Goal: Task Accomplishment & Management: Complete application form

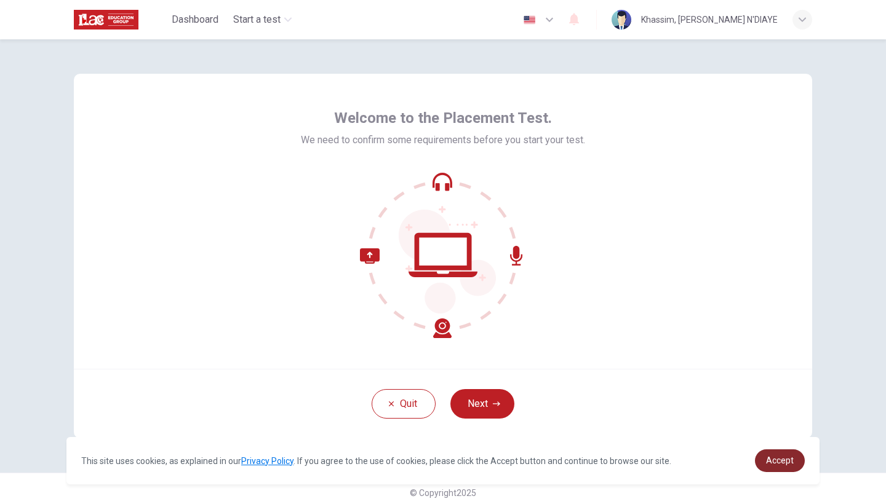
click at [791, 452] on link "Accept" at bounding box center [780, 461] width 50 height 23
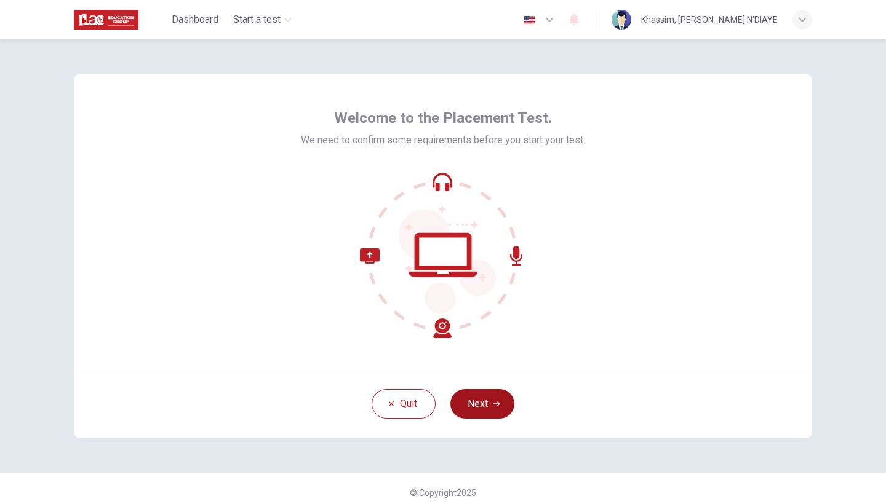
click at [482, 403] on button "Next" at bounding box center [482, 404] width 64 height 30
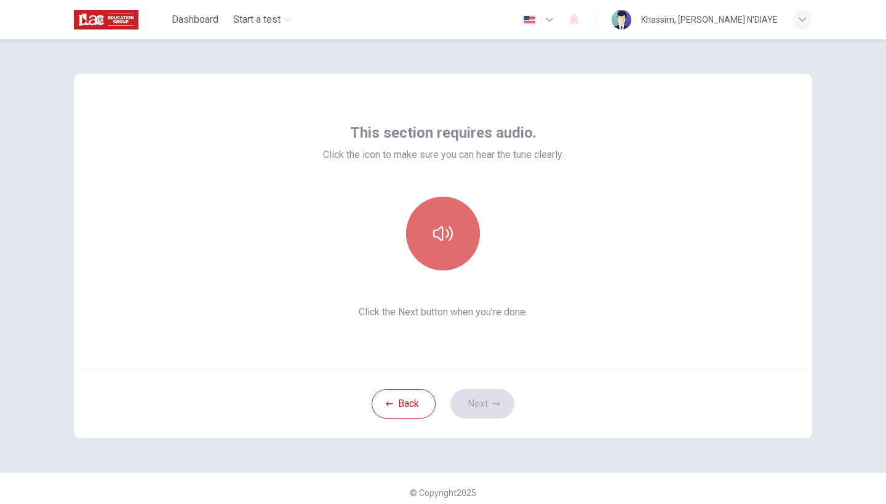
click at [441, 236] on icon "button" at bounding box center [443, 234] width 20 height 20
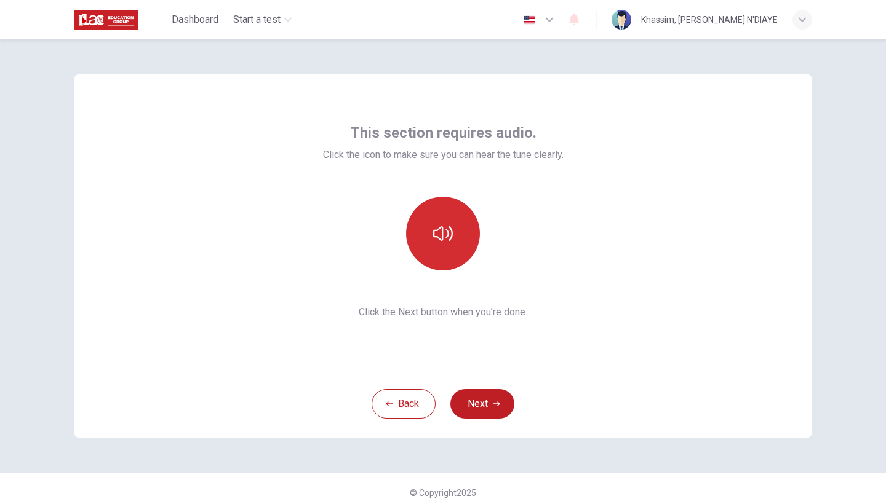
click at [441, 236] on icon "button" at bounding box center [443, 234] width 20 height 20
click at [440, 240] on icon "button" at bounding box center [443, 233] width 20 height 15
click at [474, 408] on button "Next" at bounding box center [482, 404] width 64 height 30
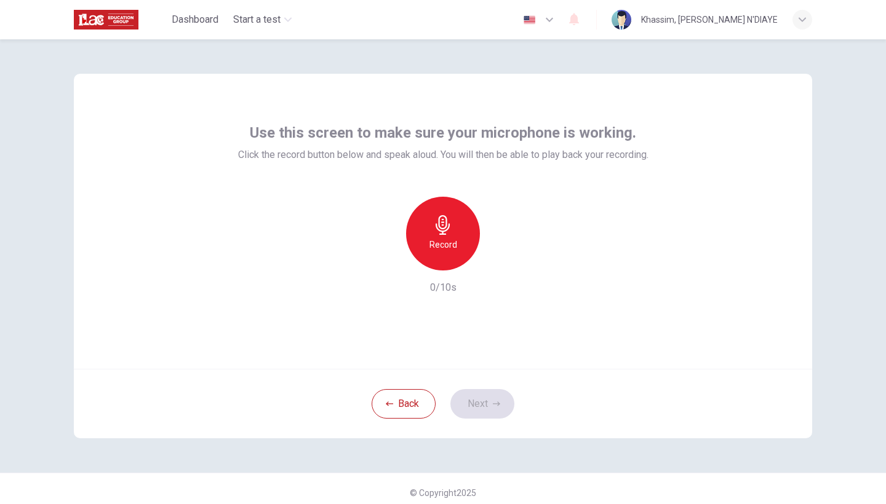
click at [436, 235] on div "Record" at bounding box center [443, 234] width 74 height 74
click at [503, 261] on icon "button" at bounding box center [499, 261] width 12 height 12
click at [489, 413] on button "Next" at bounding box center [482, 404] width 64 height 30
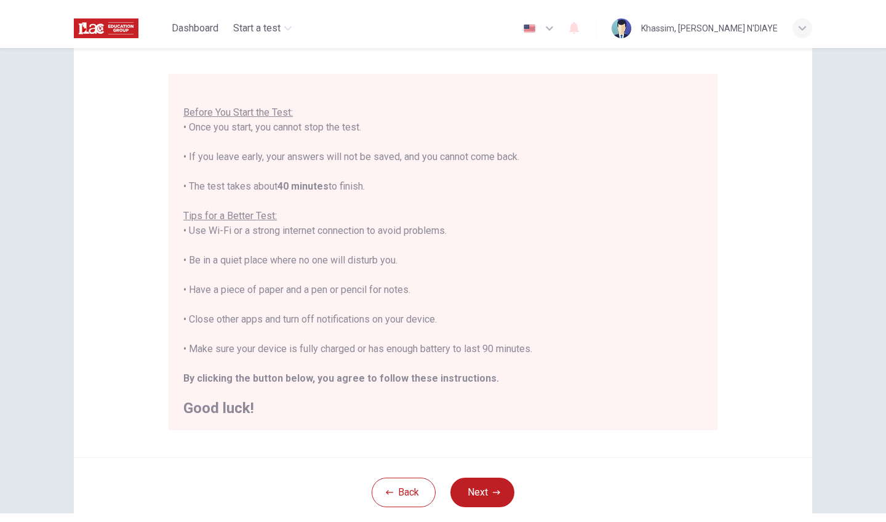
scroll to position [91, 0]
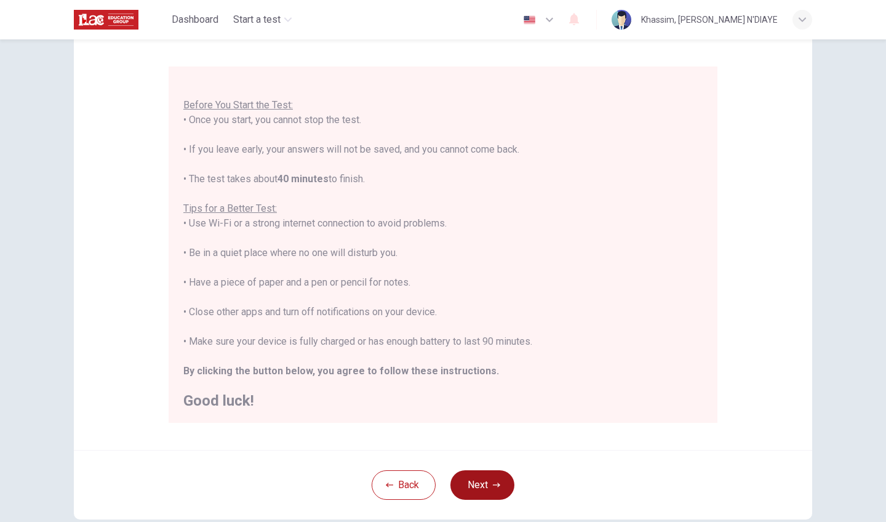
click at [469, 486] on button "Next" at bounding box center [482, 485] width 64 height 30
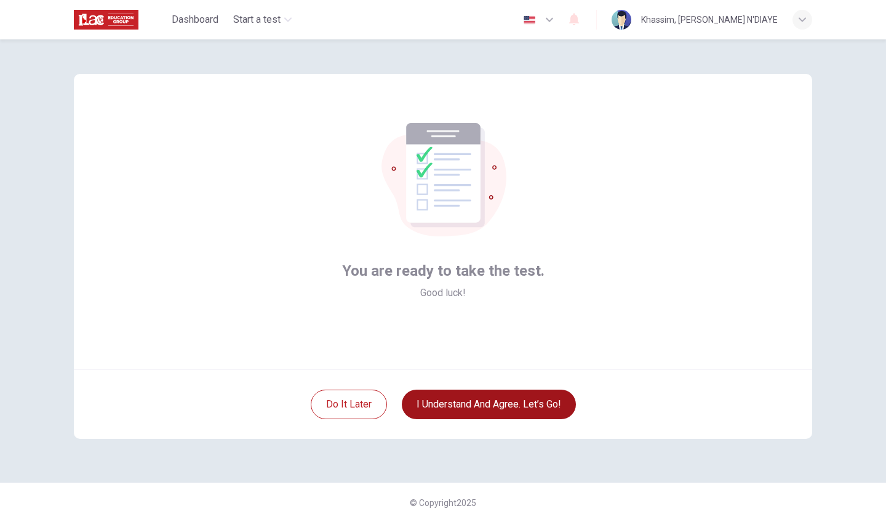
scroll to position [0, 0]
click at [491, 403] on button "I understand and agree. Let’s go!" at bounding box center [489, 404] width 174 height 30
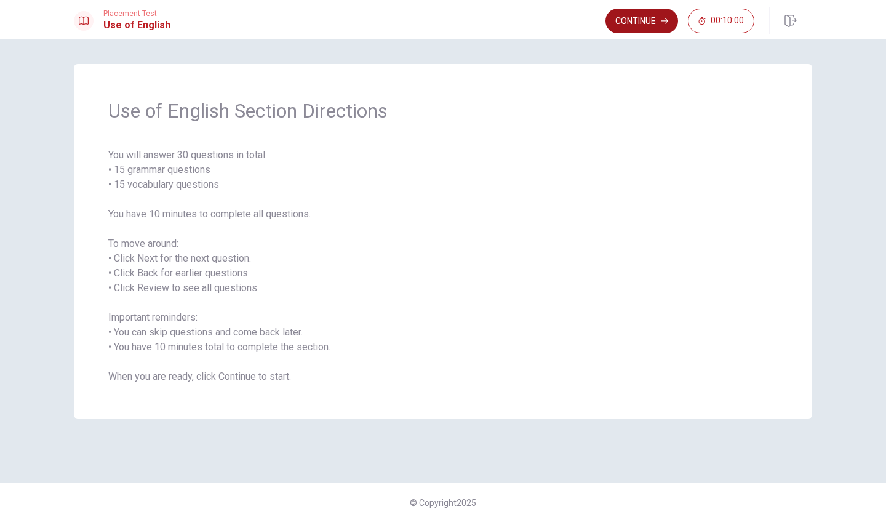
click at [645, 20] on button "Continue" at bounding box center [641, 21] width 73 height 25
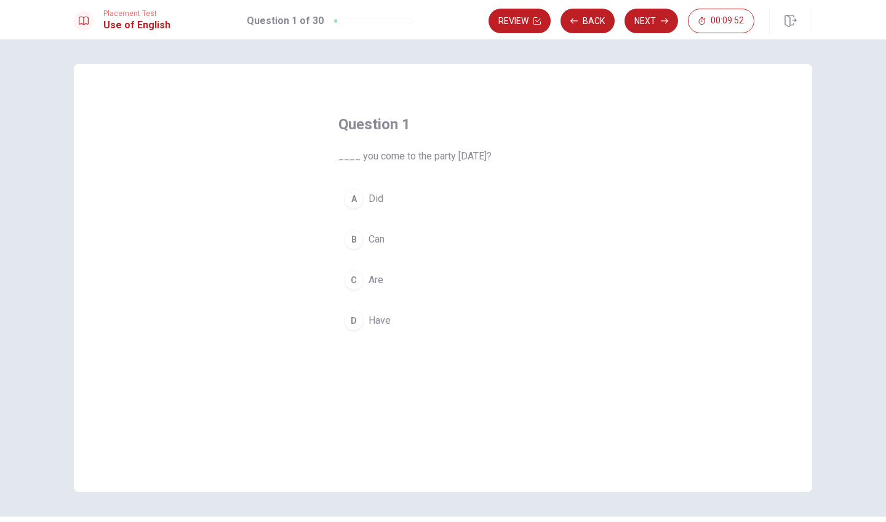
click at [354, 239] on div "B" at bounding box center [354, 239] width 20 height 20
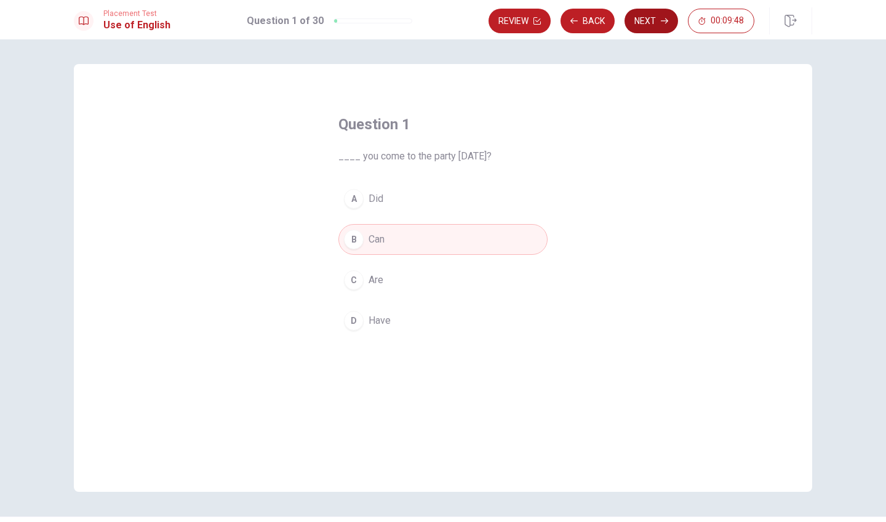
click at [658, 27] on button "Next" at bounding box center [651, 21] width 54 height 25
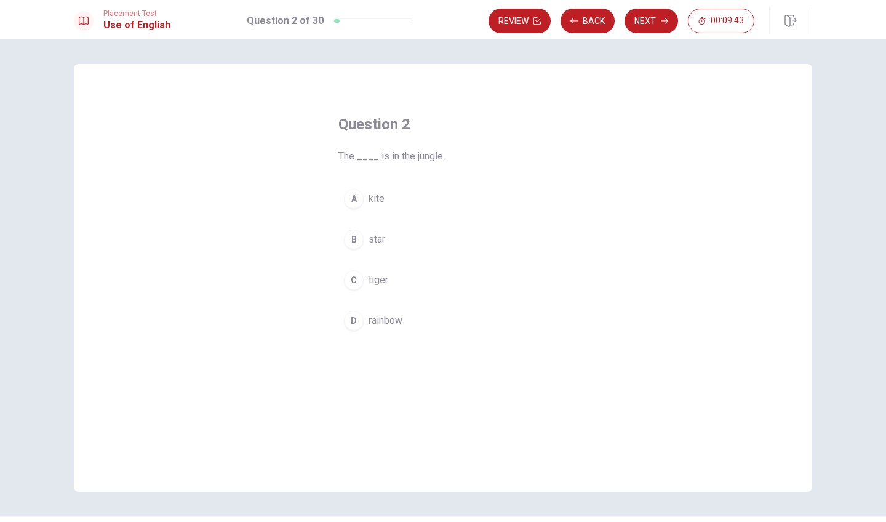
click at [354, 284] on div "C" at bounding box center [354, 280] width 20 height 20
click at [653, 17] on button "Next" at bounding box center [651, 21] width 54 height 25
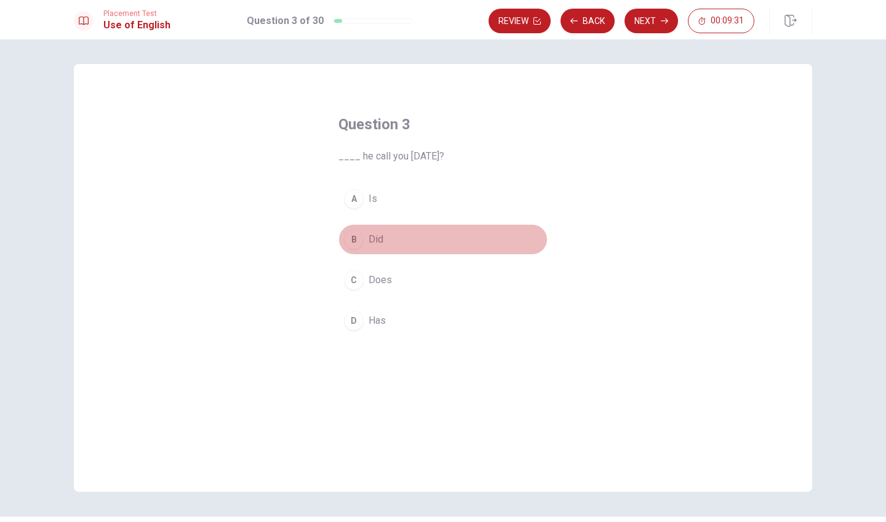
click at [356, 238] on div "B" at bounding box center [354, 239] width 20 height 20
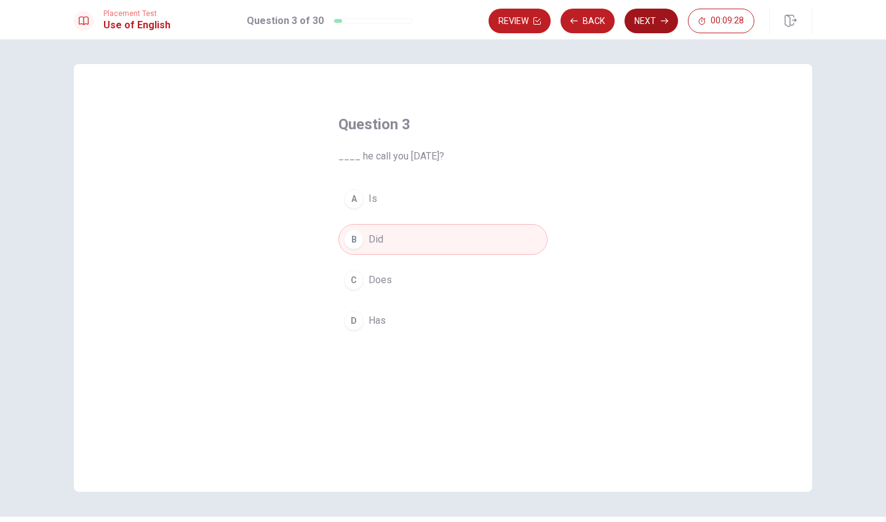
click at [649, 18] on button "Next" at bounding box center [651, 21] width 54 height 25
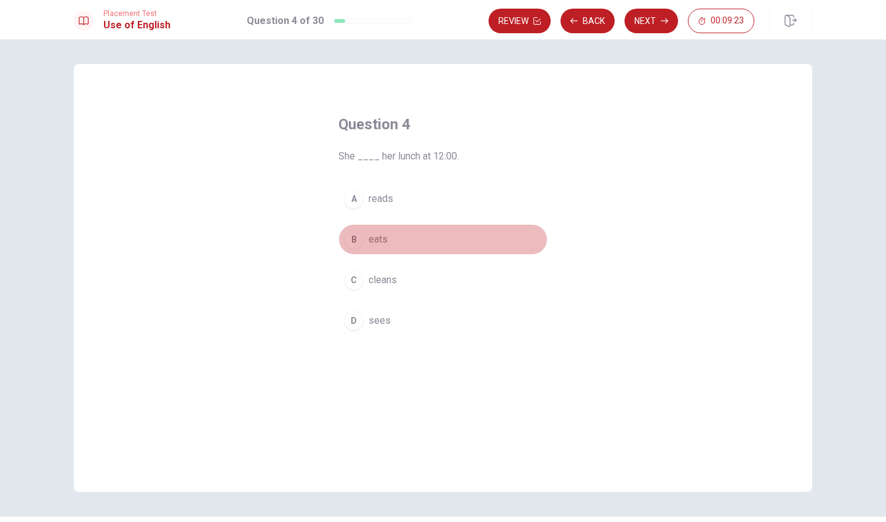
click at [362, 237] on div "B" at bounding box center [354, 239] width 20 height 20
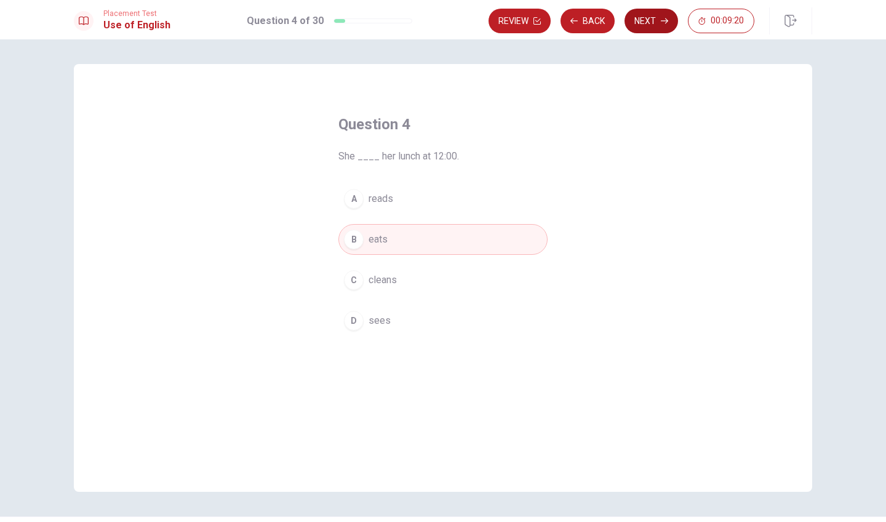
click at [649, 29] on button "Next" at bounding box center [651, 21] width 54 height 25
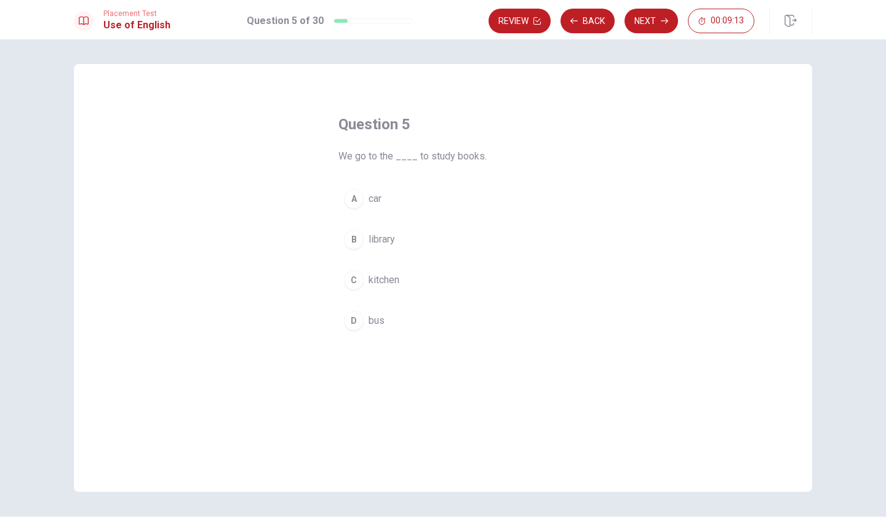
click at [357, 241] on div "B" at bounding box center [354, 239] width 20 height 20
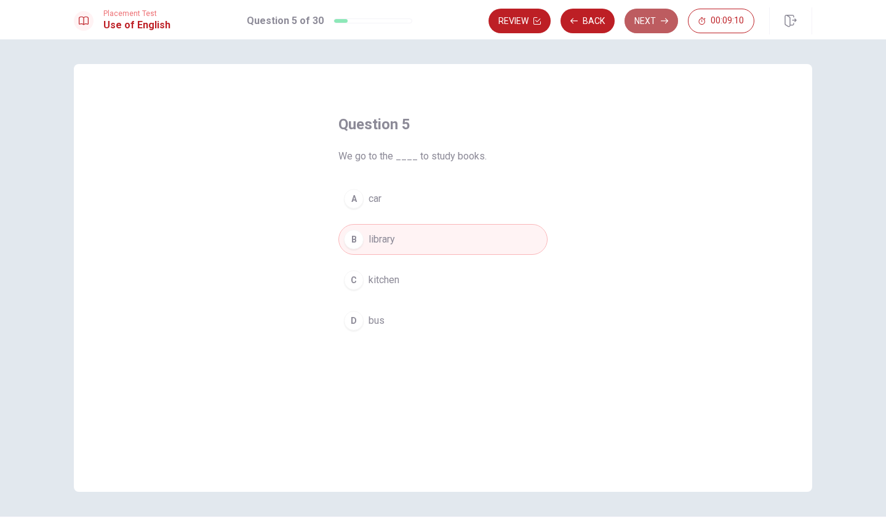
click at [651, 25] on button "Next" at bounding box center [651, 21] width 54 height 25
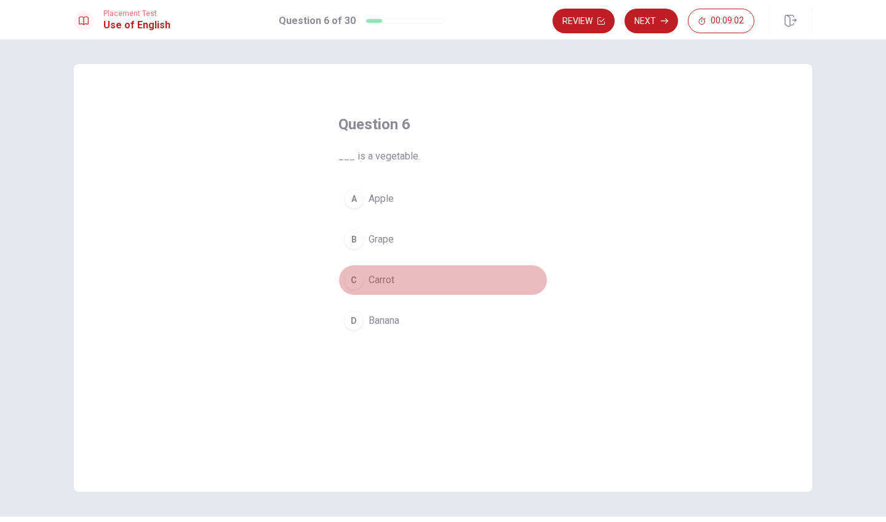
click at [358, 282] on div "C" at bounding box center [354, 280] width 20 height 20
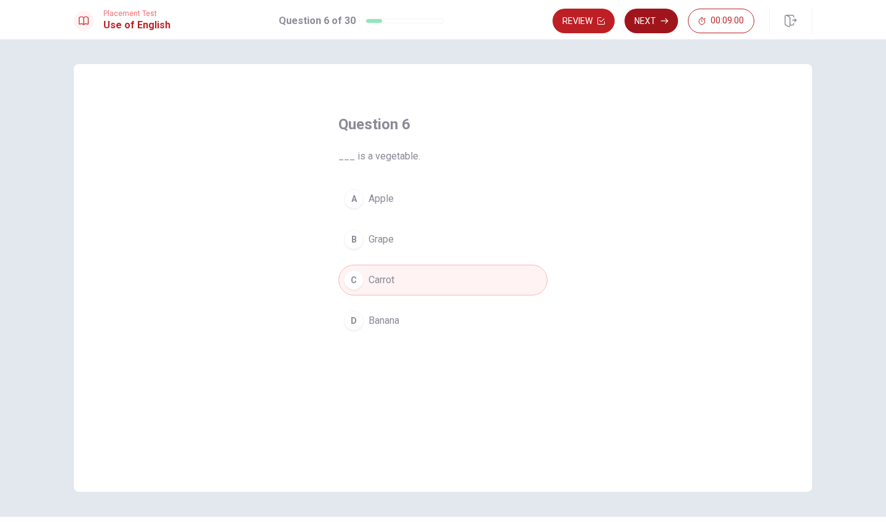
click at [661, 18] on icon "button" at bounding box center [664, 20] width 7 height 7
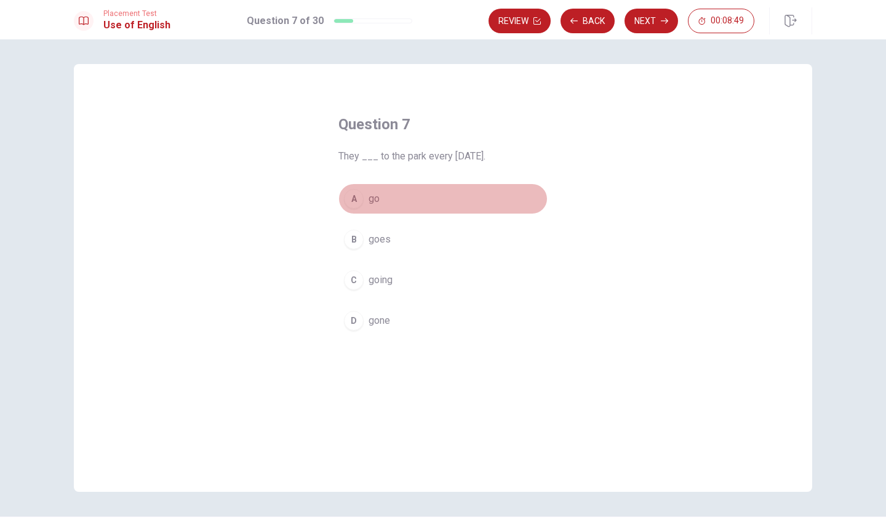
click at [364, 194] on button "A go" at bounding box center [442, 198] width 209 height 31
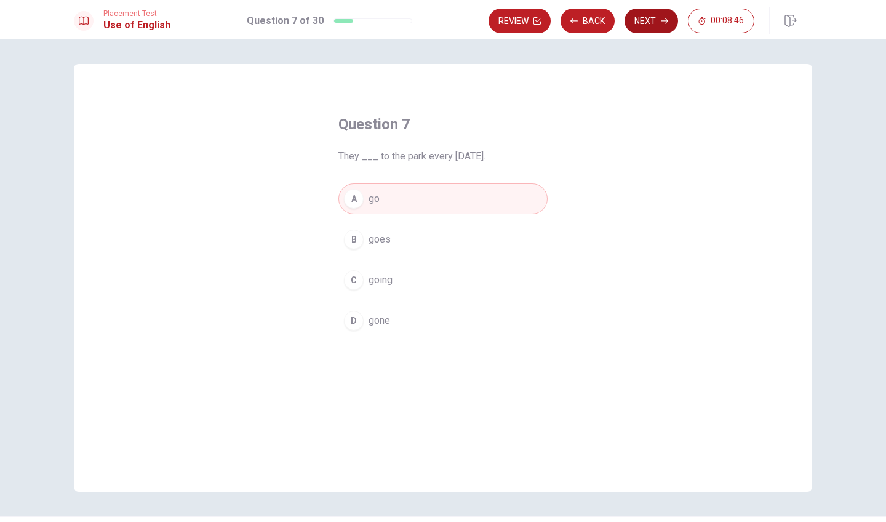
click at [644, 29] on button "Next" at bounding box center [651, 21] width 54 height 25
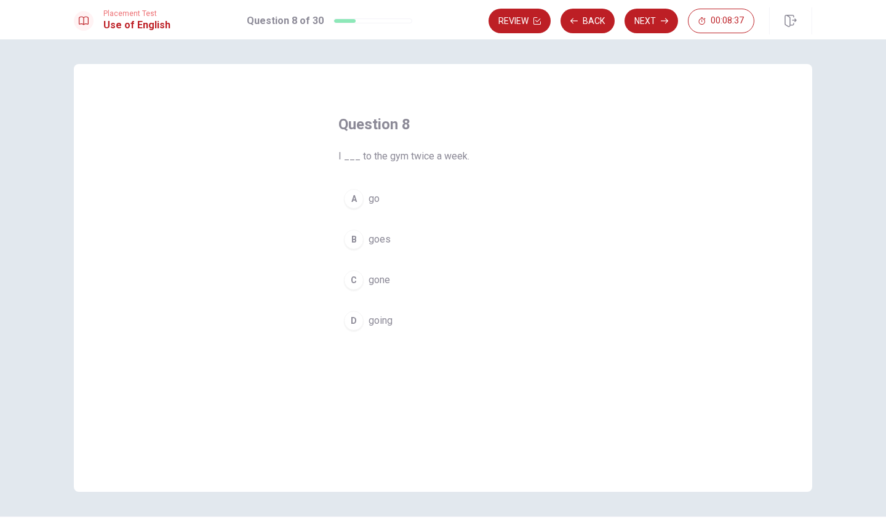
click at [353, 276] on div "C" at bounding box center [354, 280] width 20 height 20
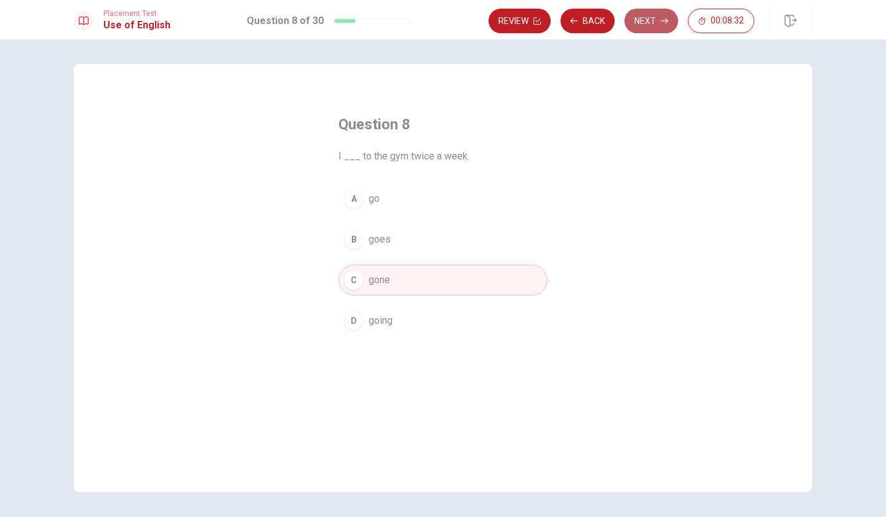
click at [650, 31] on button "Next" at bounding box center [651, 21] width 54 height 25
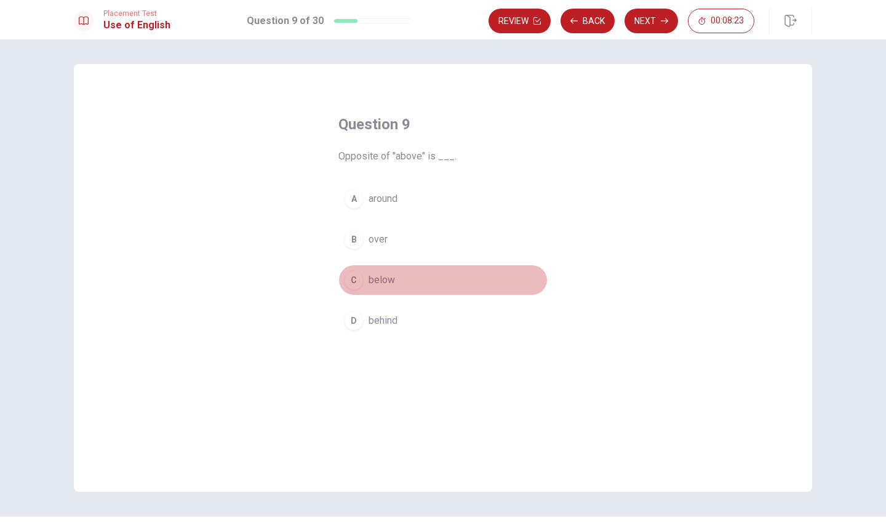
click at [352, 282] on div "C" at bounding box center [354, 280] width 20 height 20
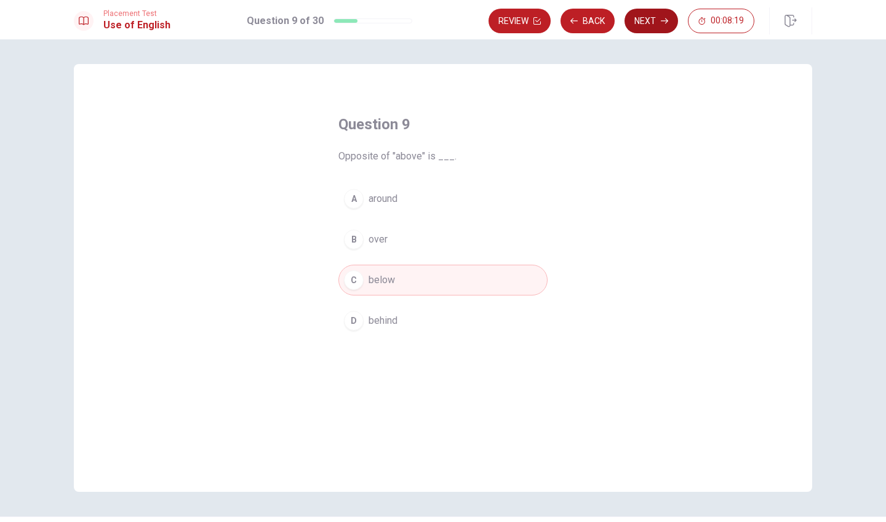
click at [652, 28] on button "Next" at bounding box center [651, 21] width 54 height 25
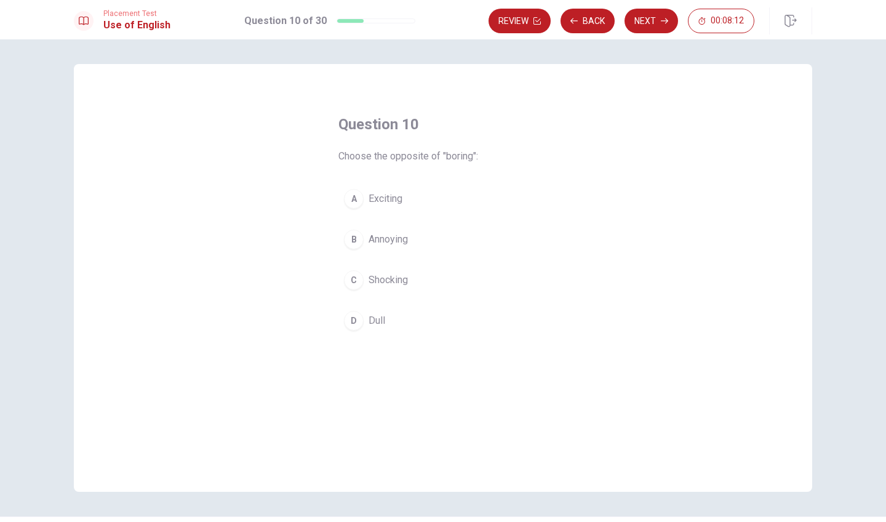
click at [359, 204] on div "A" at bounding box center [354, 199] width 20 height 20
click at [653, 32] on button "Next" at bounding box center [651, 21] width 54 height 25
click at [368, 236] on span "arrives temporarily" at bounding box center [408, 239] width 81 height 15
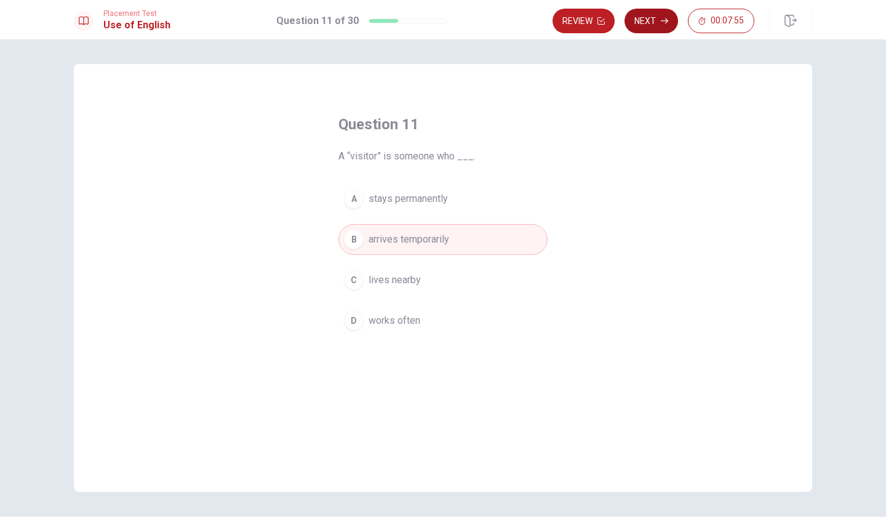
click at [643, 25] on button "Next" at bounding box center [651, 21] width 54 height 25
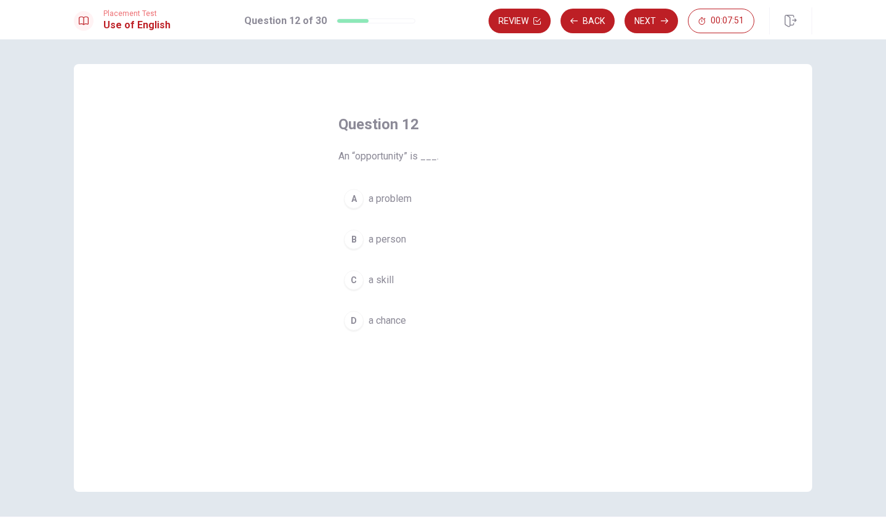
click at [367, 320] on button "D a chance" at bounding box center [442, 320] width 209 height 31
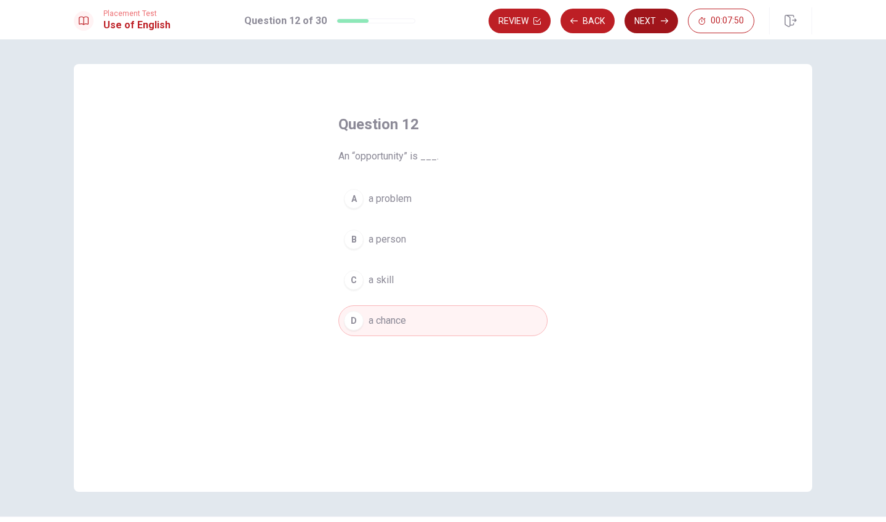
click at [643, 29] on button "Next" at bounding box center [651, 21] width 54 height 25
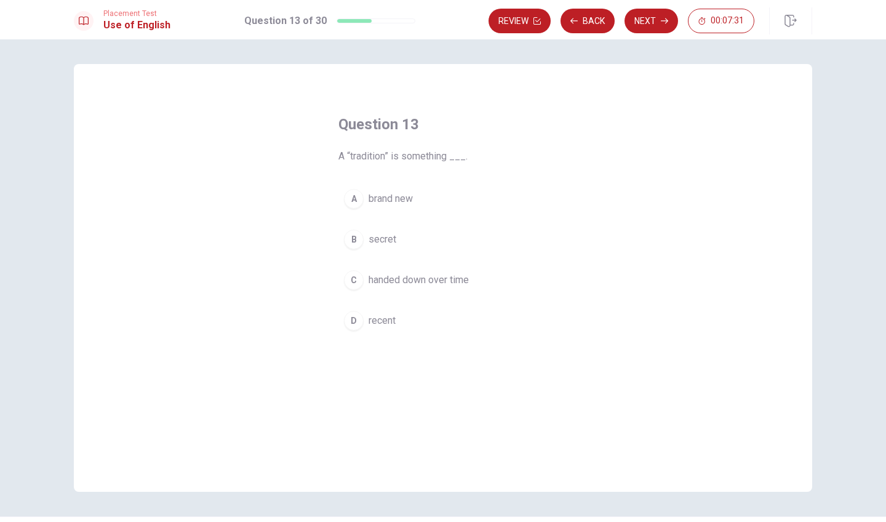
click at [374, 277] on span "handed down over time" at bounding box center [418, 280] width 100 height 15
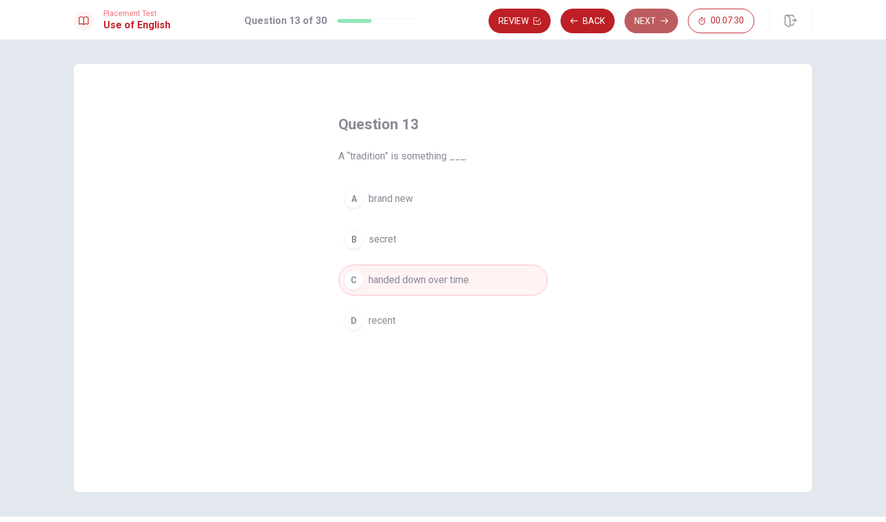
click at [661, 21] on icon "button" at bounding box center [664, 21] width 7 height 6
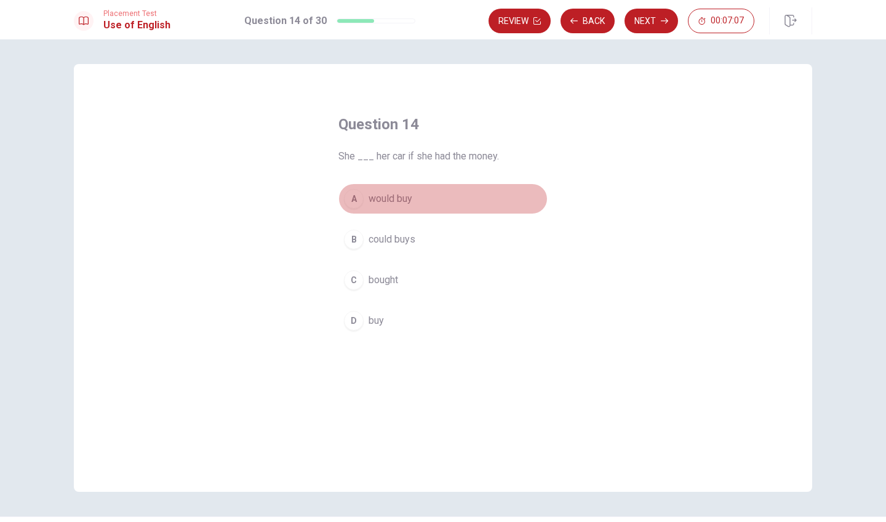
click at [362, 197] on div "A" at bounding box center [354, 199] width 20 height 20
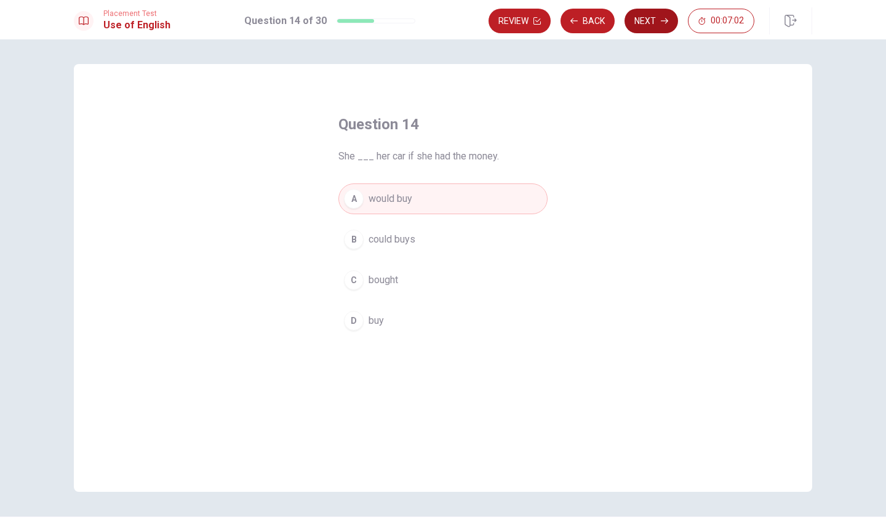
click at [650, 29] on button "Next" at bounding box center [651, 21] width 54 height 25
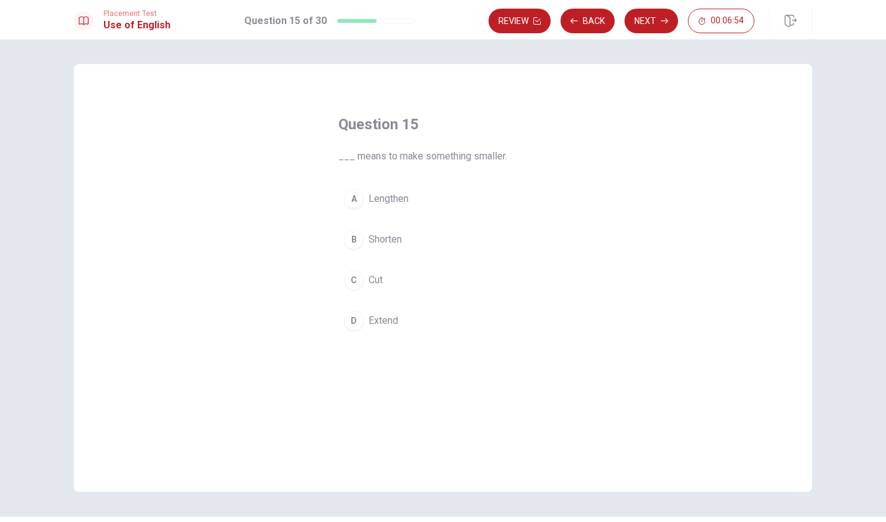
click at [359, 236] on div "B" at bounding box center [354, 239] width 20 height 20
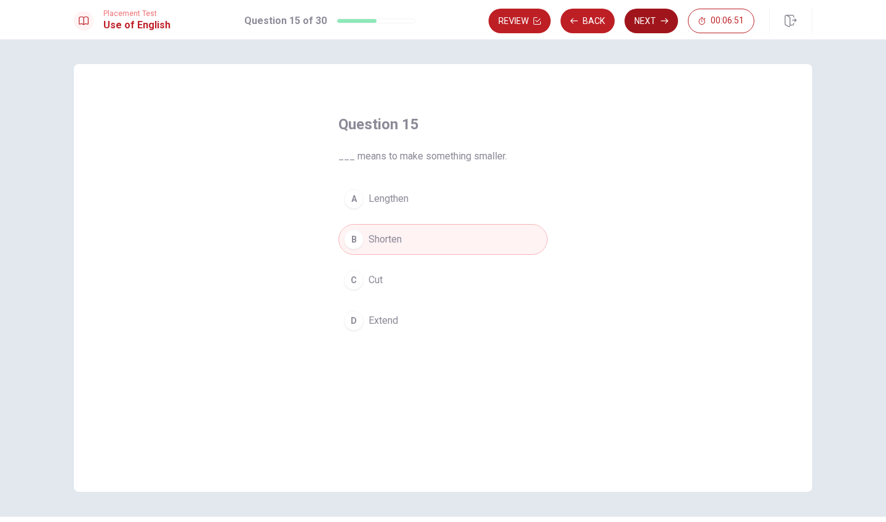
click at [655, 24] on button "Next" at bounding box center [651, 21] width 54 height 25
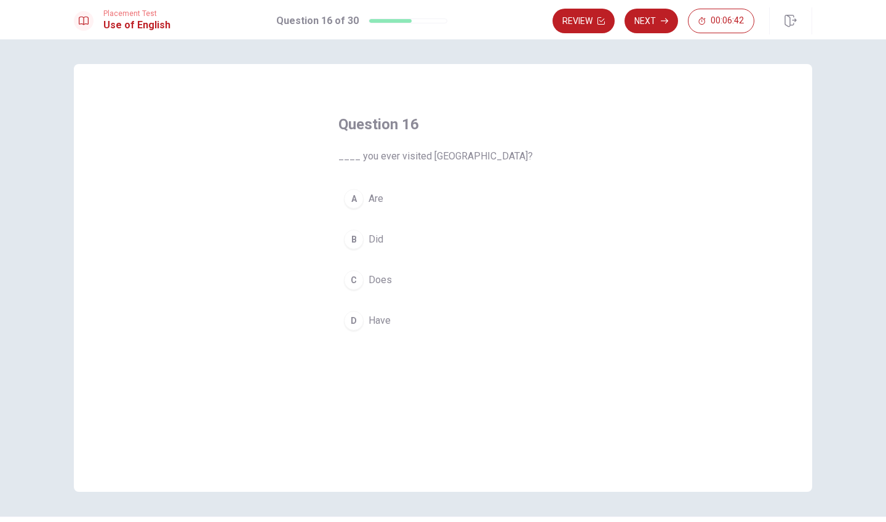
click at [364, 317] on button "D Have" at bounding box center [442, 320] width 209 height 31
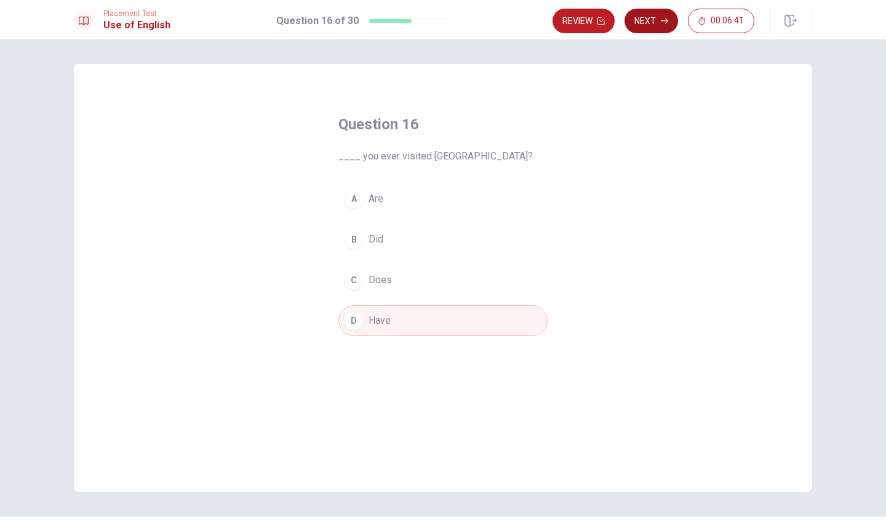
click at [645, 20] on button "Next" at bounding box center [651, 21] width 54 height 25
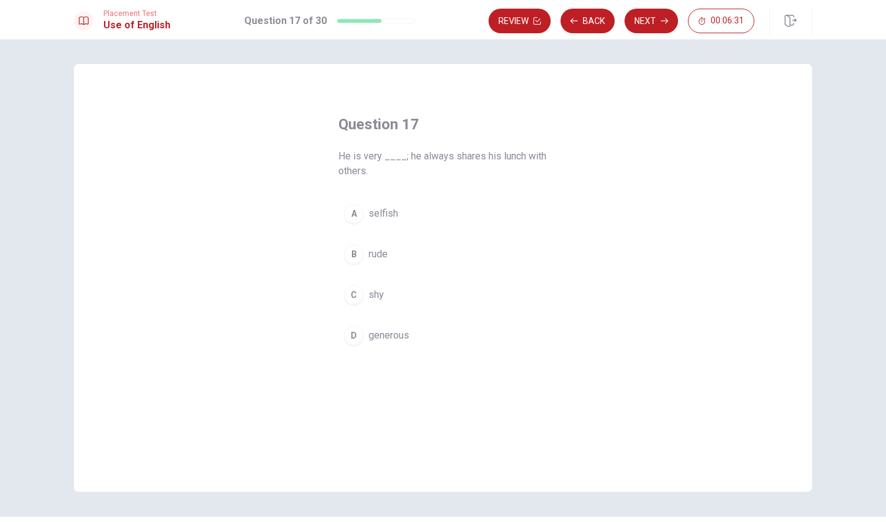
click at [363, 329] on button "D generous" at bounding box center [442, 335] width 209 height 31
click at [657, 25] on button "Next" at bounding box center [651, 21] width 54 height 25
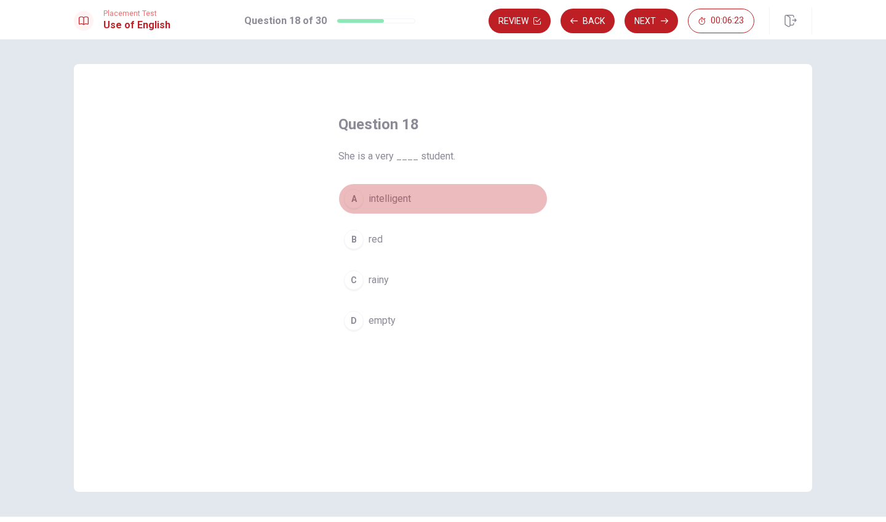
click at [394, 199] on span "intelligent" at bounding box center [389, 198] width 42 height 15
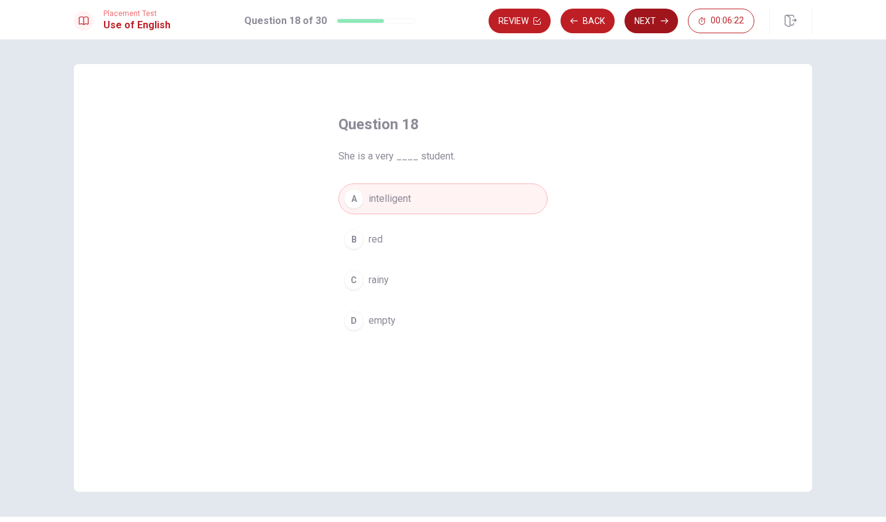
click at [651, 24] on button "Next" at bounding box center [651, 21] width 54 height 25
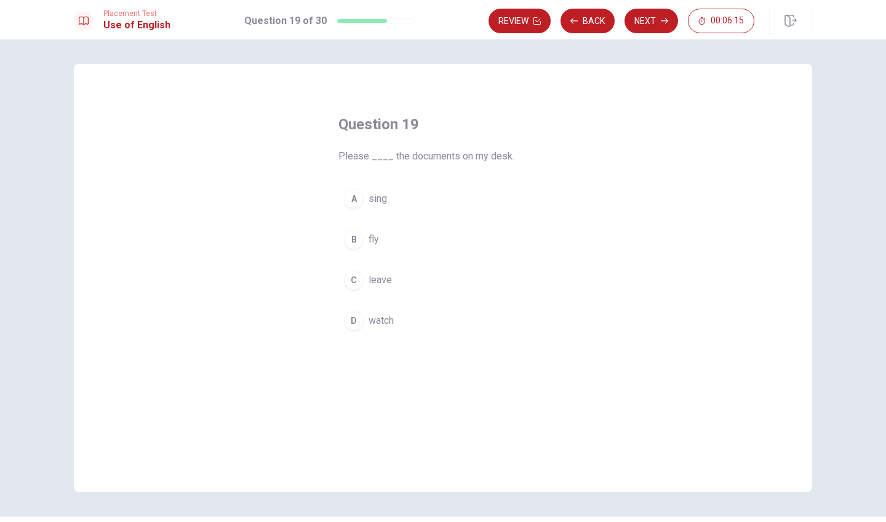
click at [370, 318] on span "watch" at bounding box center [380, 320] width 25 height 15
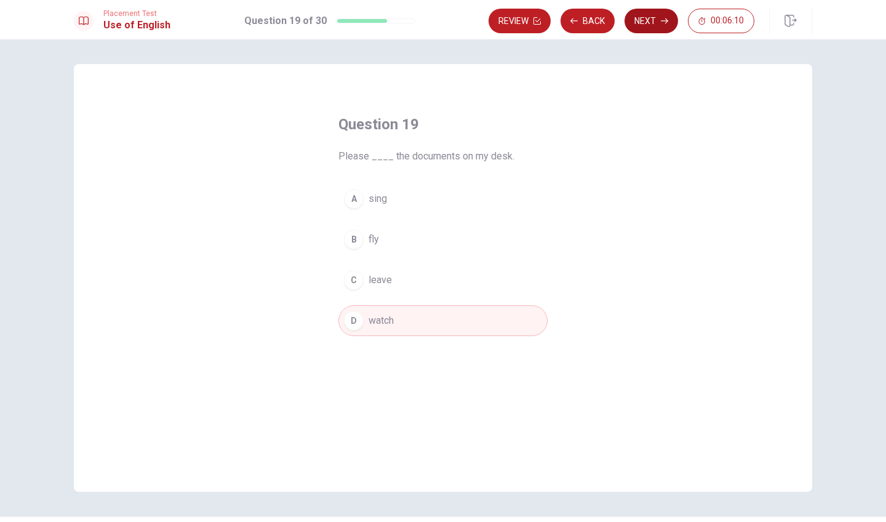
click at [644, 17] on button "Next" at bounding box center [651, 21] width 54 height 25
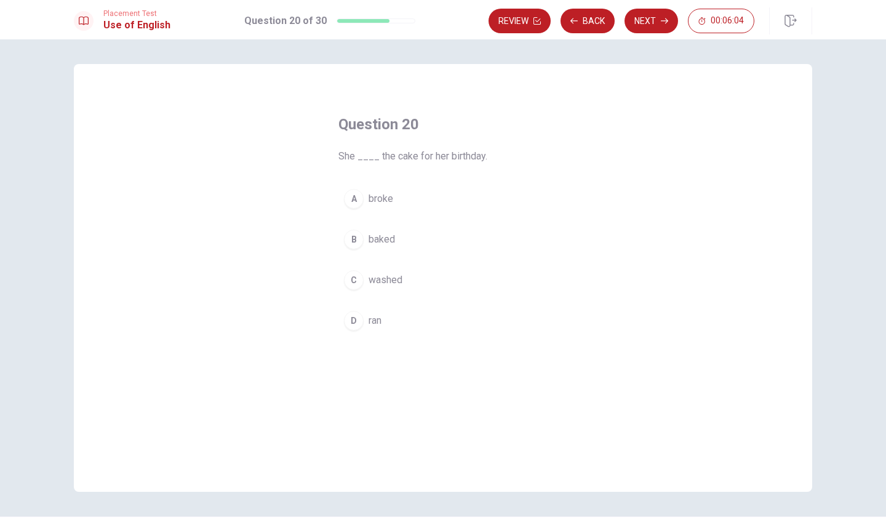
click at [356, 239] on div "B" at bounding box center [354, 239] width 20 height 20
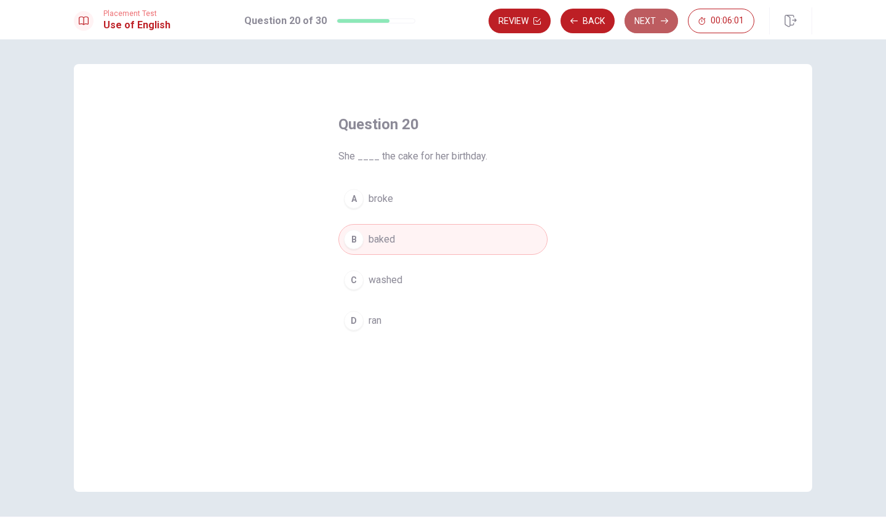
click at [647, 31] on button "Next" at bounding box center [651, 21] width 54 height 25
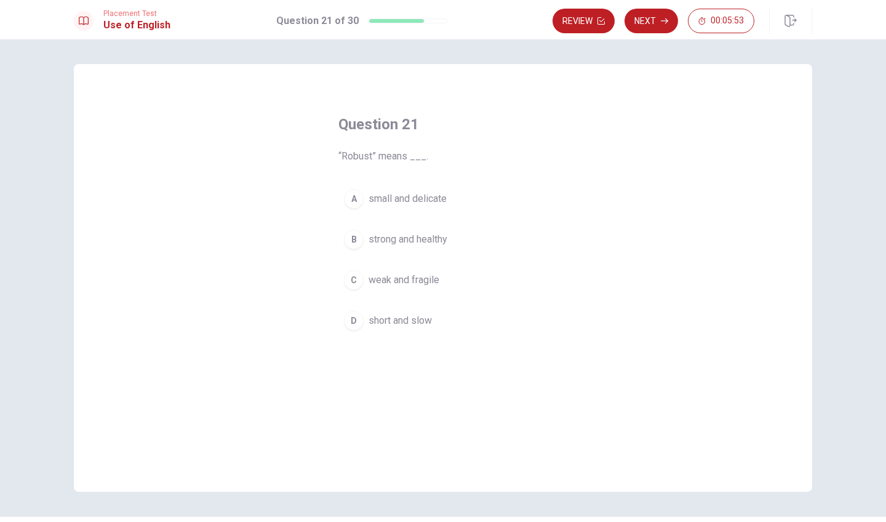
click at [360, 237] on div "B" at bounding box center [354, 239] width 20 height 20
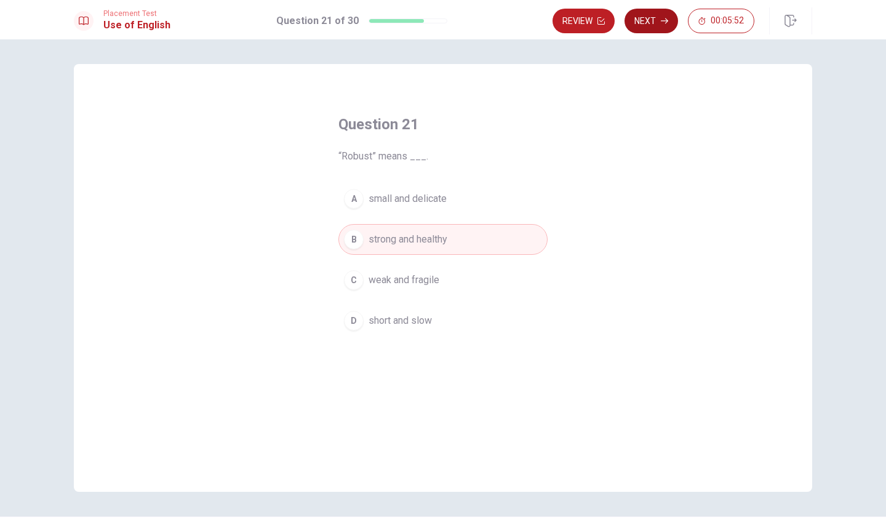
click at [654, 28] on button "Next" at bounding box center [651, 21] width 54 height 25
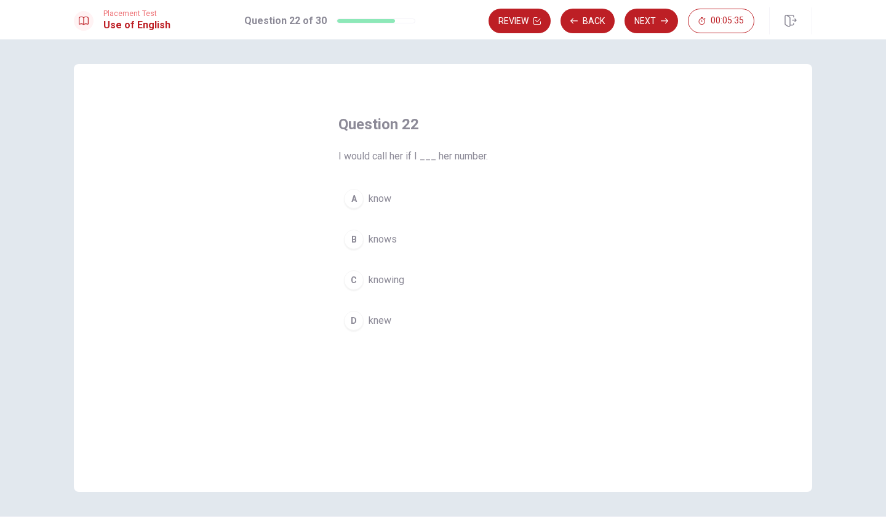
click at [356, 317] on div "D" at bounding box center [354, 321] width 20 height 20
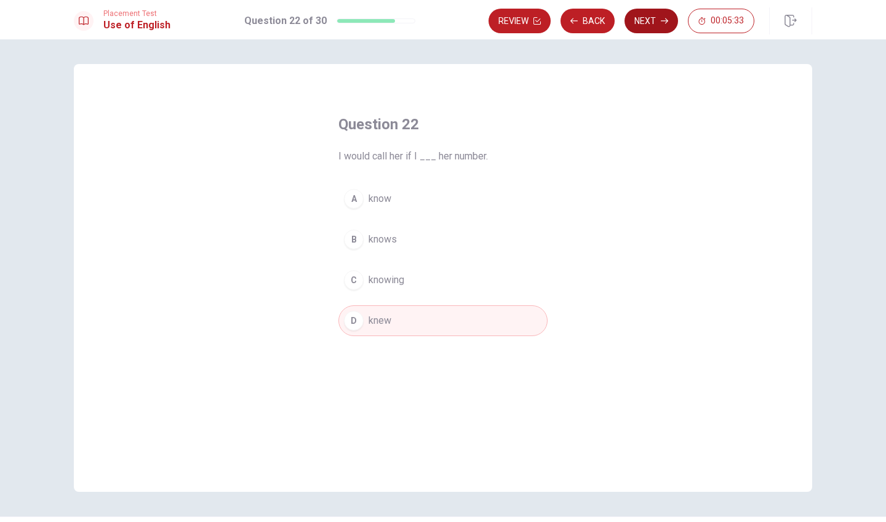
click at [645, 19] on button "Next" at bounding box center [651, 21] width 54 height 25
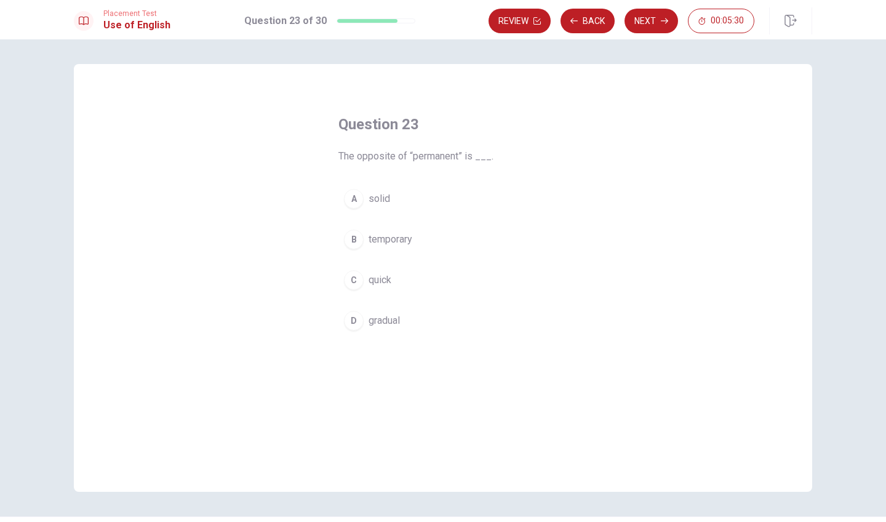
click at [380, 237] on span "temporary" at bounding box center [390, 239] width 44 height 15
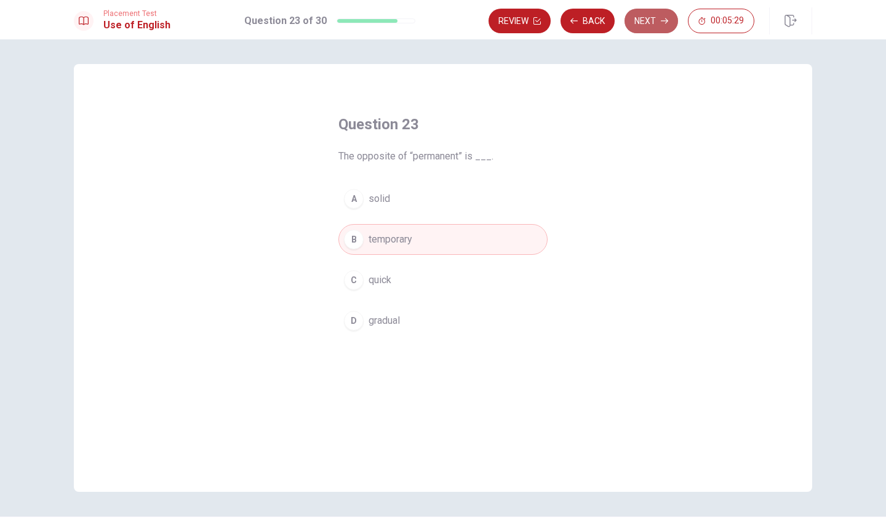
click at [651, 15] on button "Next" at bounding box center [651, 21] width 54 height 25
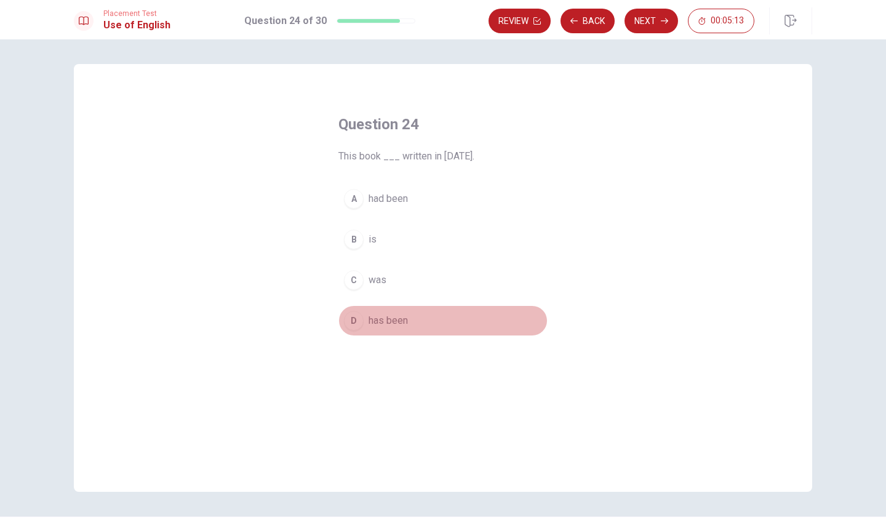
click at [376, 319] on span "has been" at bounding box center [387, 320] width 39 height 15
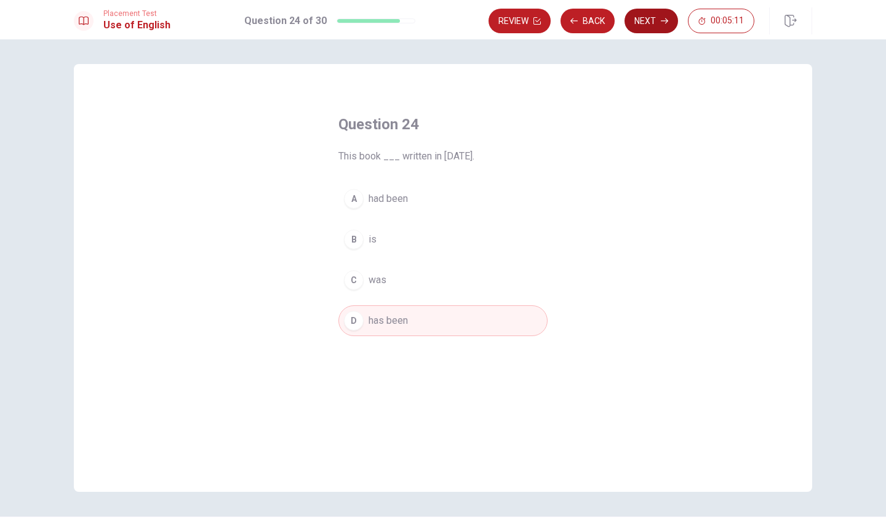
click at [659, 24] on button "Next" at bounding box center [651, 21] width 54 height 25
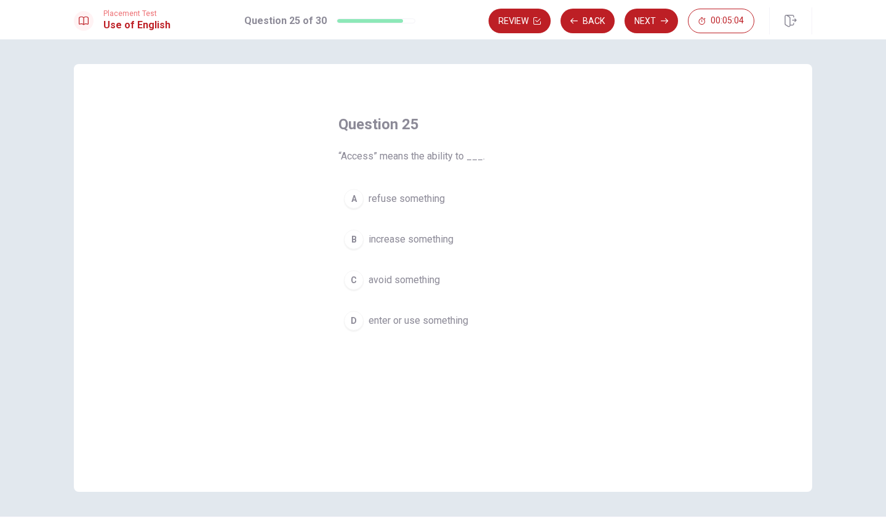
click at [404, 324] on span "enter or use something" at bounding box center [418, 320] width 100 height 15
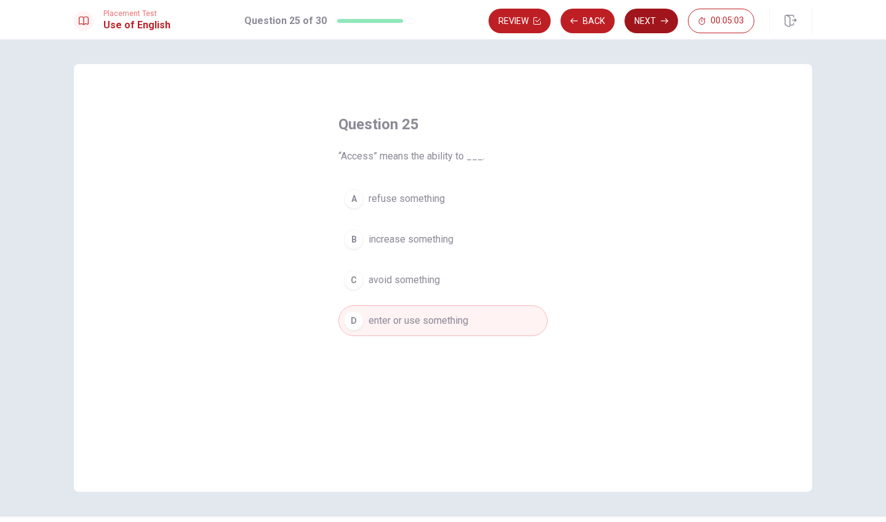
click at [653, 22] on button "Next" at bounding box center [651, 21] width 54 height 25
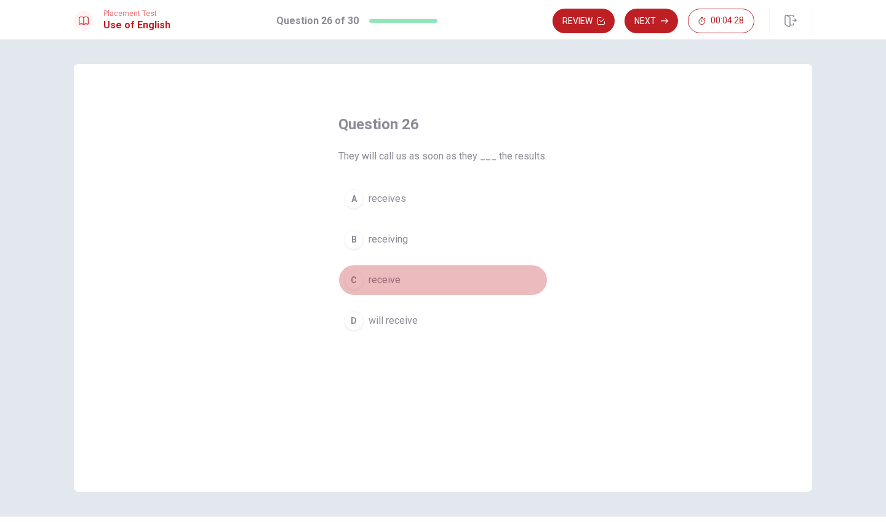
click at [355, 279] on div "C" at bounding box center [354, 280] width 20 height 20
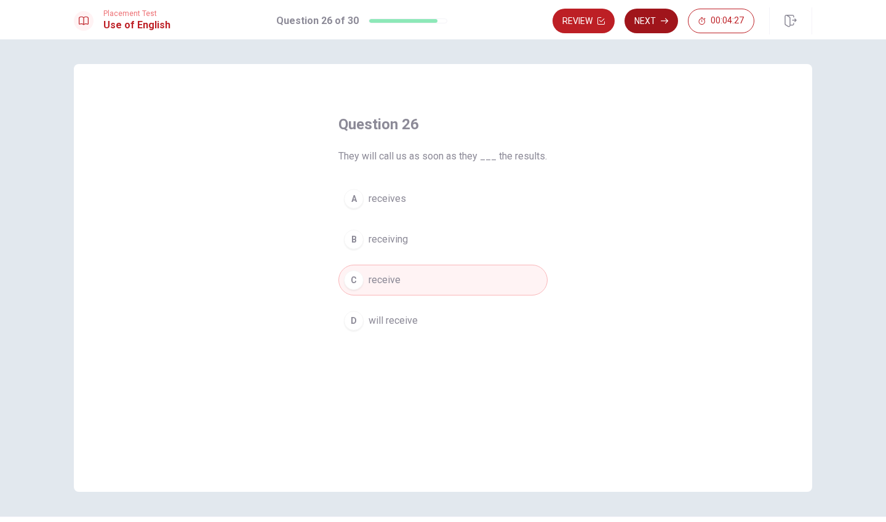
click at [664, 14] on button "Next" at bounding box center [651, 21] width 54 height 25
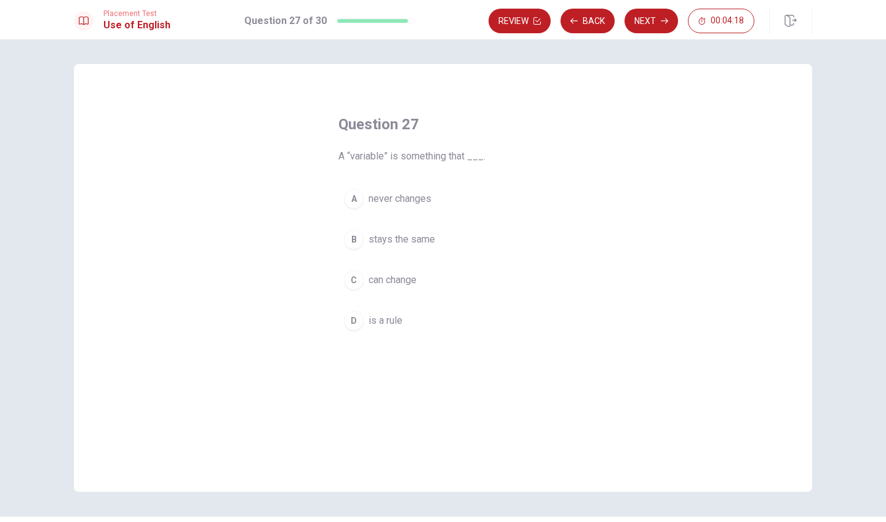
click at [382, 282] on span "can change" at bounding box center [392, 280] width 48 height 15
click at [647, 23] on button "Next" at bounding box center [651, 21] width 54 height 25
click at [388, 319] on span "Sparse" at bounding box center [383, 320] width 31 height 15
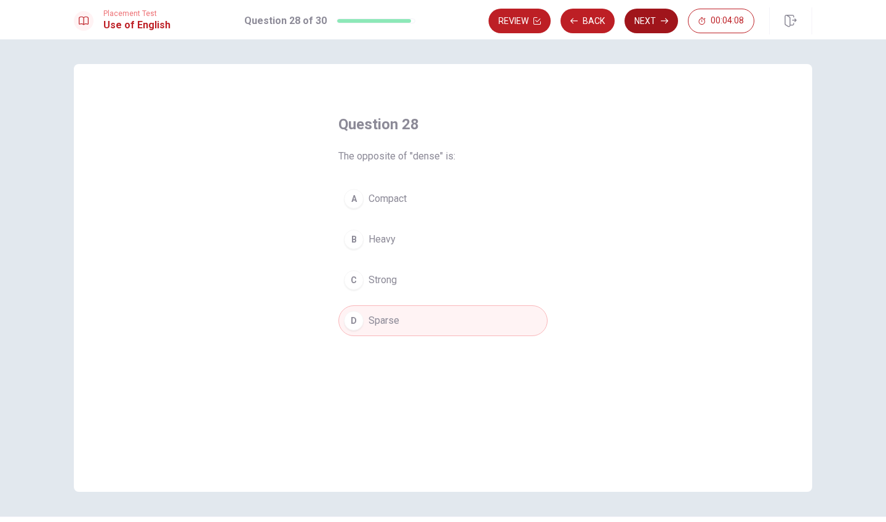
click at [661, 22] on icon "button" at bounding box center [664, 20] width 7 height 7
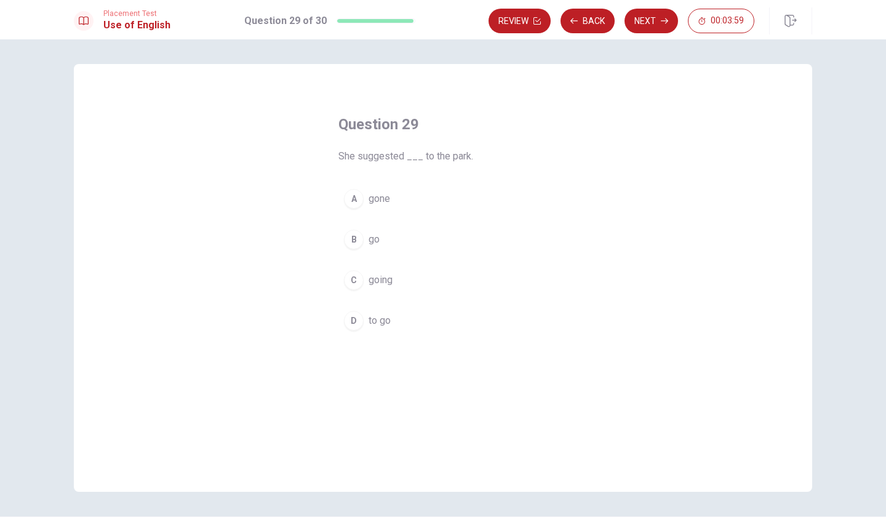
click at [362, 319] on div "D" at bounding box center [354, 321] width 20 height 20
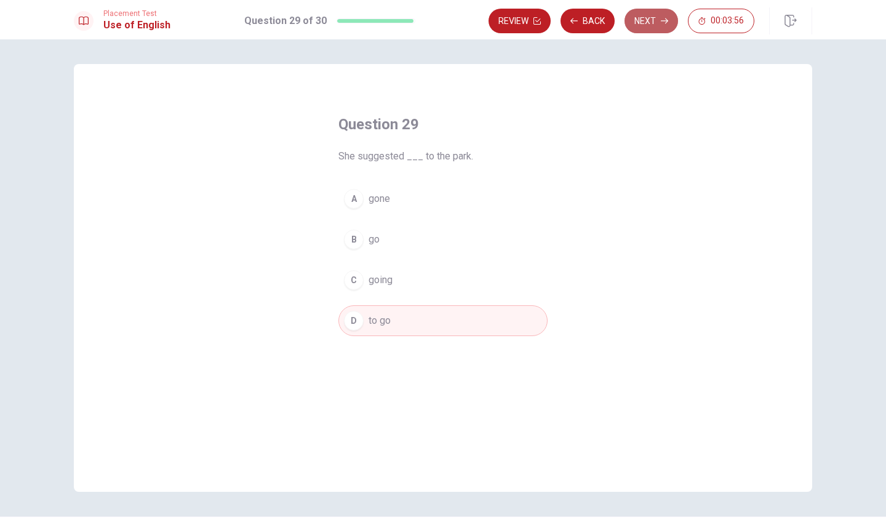
click at [650, 25] on button "Next" at bounding box center [651, 21] width 54 height 25
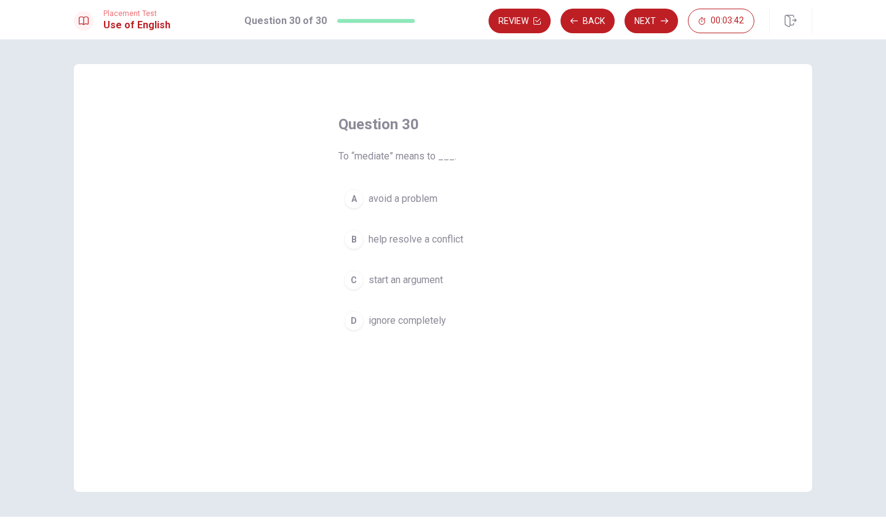
click at [415, 242] on span "help resolve a conflict" at bounding box center [415, 239] width 95 height 15
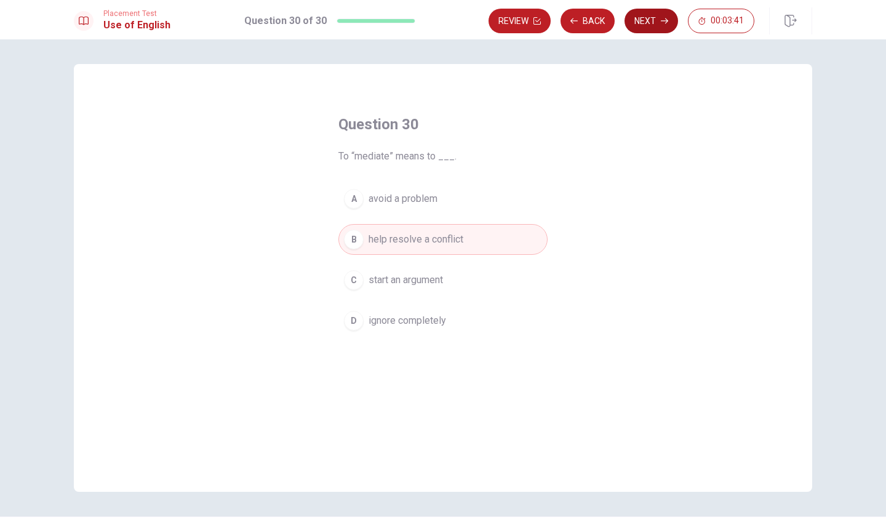
click at [655, 20] on button "Next" at bounding box center [651, 21] width 54 height 25
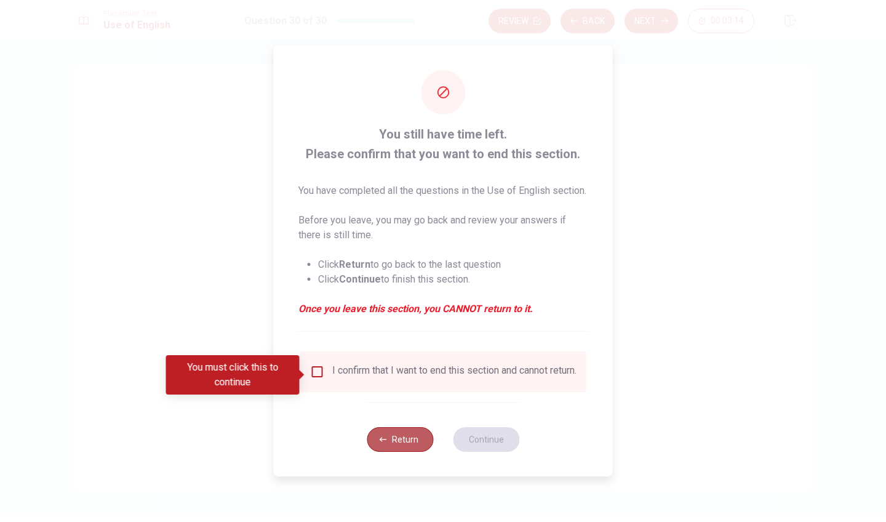
click at [392, 442] on button "Return" at bounding box center [400, 439] width 66 height 25
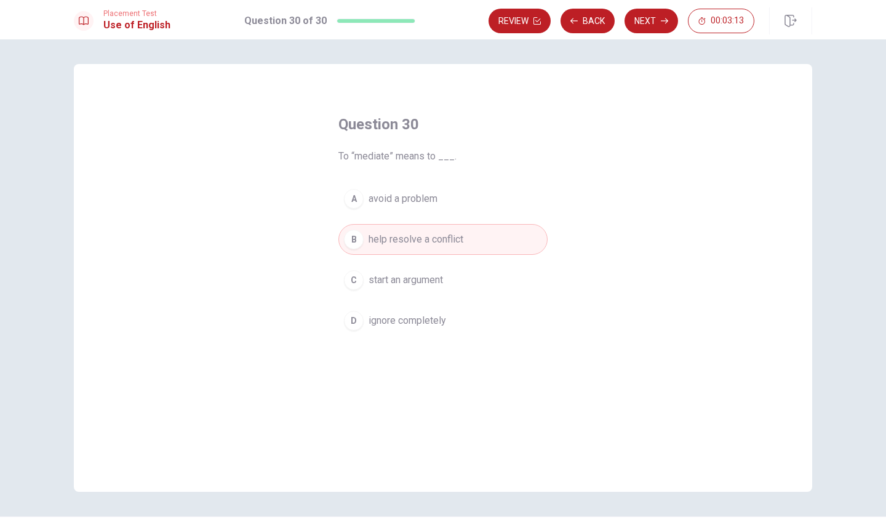
click at [522, 34] on div "Review Back Next 00:03:13" at bounding box center [650, 20] width 324 height 27
click at [521, 25] on button "Review" at bounding box center [519, 21] width 62 height 25
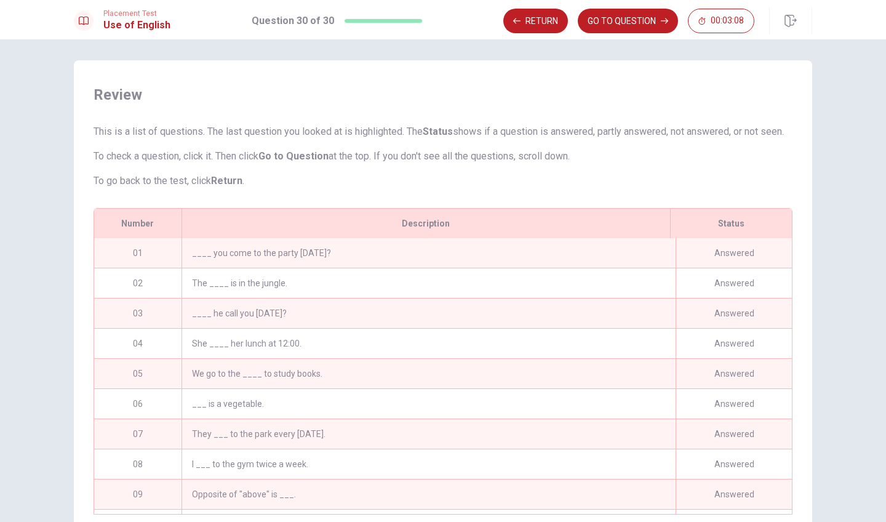
scroll to position [2, 0]
click at [330, 266] on div "____ you come to the party [DATE]?" at bounding box center [428, 254] width 494 height 30
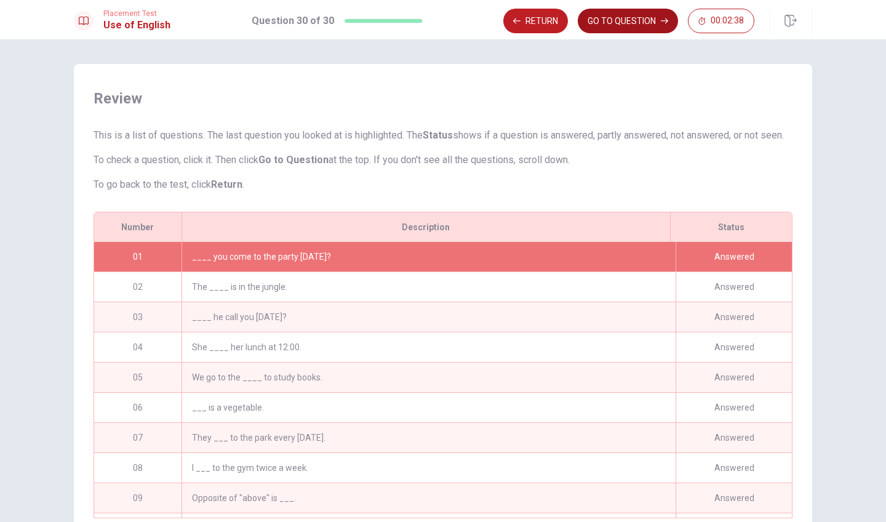
scroll to position [0, 0]
click at [623, 25] on button "GO TO QUESTION" at bounding box center [628, 21] width 100 height 25
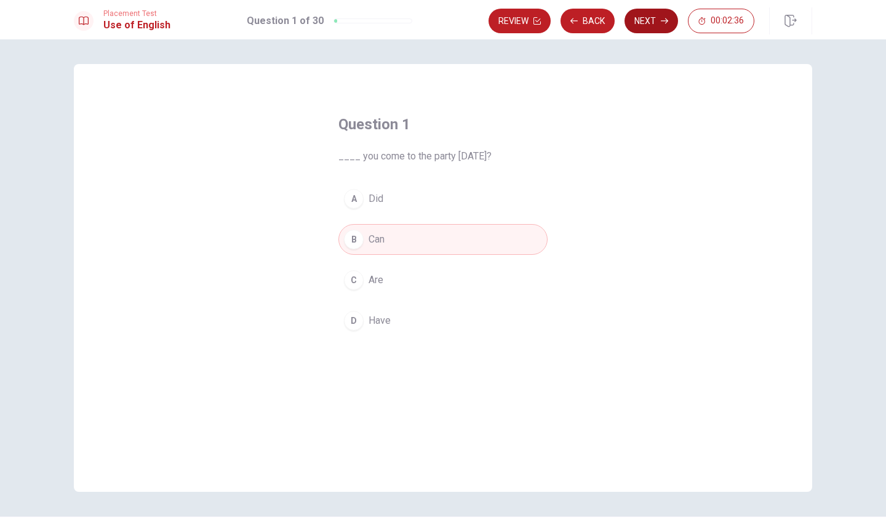
click at [651, 20] on button "Next" at bounding box center [651, 21] width 54 height 25
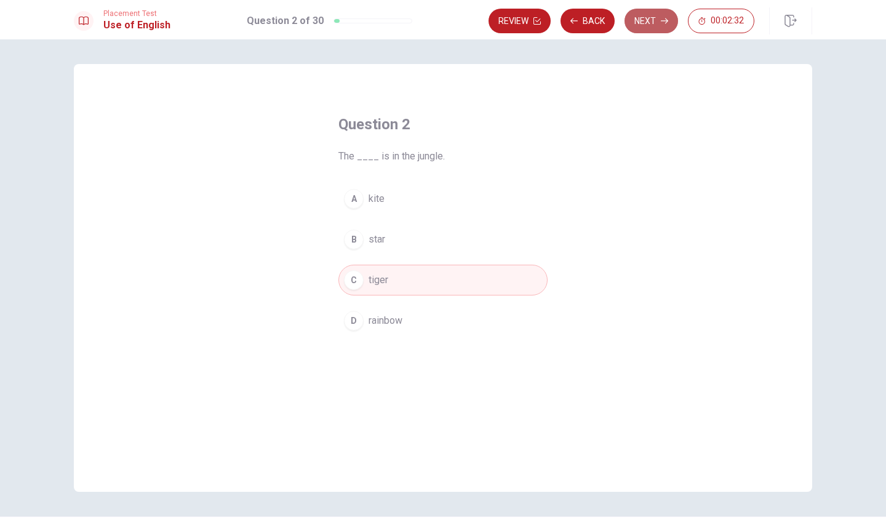
click at [655, 22] on button "Next" at bounding box center [651, 21] width 54 height 25
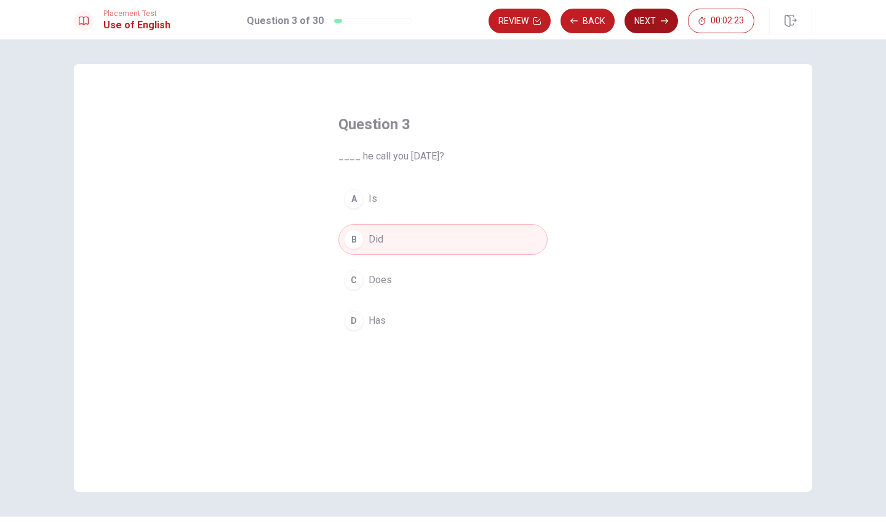
click at [655, 22] on button "Next" at bounding box center [651, 21] width 54 height 25
click at [601, 23] on button "Back" at bounding box center [587, 21] width 54 height 25
click at [651, 22] on button "Next" at bounding box center [651, 21] width 54 height 25
click at [661, 18] on icon "button" at bounding box center [664, 20] width 7 height 7
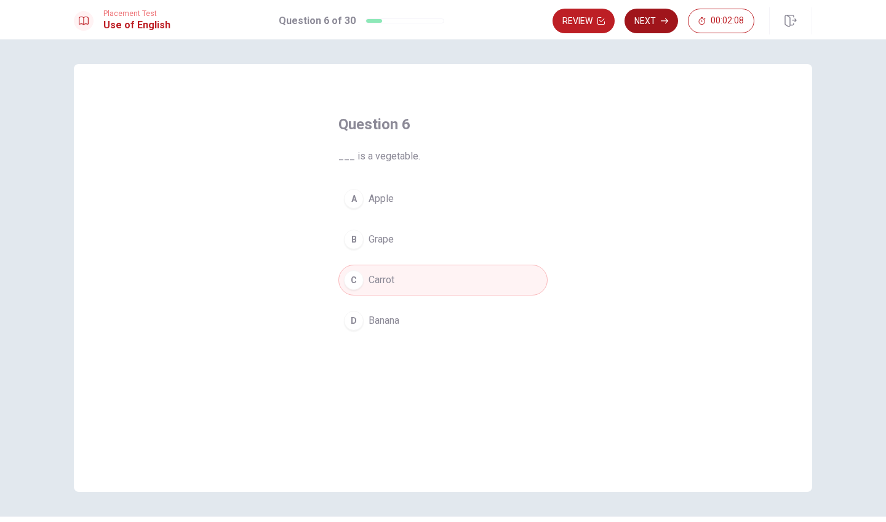
click at [661, 18] on icon "button" at bounding box center [664, 20] width 7 height 7
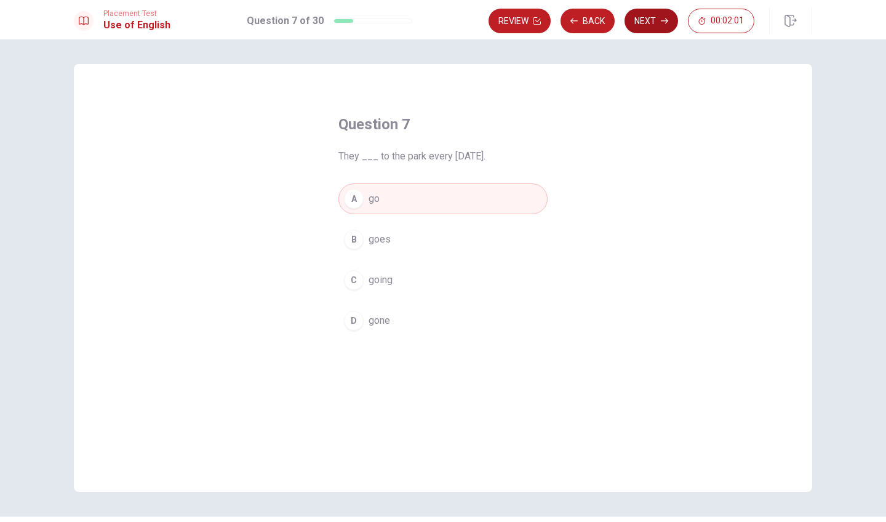
click at [661, 18] on icon "button" at bounding box center [664, 20] width 7 height 7
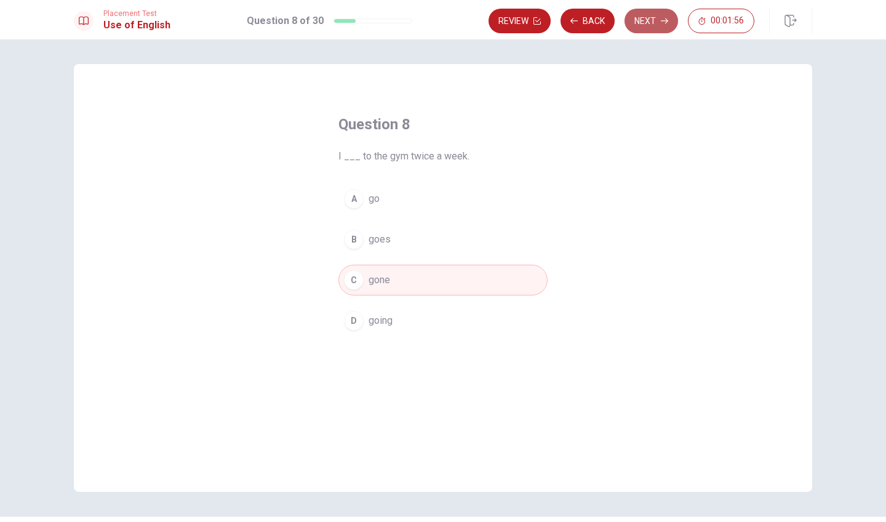
click at [661, 18] on icon "button" at bounding box center [664, 20] width 7 height 7
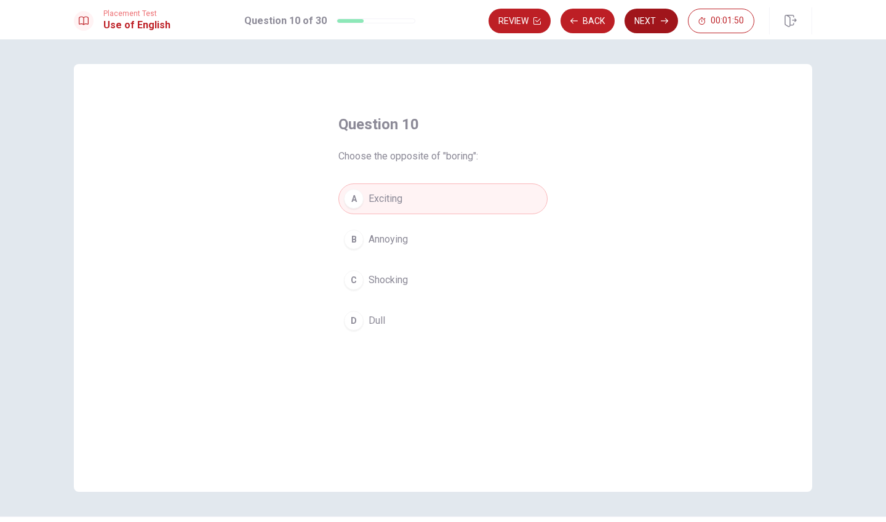
click at [661, 18] on icon "button" at bounding box center [664, 20] width 7 height 7
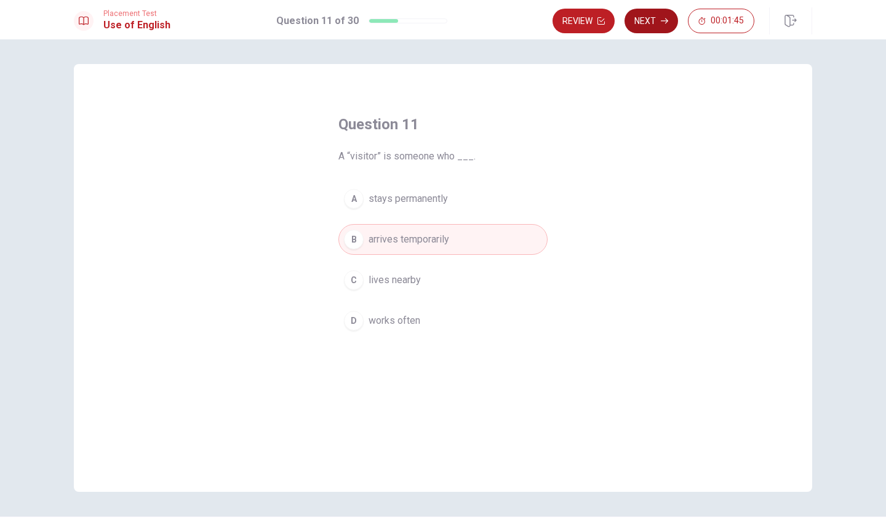
click at [661, 18] on icon "button" at bounding box center [664, 20] width 7 height 7
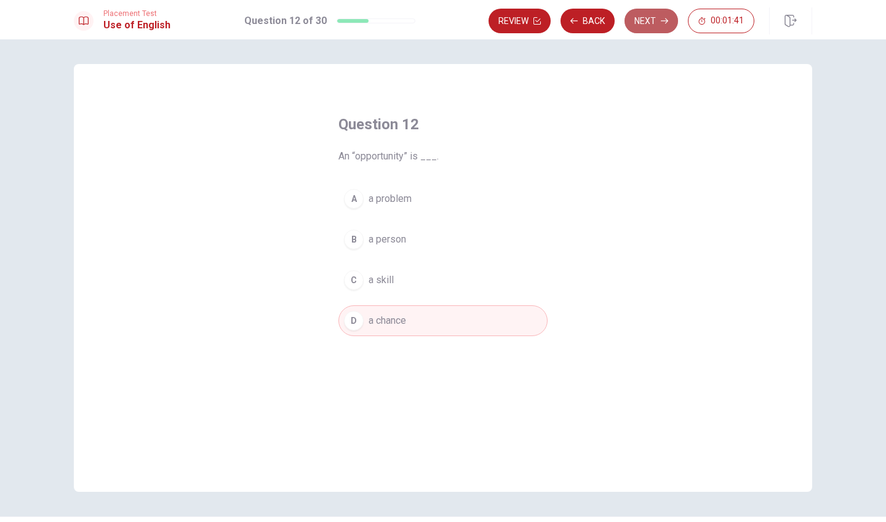
click at [661, 18] on icon "button" at bounding box center [664, 20] width 7 height 7
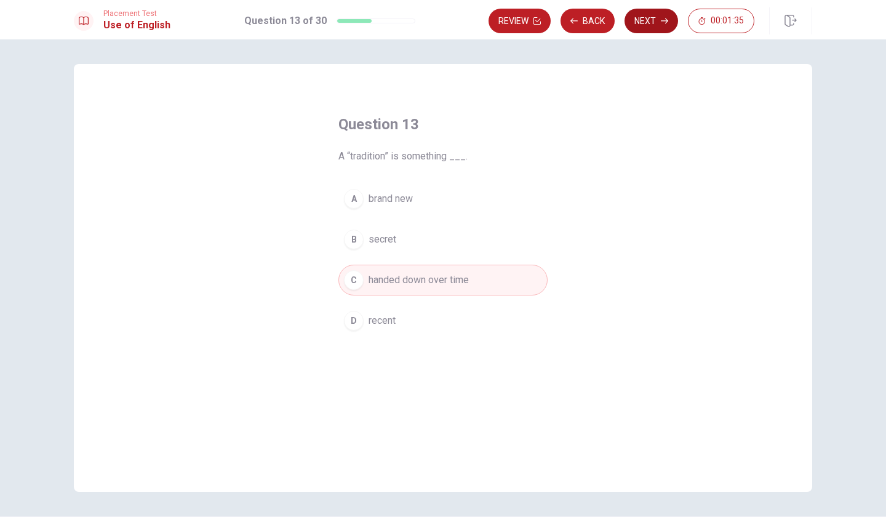
click at [661, 18] on icon "button" at bounding box center [664, 20] width 7 height 7
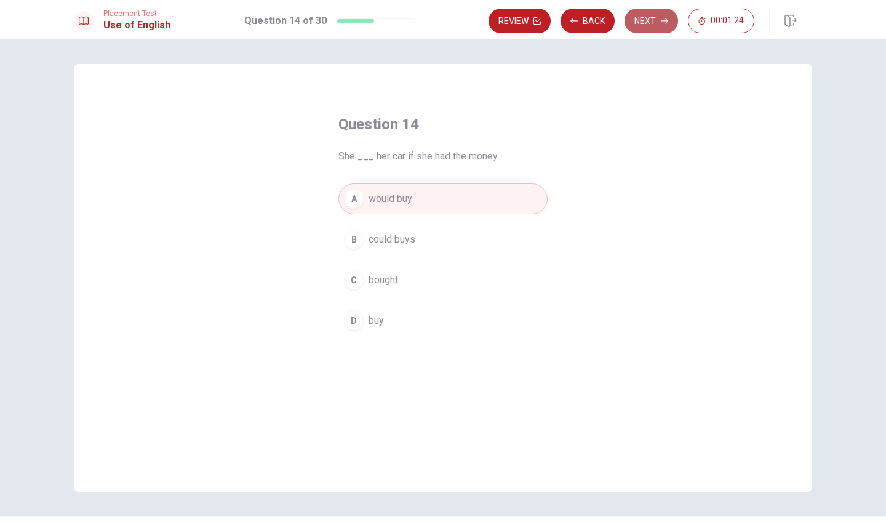
click at [661, 18] on icon "button" at bounding box center [664, 20] width 7 height 7
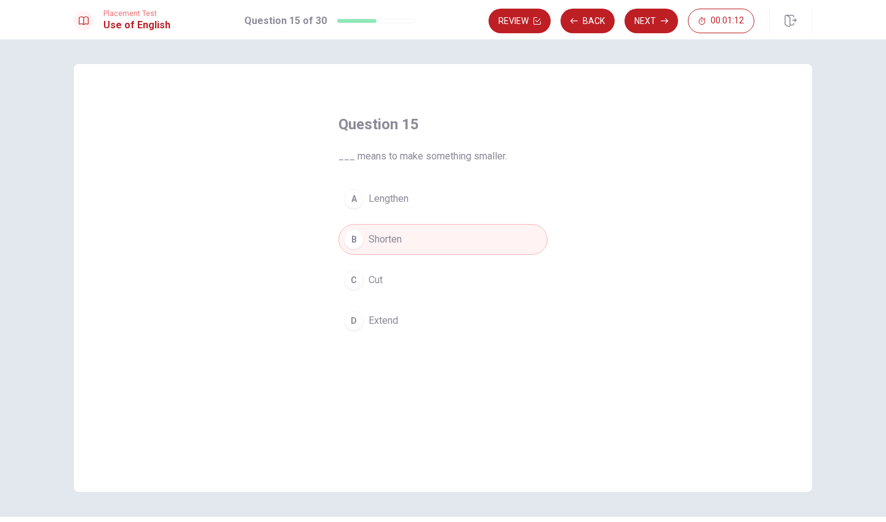
click at [386, 278] on button "C Cut" at bounding box center [442, 280] width 209 height 31
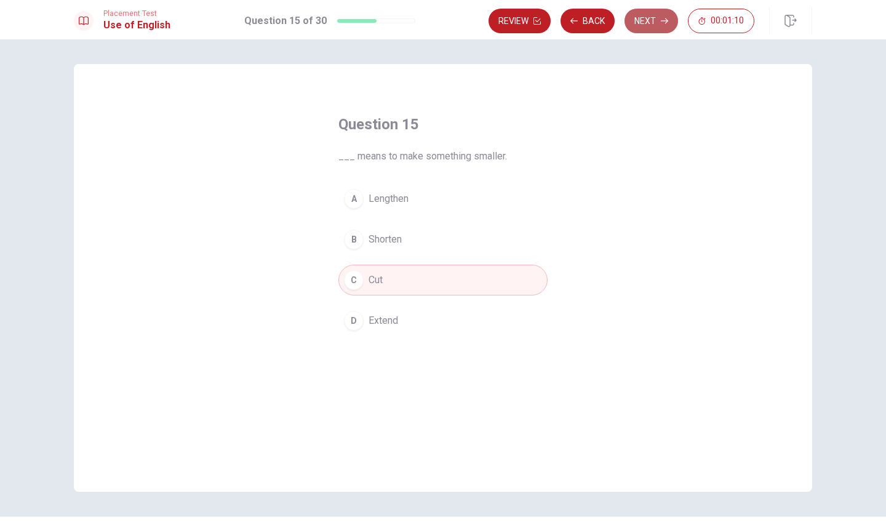
click at [653, 17] on button "Next" at bounding box center [651, 21] width 54 height 25
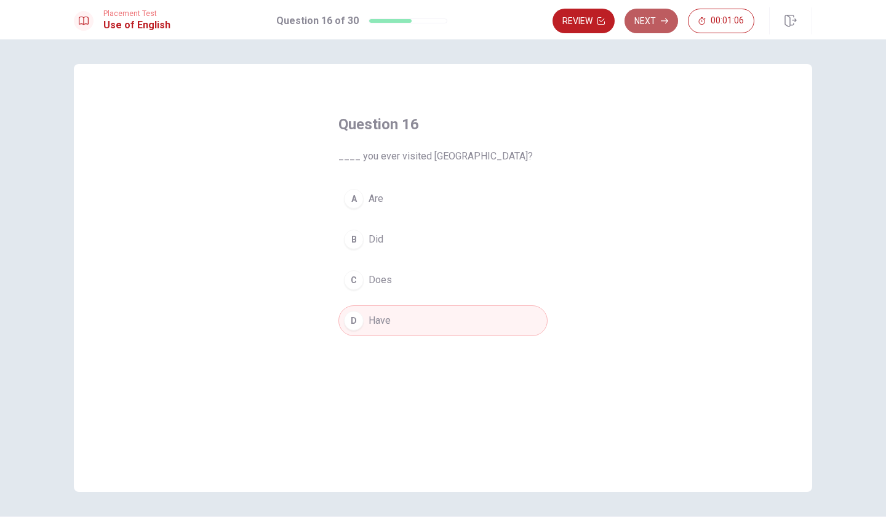
click at [657, 21] on button "Next" at bounding box center [651, 21] width 54 height 25
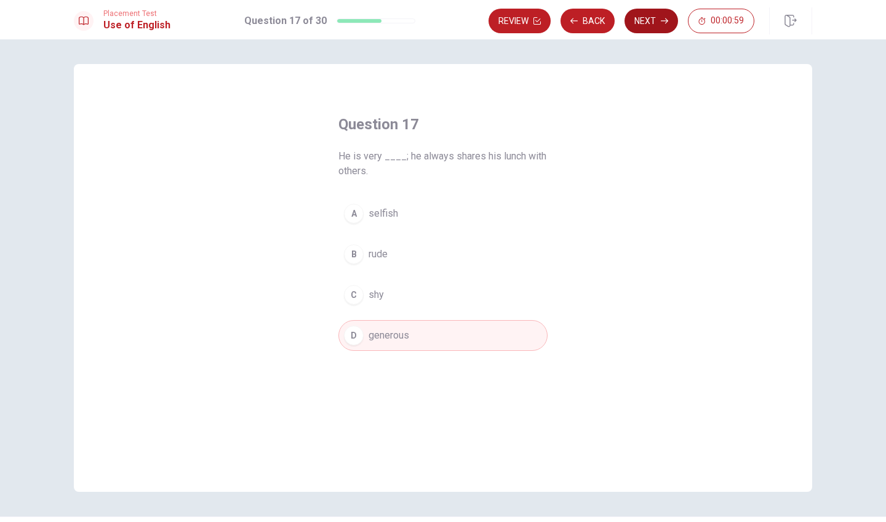
click at [661, 18] on icon "button" at bounding box center [664, 20] width 7 height 7
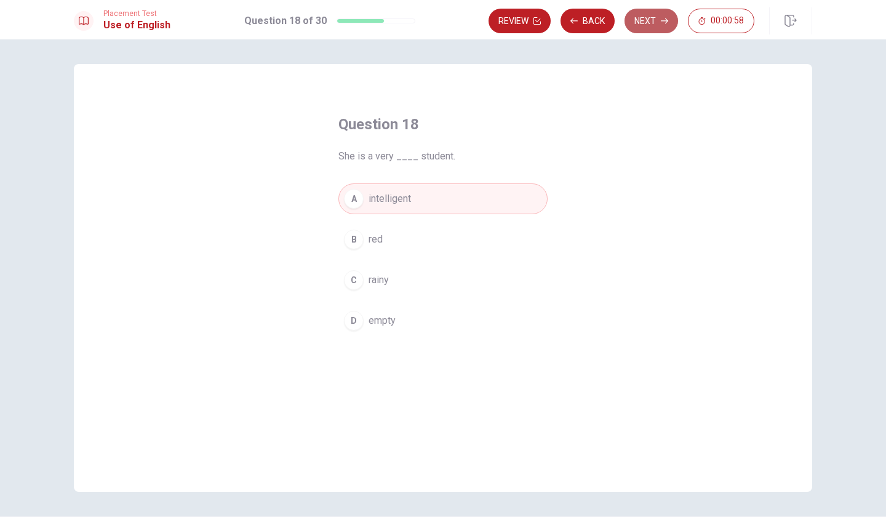
click at [661, 18] on icon "button" at bounding box center [664, 20] width 7 height 7
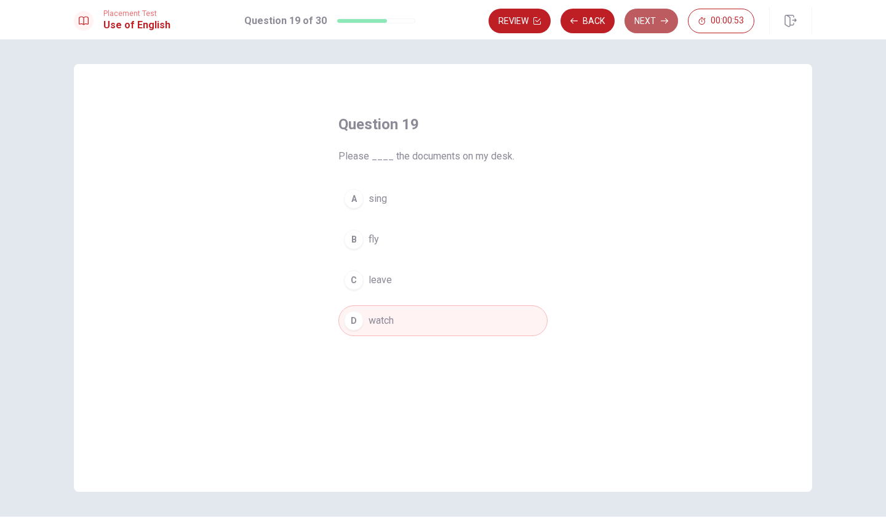
click at [661, 18] on icon "button" at bounding box center [664, 20] width 7 height 7
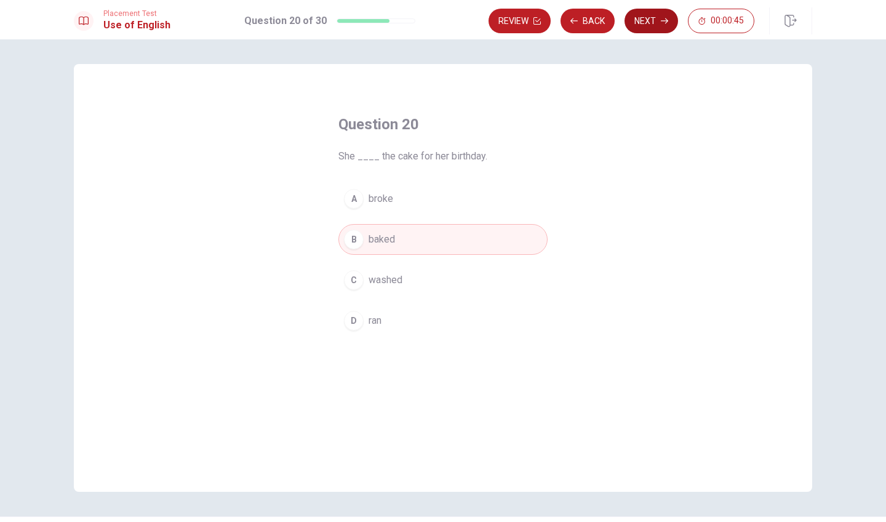
click at [661, 18] on icon "button" at bounding box center [664, 20] width 7 height 7
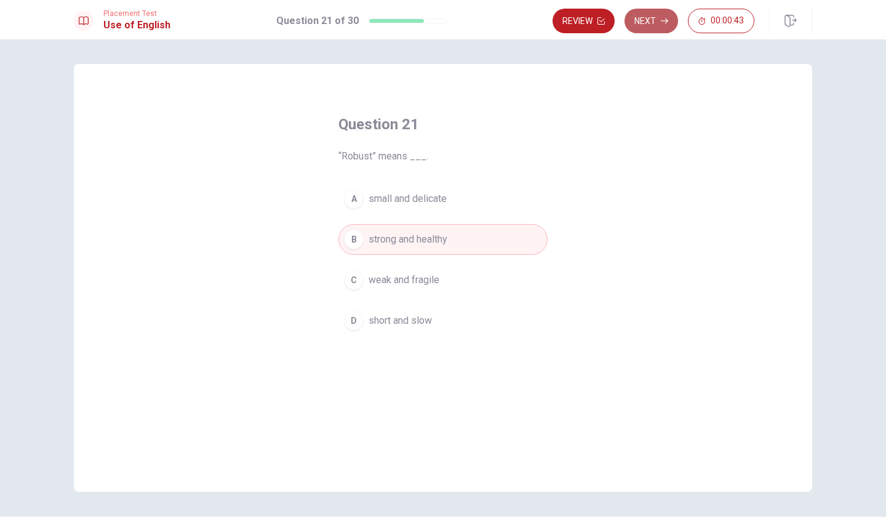
click at [661, 18] on icon "button" at bounding box center [664, 20] width 7 height 7
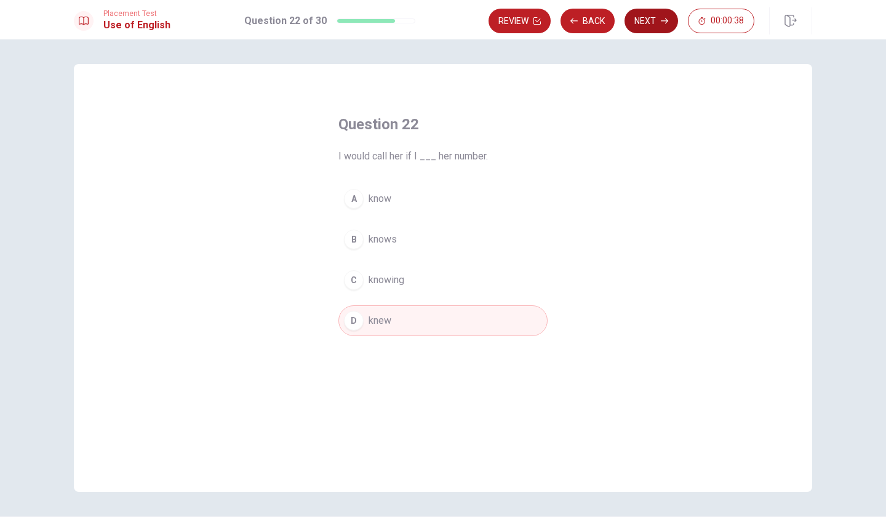
click at [661, 18] on icon "button" at bounding box center [664, 20] width 7 height 7
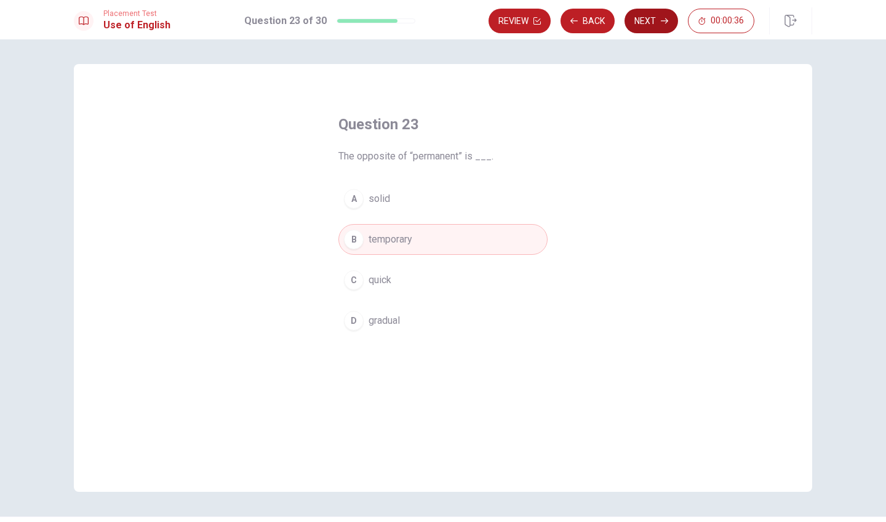
click at [661, 18] on icon "button" at bounding box center [664, 20] width 7 height 7
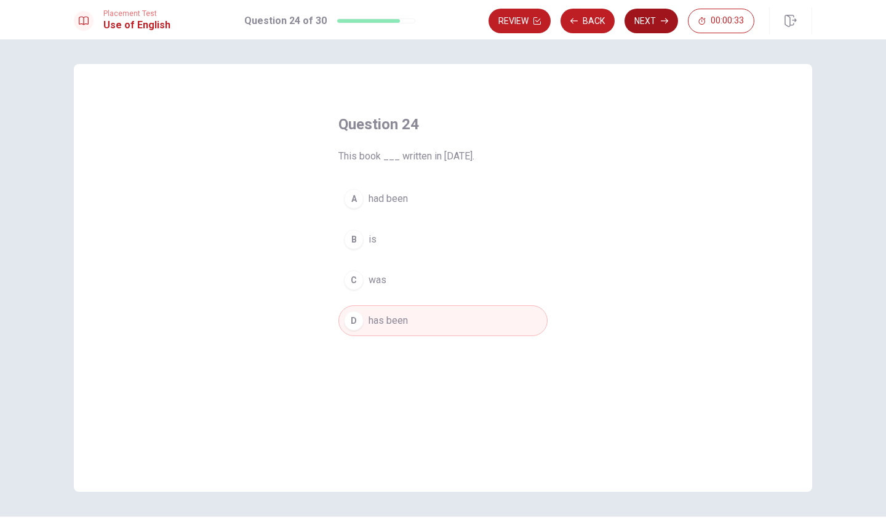
click at [661, 18] on icon "button" at bounding box center [664, 20] width 7 height 7
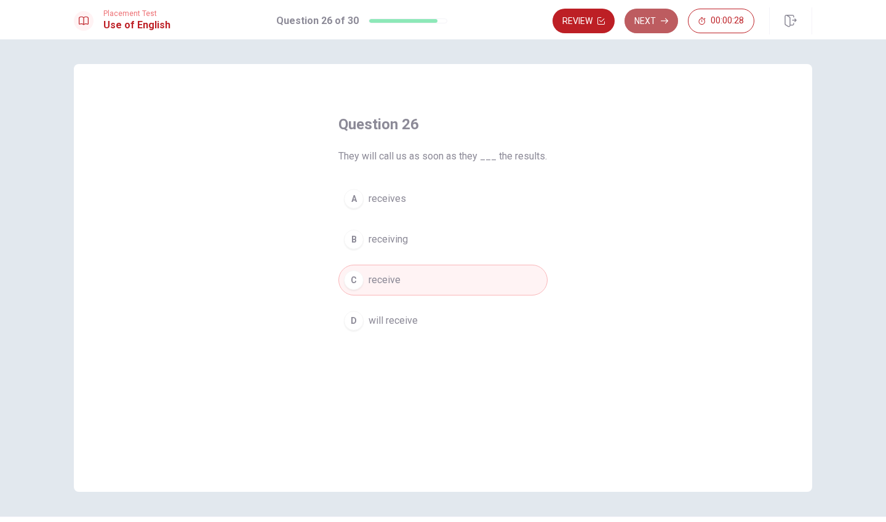
click at [661, 18] on icon "button" at bounding box center [664, 20] width 7 height 7
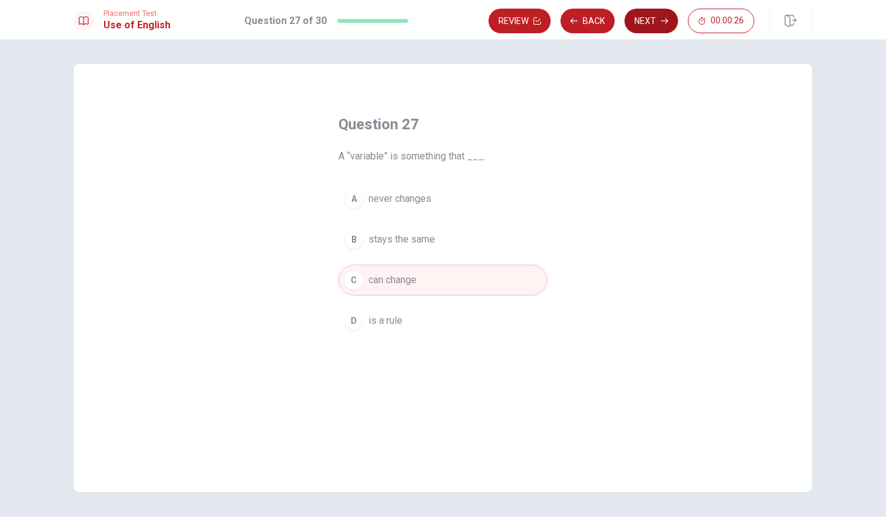
click at [661, 18] on icon "button" at bounding box center [664, 20] width 7 height 7
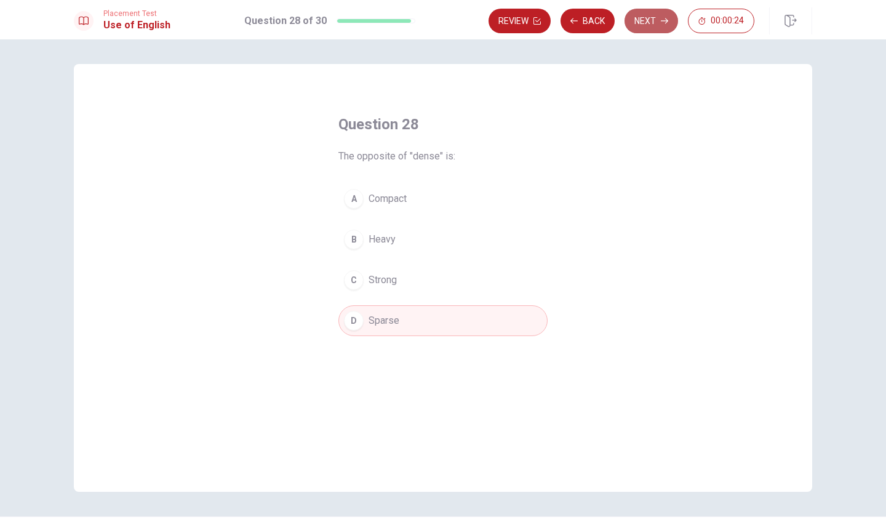
click at [661, 18] on icon "button" at bounding box center [664, 20] width 7 height 7
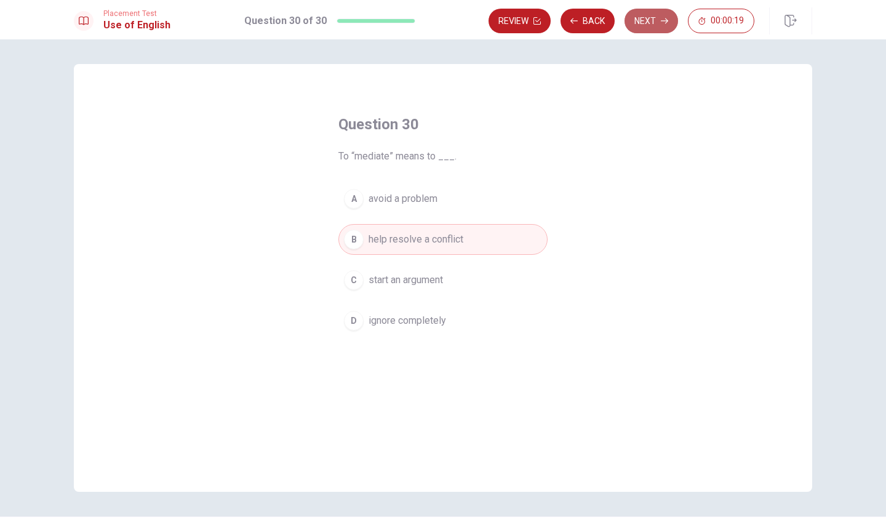
click at [661, 18] on icon "button" at bounding box center [664, 20] width 7 height 7
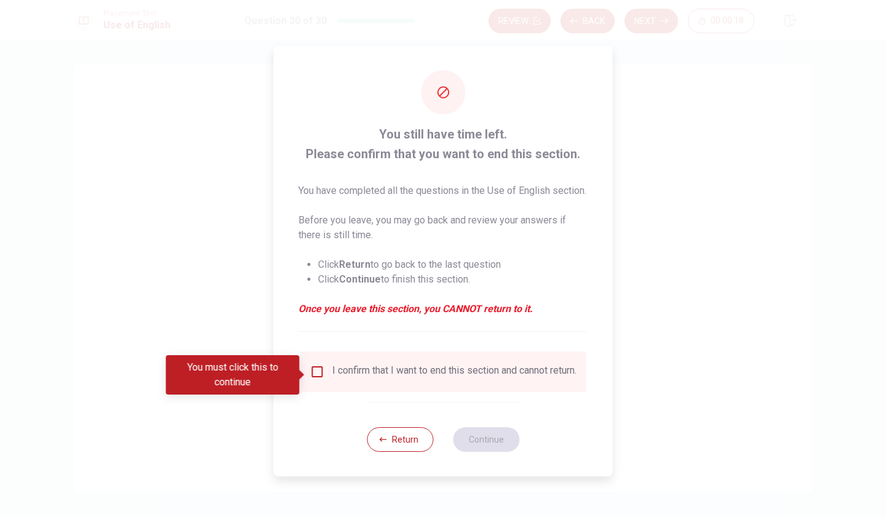
click at [315, 375] on input "You must click this to continue" at bounding box center [317, 371] width 15 height 15
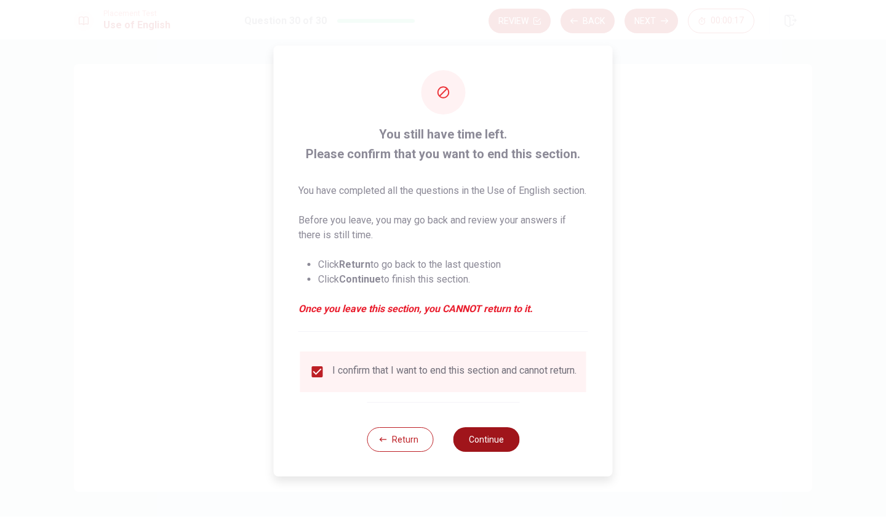
click at [469, 446] on button "Continue" at bounding box center [486, 439] width 66 height 25
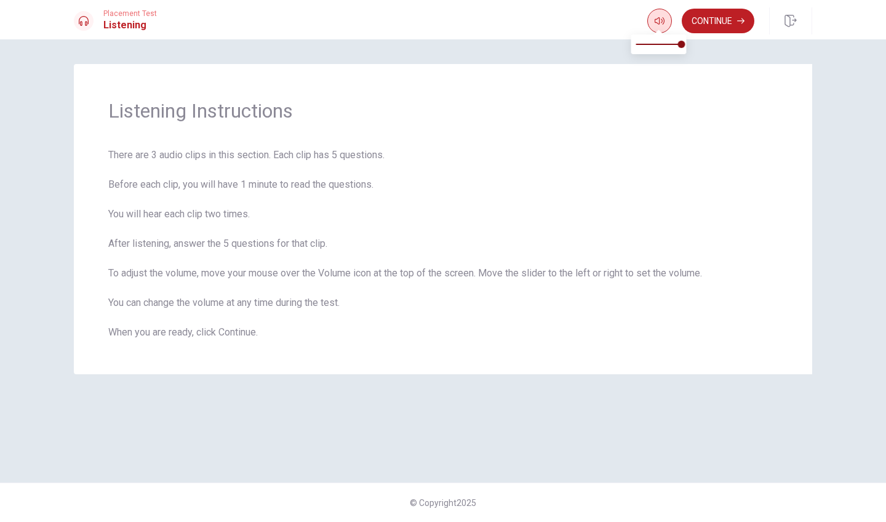
click at [658, 21] on icon "button" at bounding box center [660, 20] width 10 height 7
drag, startPoint x: 682, startPoint y: 44, endPoint x: 696, endPoint y: 44, distance: 14.1
click at [696, 44] on body "This site uses cookies, as explained in our Privacy Policy . If you agree to th…" at bounding box center [443, 261] width 886 height 522
click at [691, 89] on div "Listening Instructions There are 3 audio clips in this section. Each clip has 5…" at bounding box center [443, 219] width 738 height 310
click at [733, 20] on button "Continue" at bounding box center [718, 21] width 73 height 25
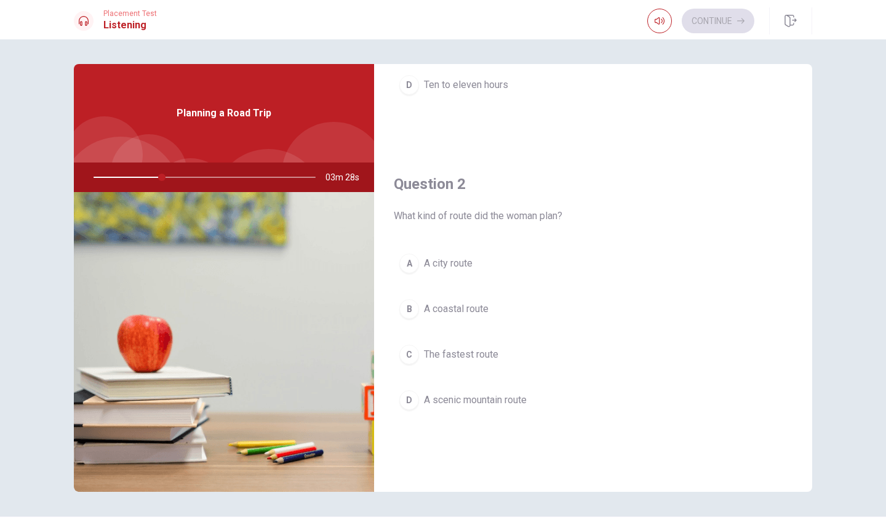
scroll to position [236, 0]
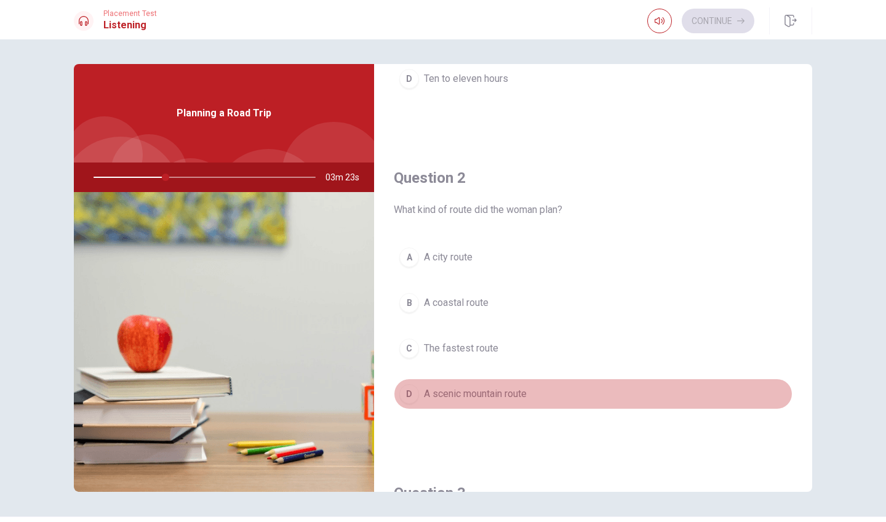
click at [431, 394] on span "A scenic mountain route" at bounding box center [475, 393] width 103 height 15
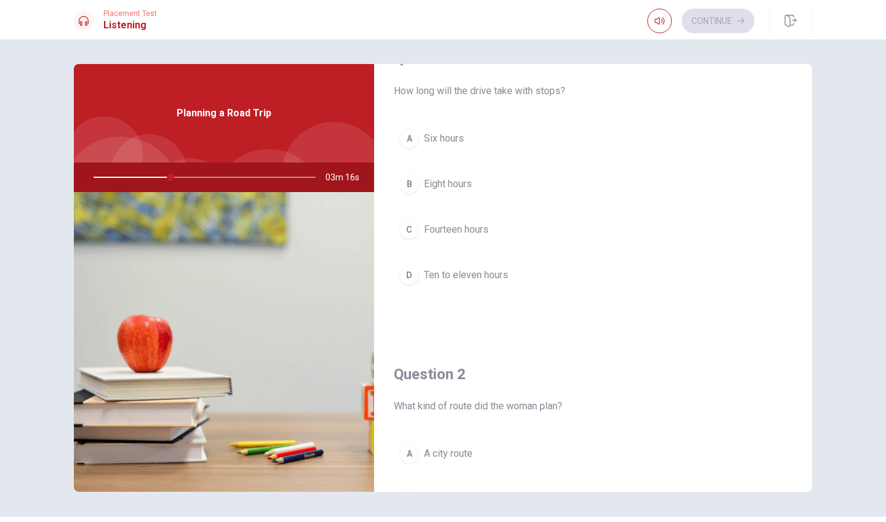
scroll to position [38, 0]
click at [444, 187] on span "Eight hours" at bounding box center [448, 185] width 48 height 15
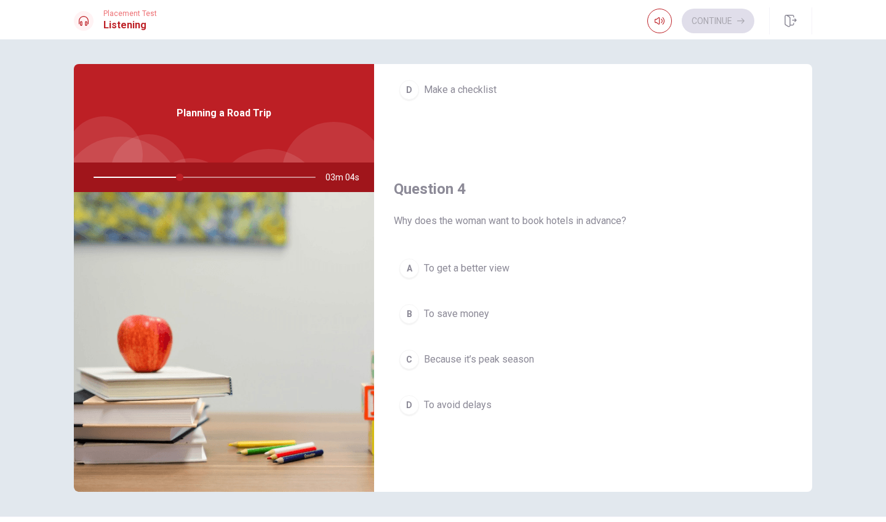
scroll to position [856, 0]
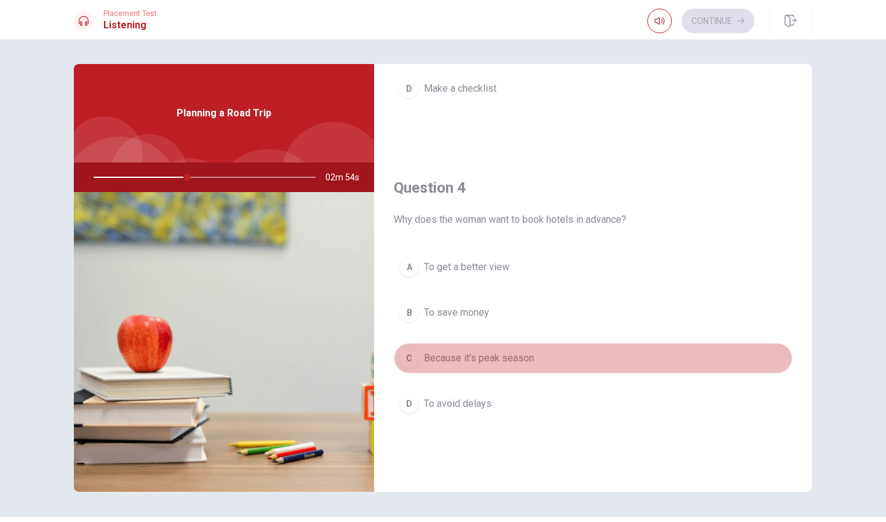
click at [480, 357] on span "Because it’s peak season" at bounding box center [479, 358] width 110 height 15
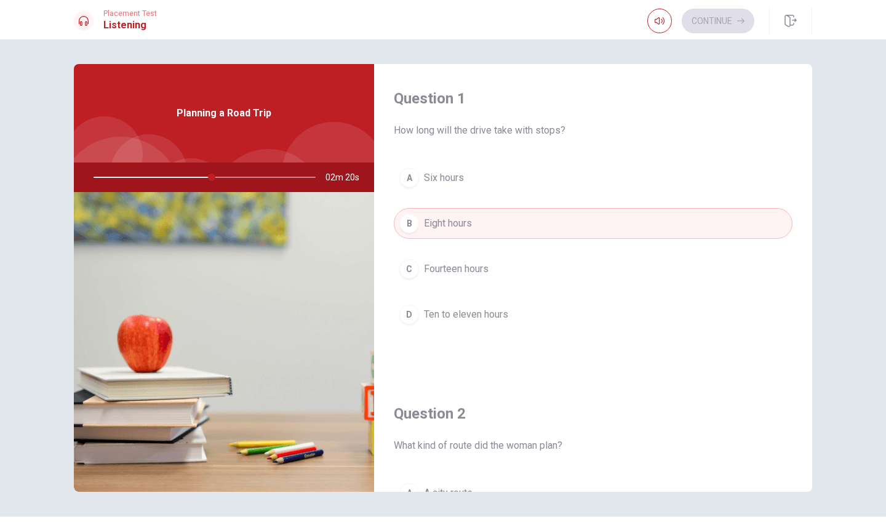
scroll to position [0, 0]
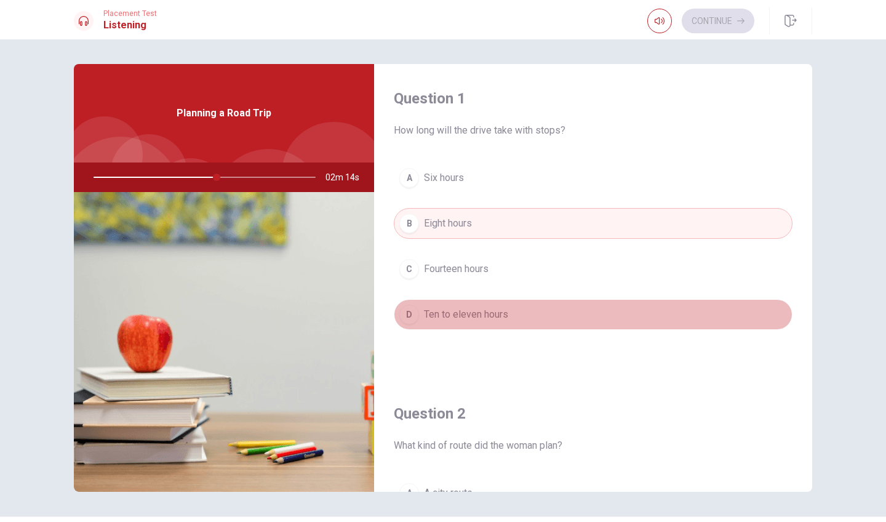
click at [483, 316] on span "Ten to eleven hours" at bounding box center [466, 314] width 84 height 15
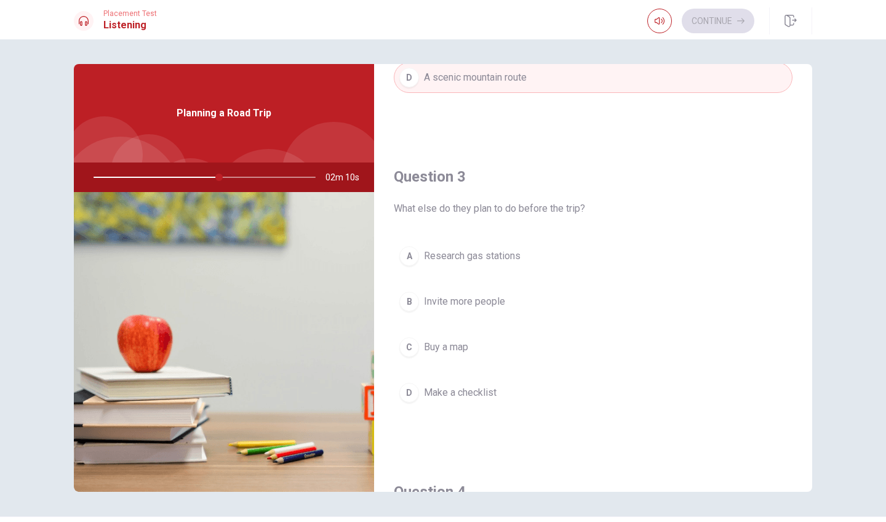
scroll to position [592, 0]
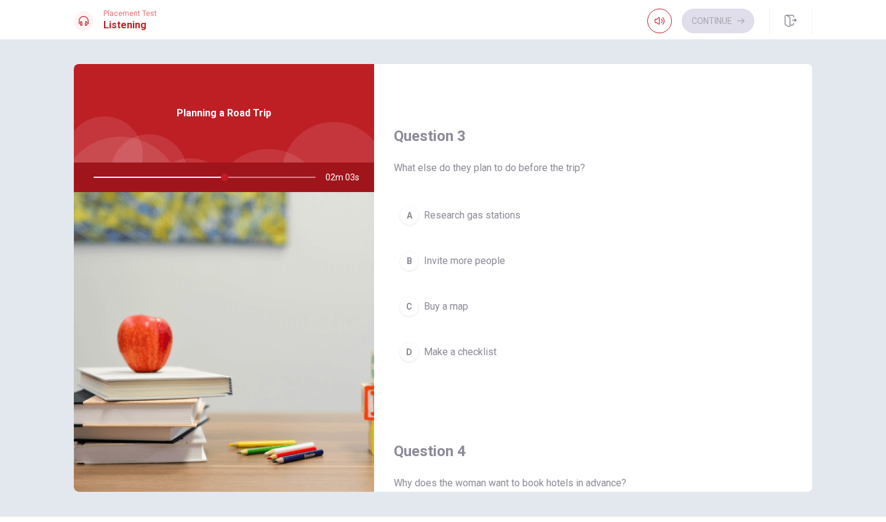
click at [439, 354] on span "Make a checklist" at bounding box center [460, 352] width 73 height 15
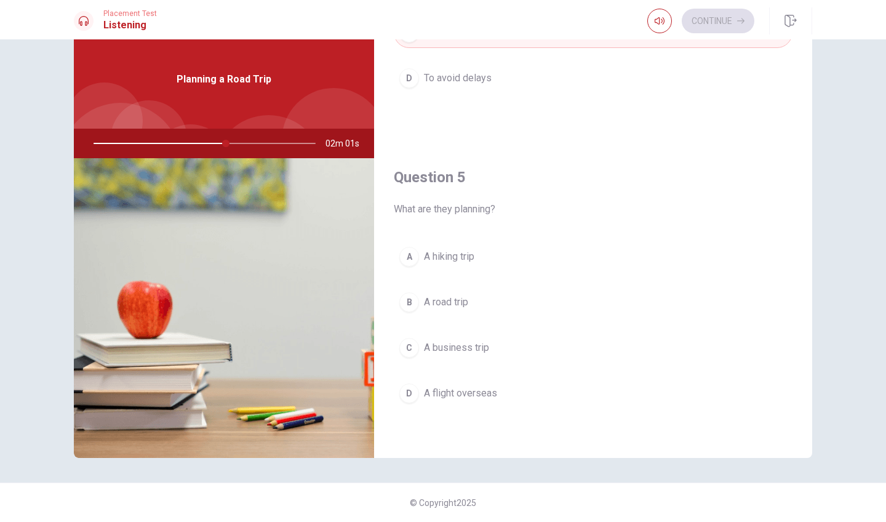
scroll to position [34, 0]
click at [437, 300] on span "A road trip" at bounding box center [446, 302] width 44 height 15
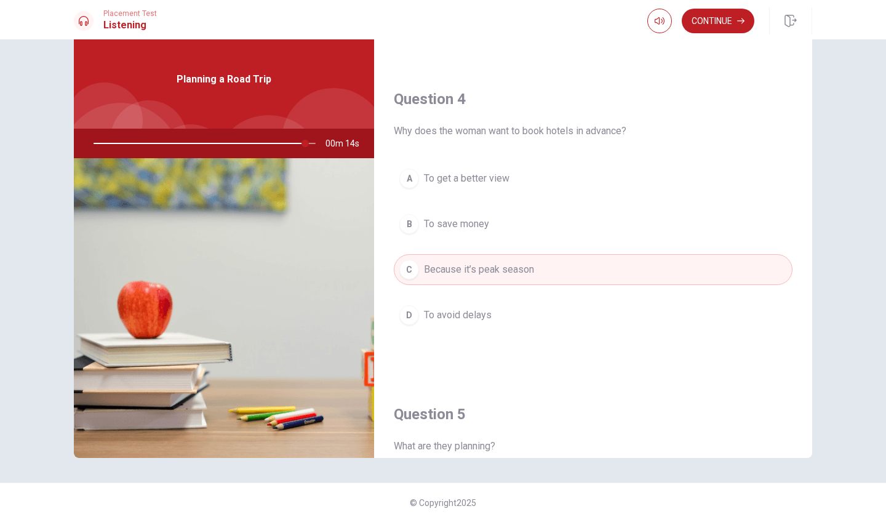
scroll to position [843, 0]
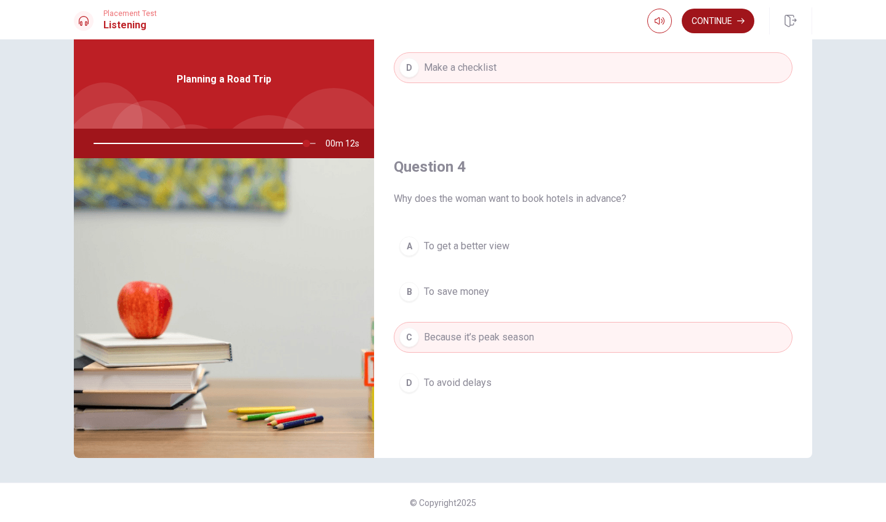
click at [714, 22] on button "Continue" at bounding box center [718, 21] width 73 height 25
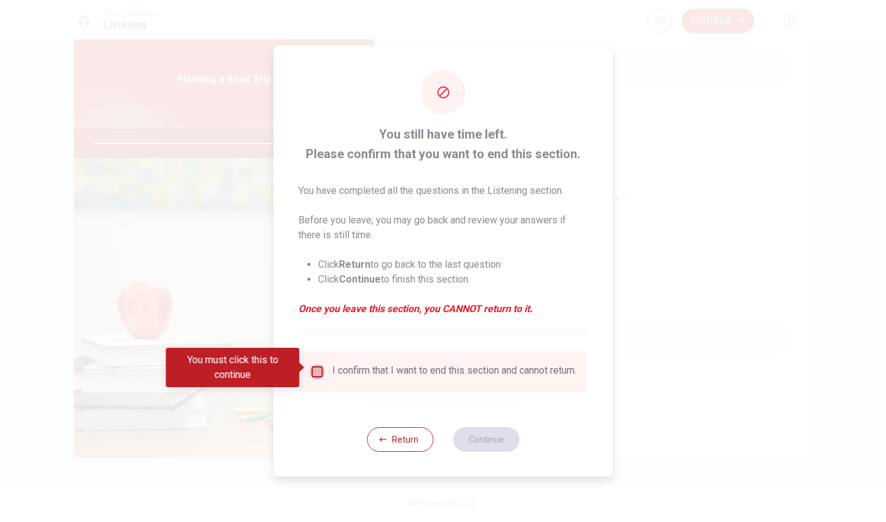
click at [321, 369] on input "You must click this to continue" at bounding box center [317, 371] width 15 height 15
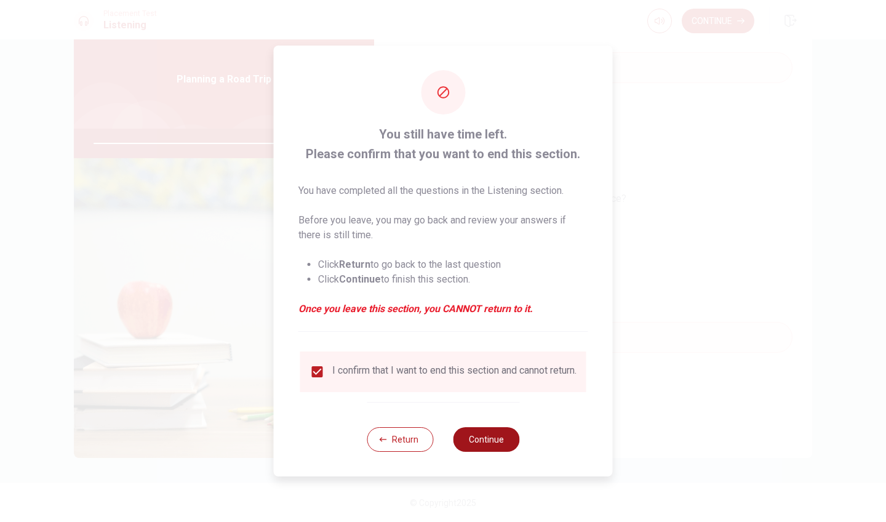
click at [498, 444] on button "Continue" at bounding box center [486, 439] width 66 height 25
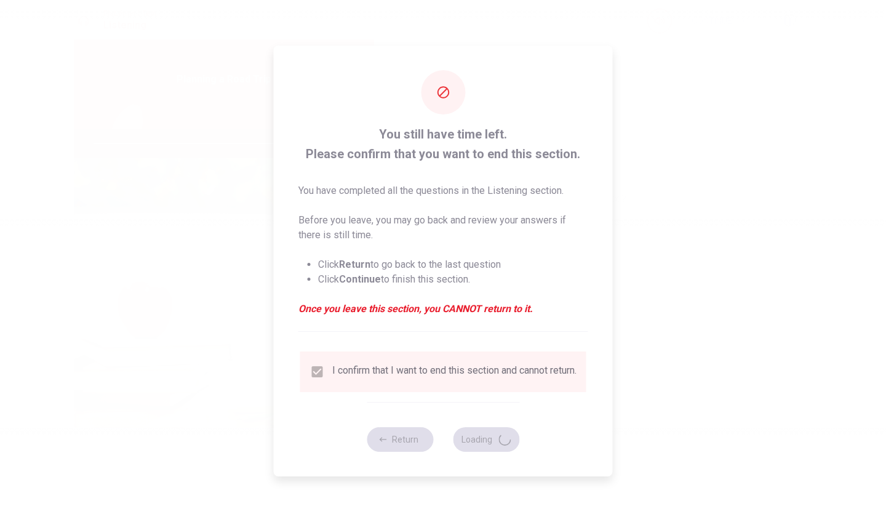
type input "98"
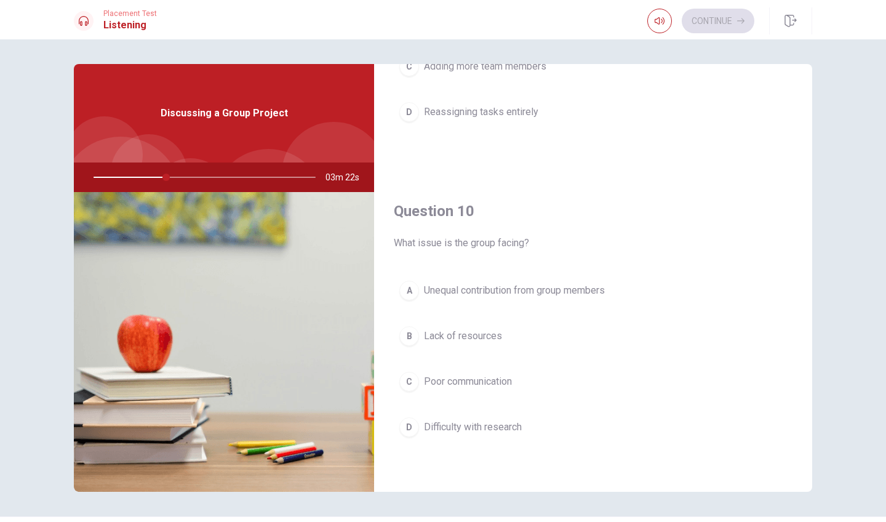
scroll to position [1147, 0]
click at [504, 287] on span "Unequal contribution from group members" at bounding box center [514, 290] width 181 height 15
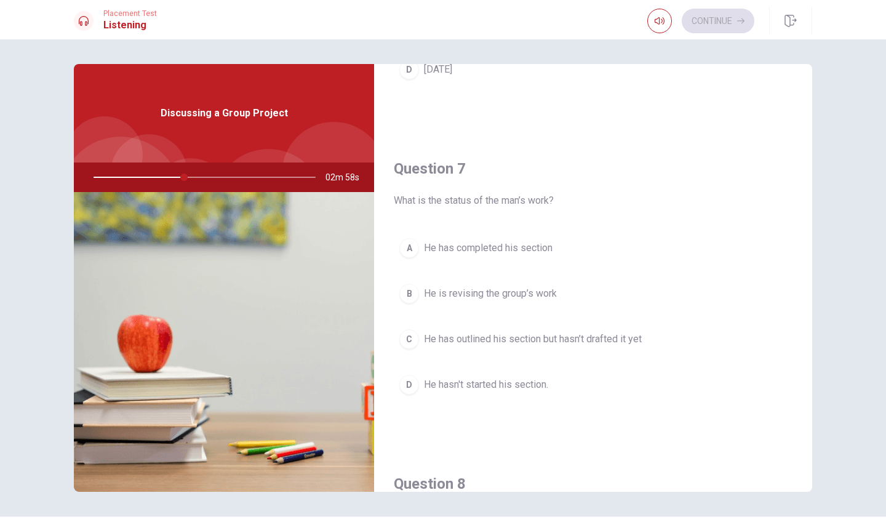
scroll to position [247, 0]
click at [571, 338] on span "He has outlined his section but hasn’t drafted it yet" at bounding box center [533, 337] width 218 height 15
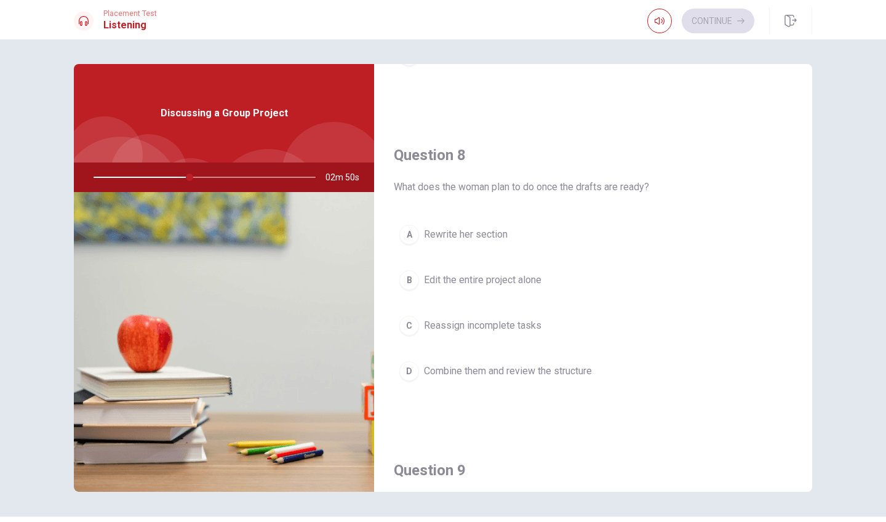
scroll to position [575, 0]
click at [493, 366] on span "Combine them and review the structure" at bounding box center [508, 369] width 168 height 15
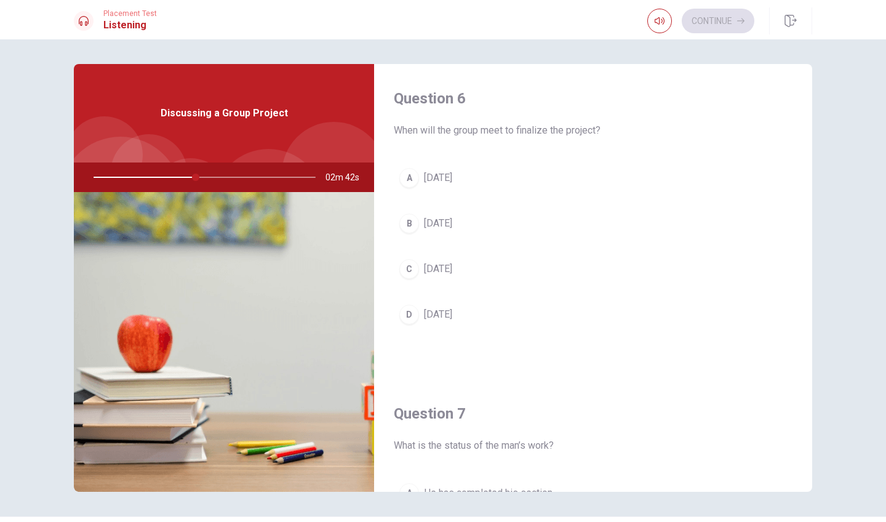
scroll to position [0, 0]
click at [450, 318] on span "[DATE]" at bounding box center [438, 314] width 28 height 15
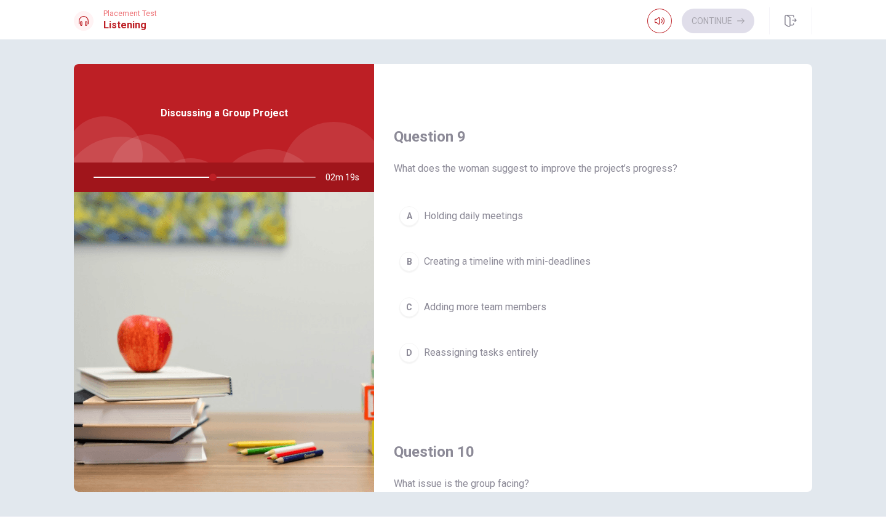
scroll to position [901, 0]
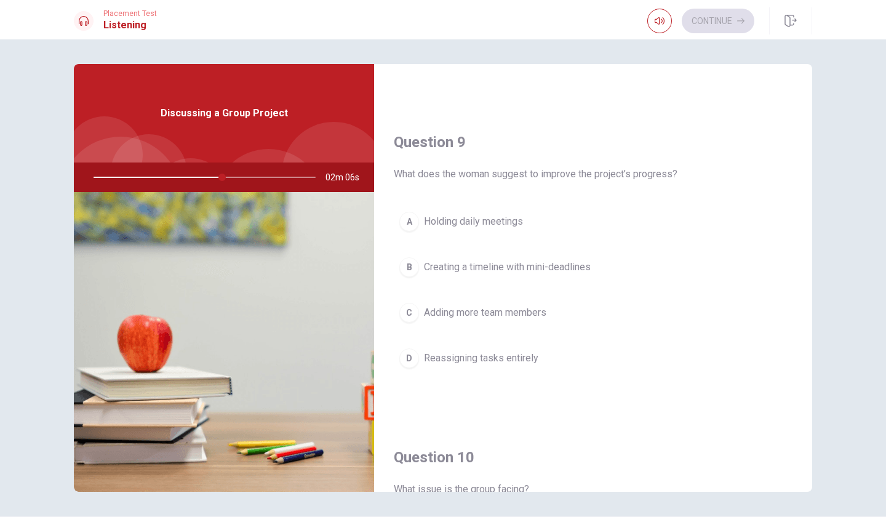
click at [431, 260] on span "Creating a timeline with mini-deadlines" at bounding box center [507, 267] width 167 height 15
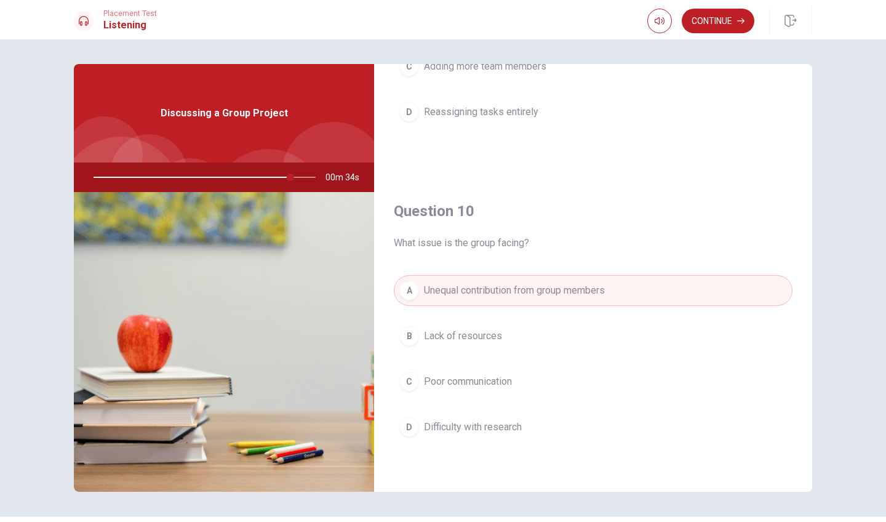
scroll to position [1147, 0]
click at [715, 21] on button "Continue" at bounding box center [718, 21] width 73 height 25
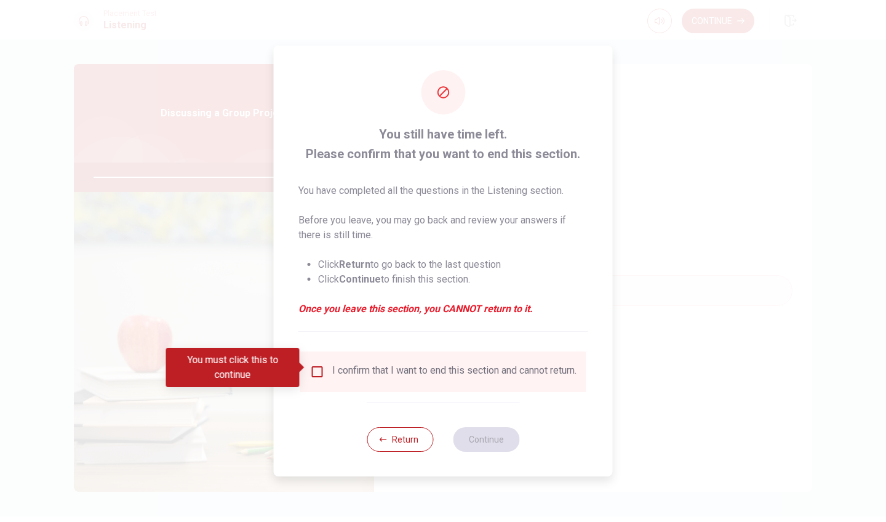
click at [314, 368] on input "You must click this to continue" at bounding box center [317, 371] width 15 height 15
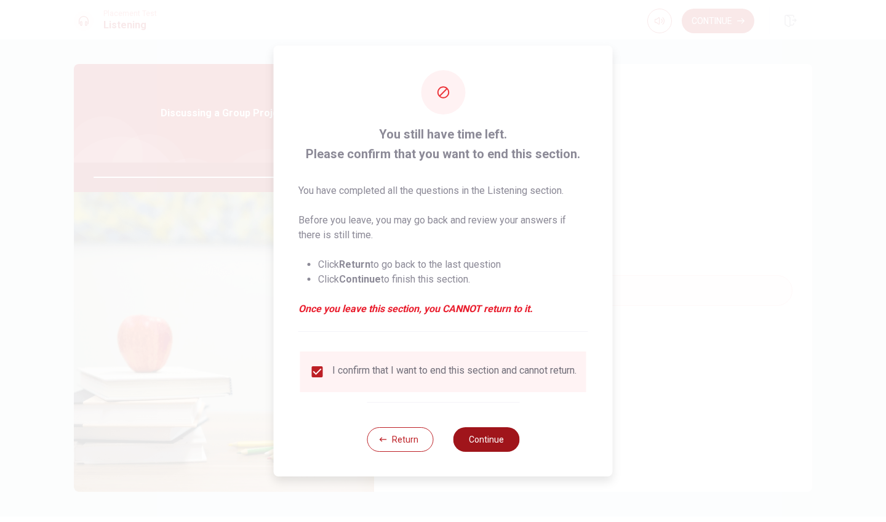
click at [477, 452] on button "Continue" at bounding box center [486, 439] width 66 height 25
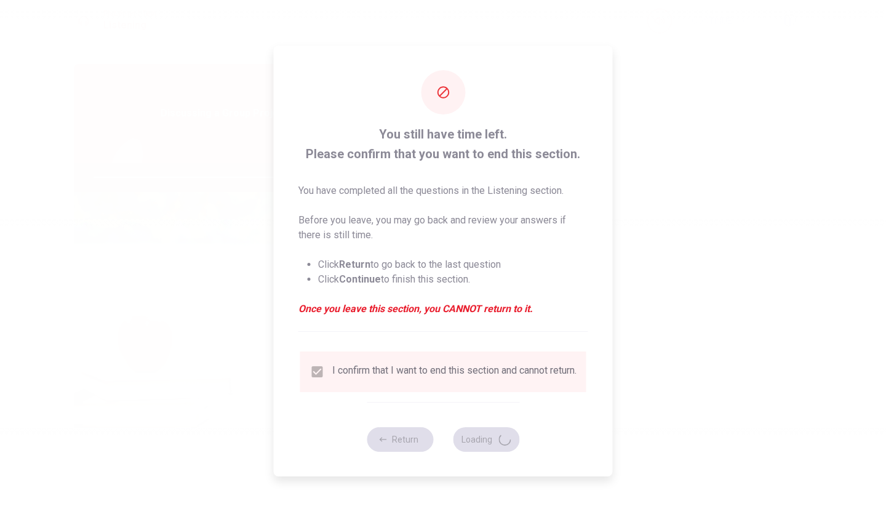
type input "97"
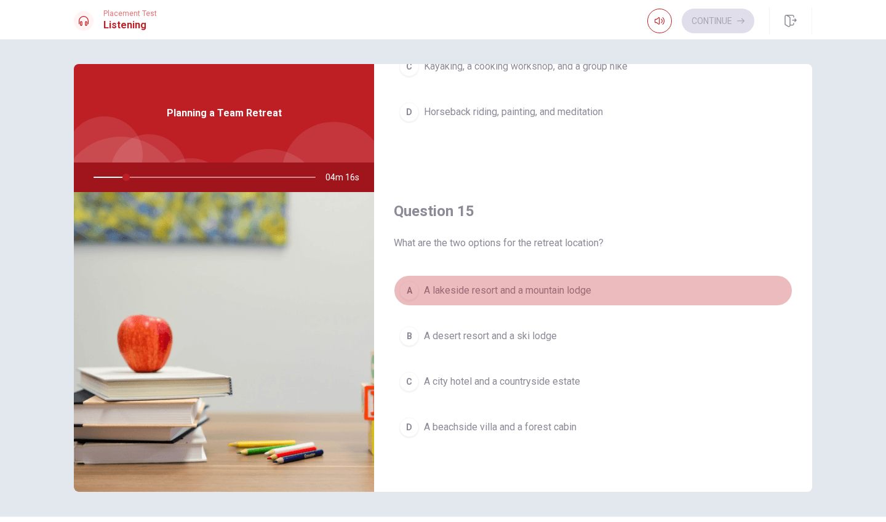
click at [510, 289] on span "A lakeside resort and a mountain lodge" at bounding box center [507, 290] width 167 height 15
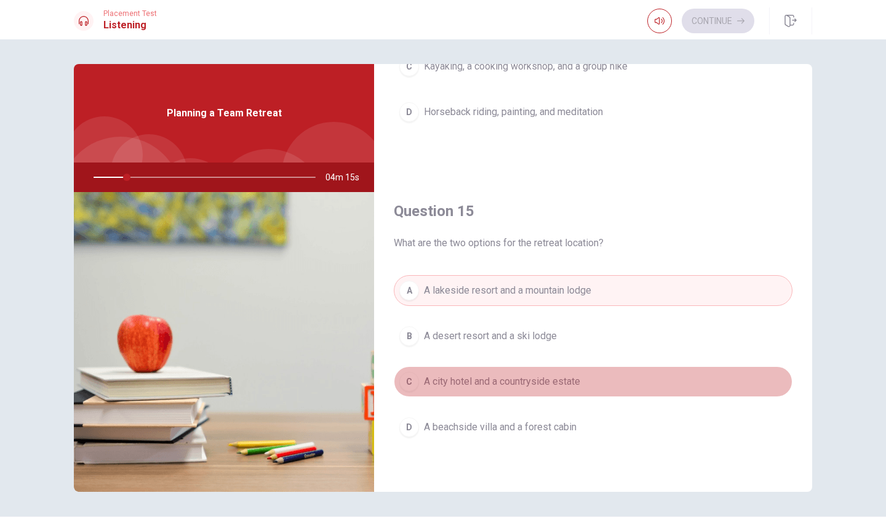
click at [462, 382] on span "A city hotel and a countryside estate" at bounding box center [502, 381] width 156 height 15
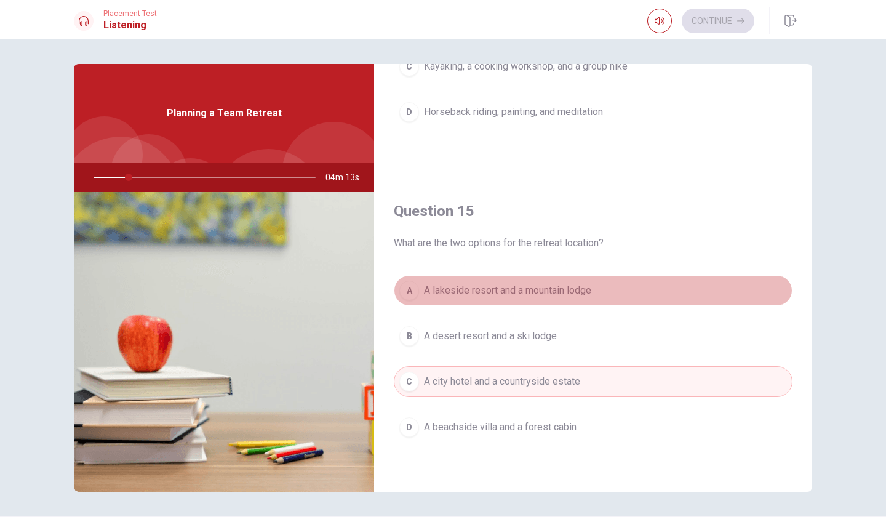
click at [463, 283] on span "A lakeside resort and a mountain lodge" at bounding box center [507, 290] width 167 height 15
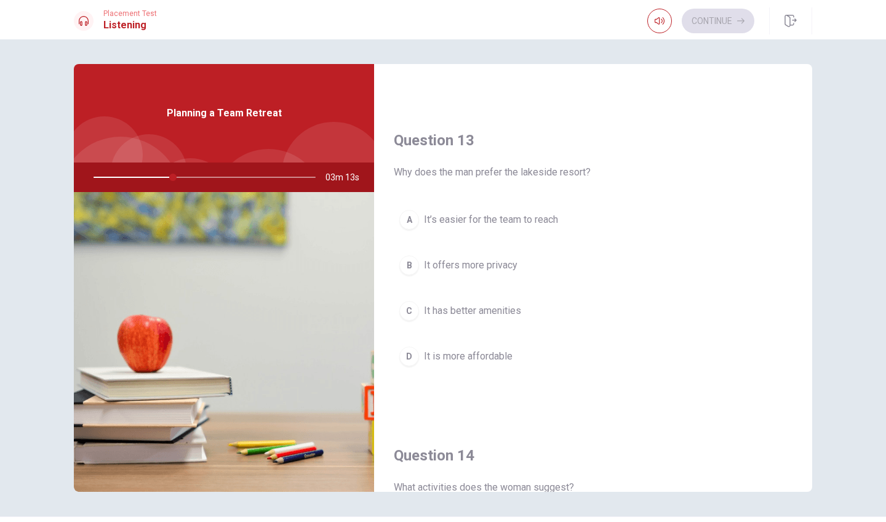
scroll to position [591, 0]
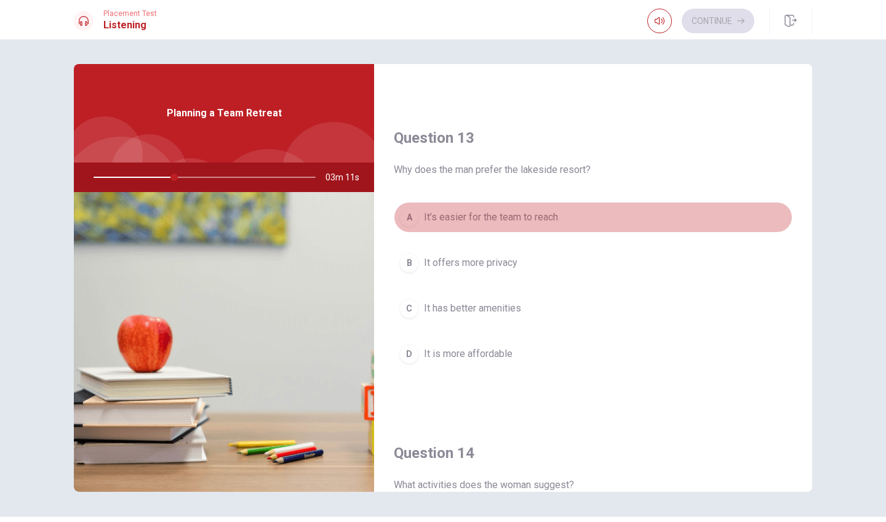
click at [518, 215] on span "It’s easier for the team to reach" at bounding box center [491, 217] width 134 height 15
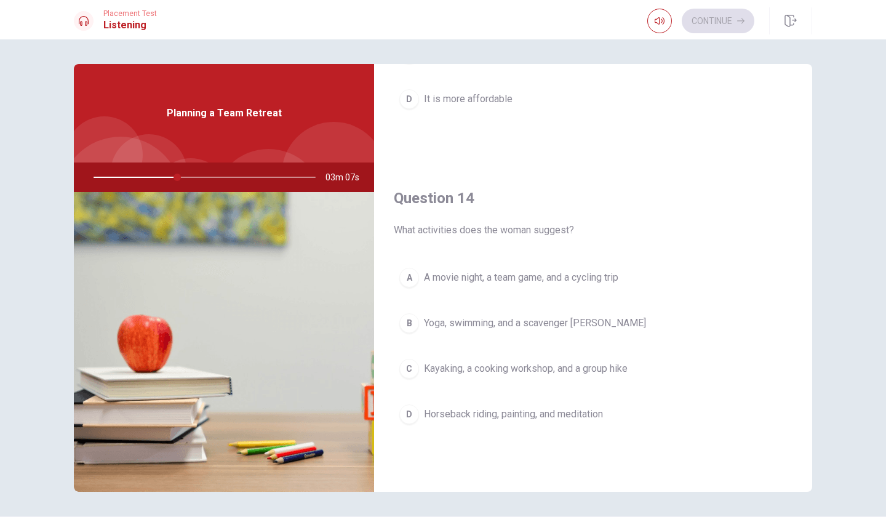
scroll to position [848, 0]
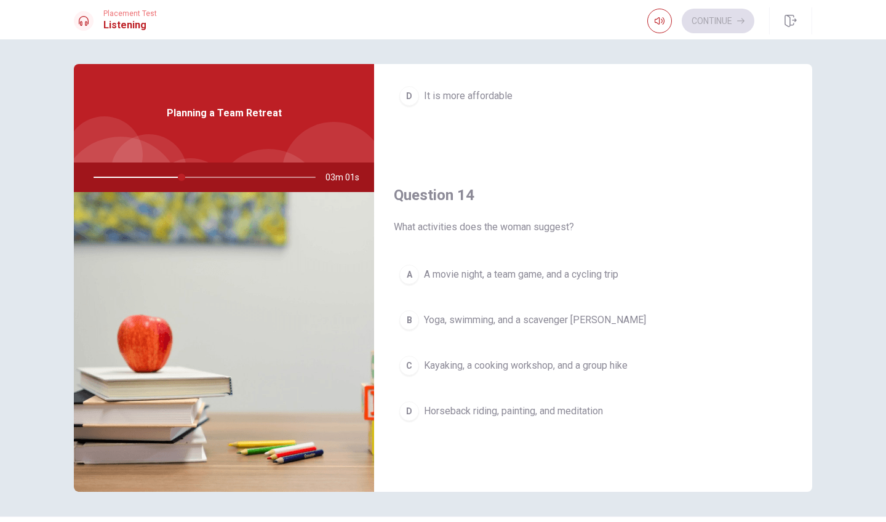
click at [570, 362] on span "Kayaking, a cooking workshop, and a group hike" at bounding box center [526, 365] width 204 height 15
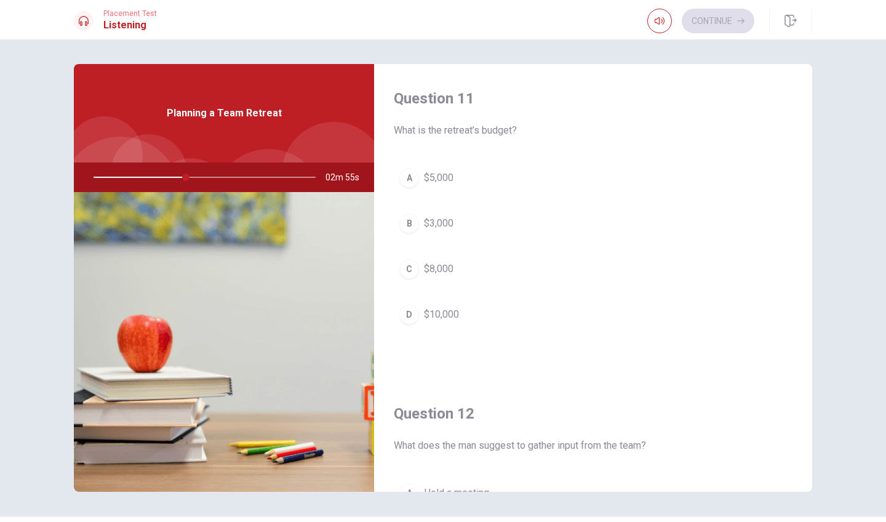
scroll to position [0, 0]
click at [428, 178] on span "$5,000" at bounding box center [439, 177] width 30 height 15
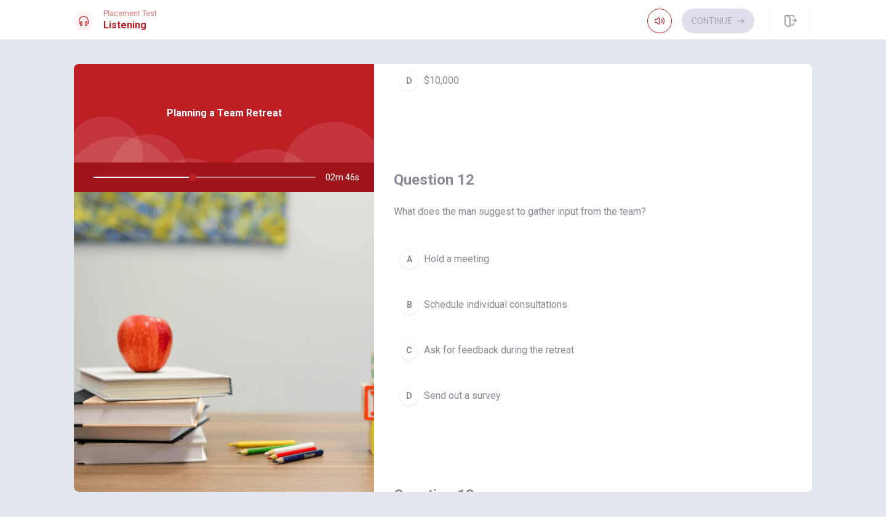
scroll to position [234, 0]
click at [455, 393] on span "Send out a survey" at bounding box center [462, 395] width 77 height 15
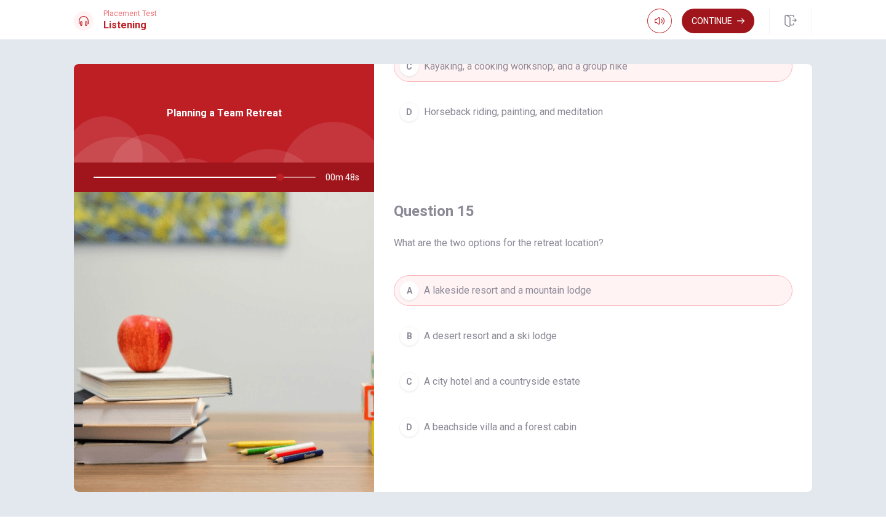
scroll to position [1147, 0]
click at [723, 15] on button "Continue" at bounding box center [718, 21] width 73 height 25
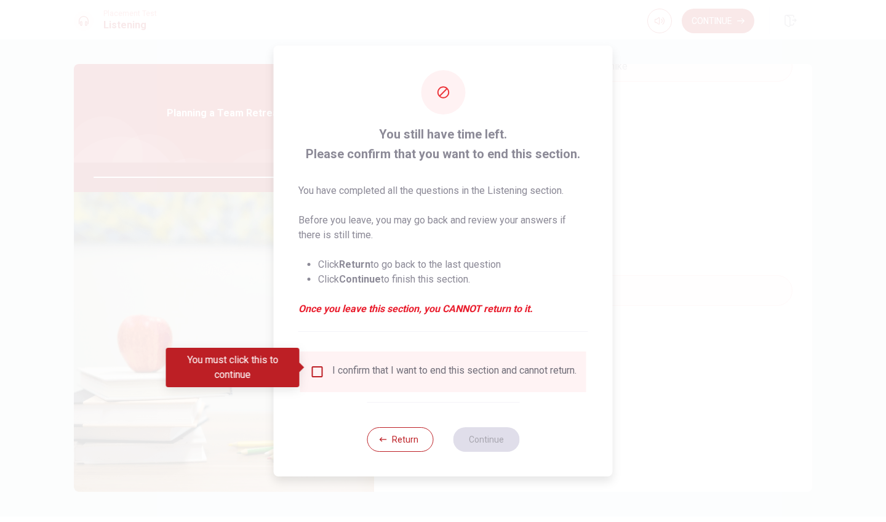
click at [308, 368] on div "You must click this to continue" at bounding box center [237, 367] width 142 height 39
click at [317, 368] on input "You must click this to continue" at bounding box center [317, 371] width 15 height 15
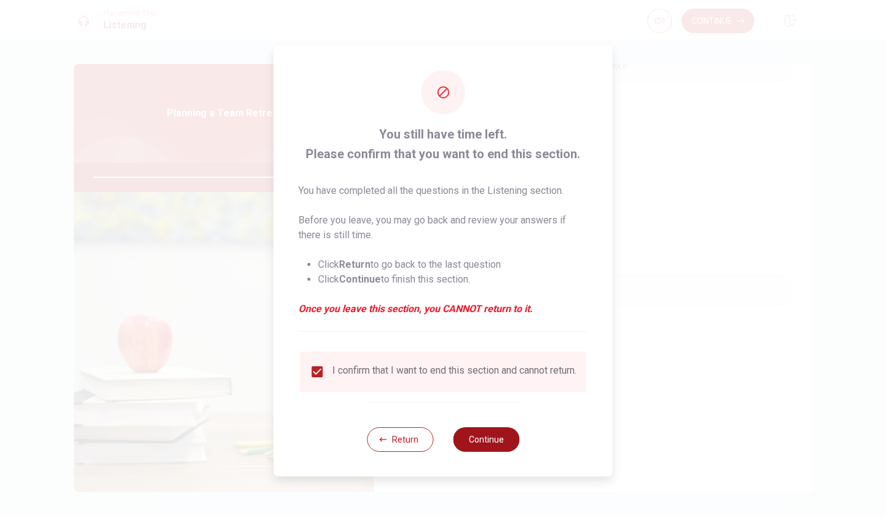
click at [474, 444] on button "Continue" at bounding box center [486, 439] width 66 height 25
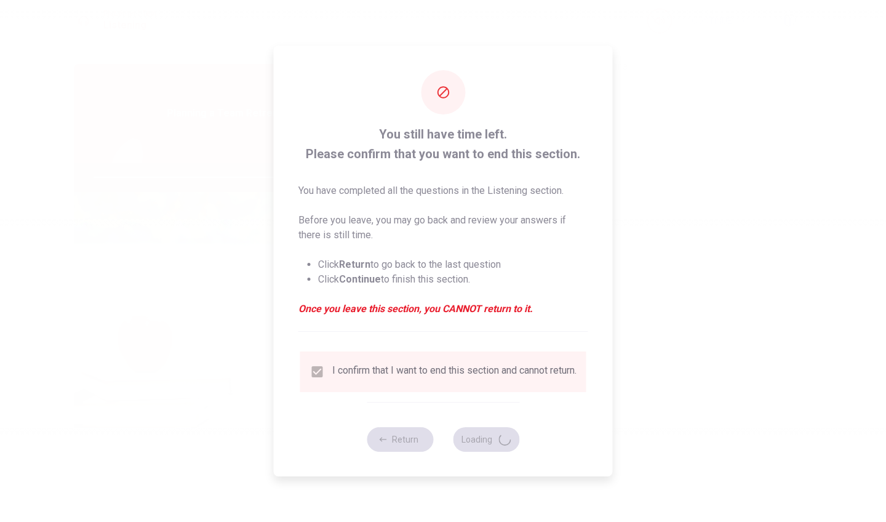
type input "86"
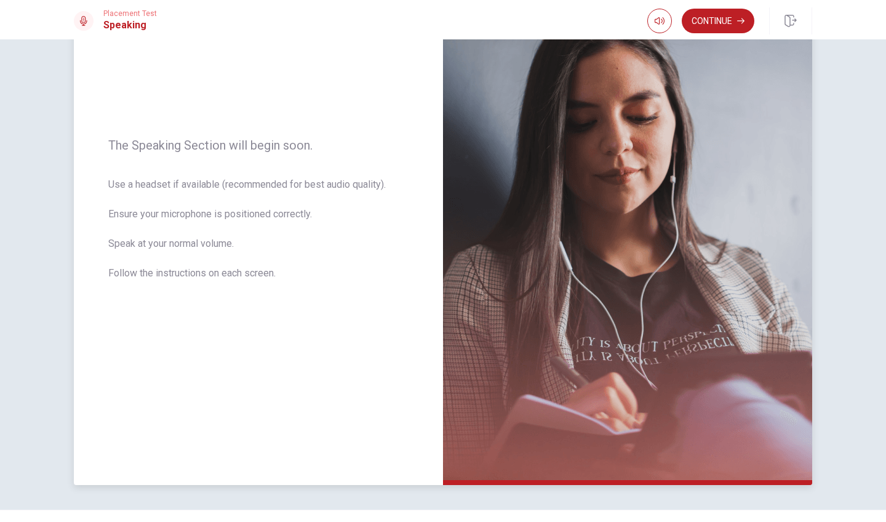
scroll to position [117, 0]
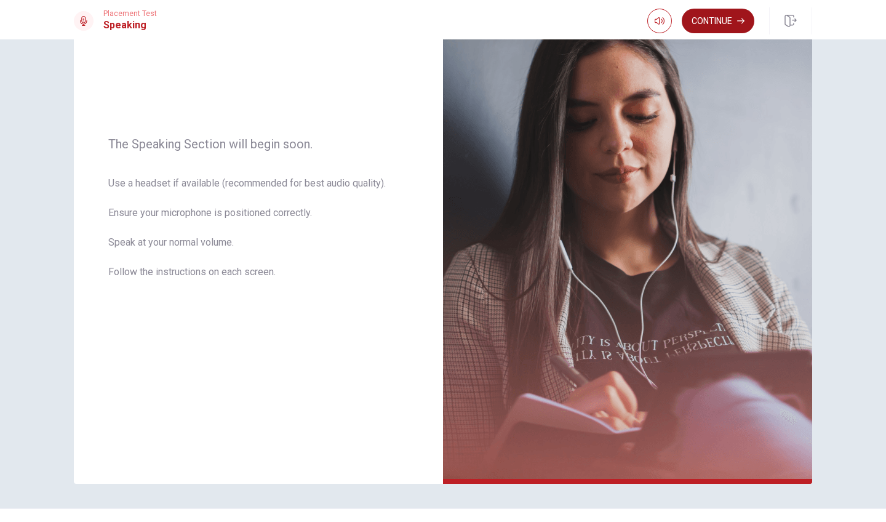
click at [706, 22] on button "Continue" at bounding box center [718, 21] width 73 height 25
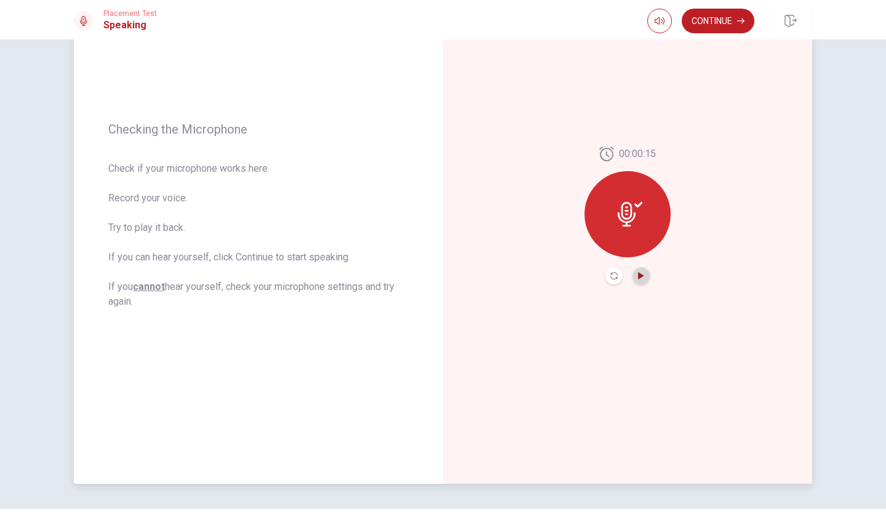
click at [639, 276] on icon "Play Audio" at bounding box center [641, 275] width 6 height 7
click at [721, 19] on button "Continue" at bounding box center [718, 21] width 73 height 25
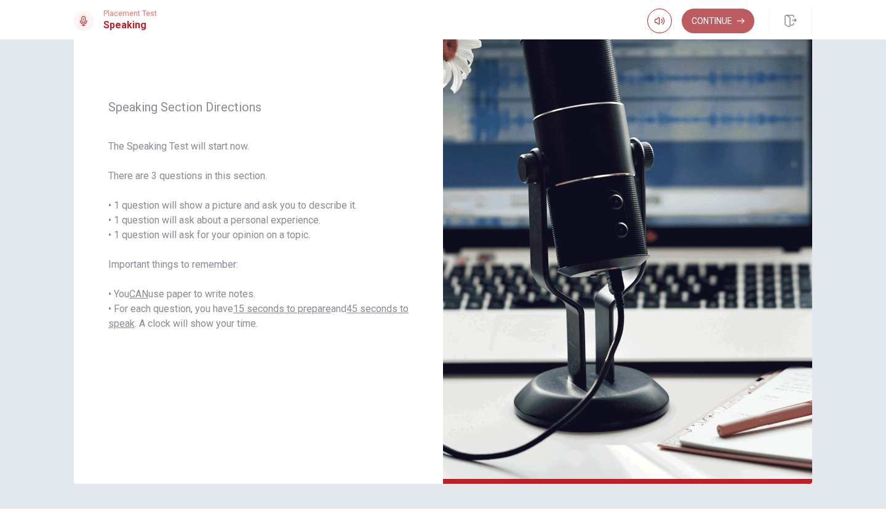
click at [713, 20] on button "Continue" at bounding box center [718, 21] width 73 height 25
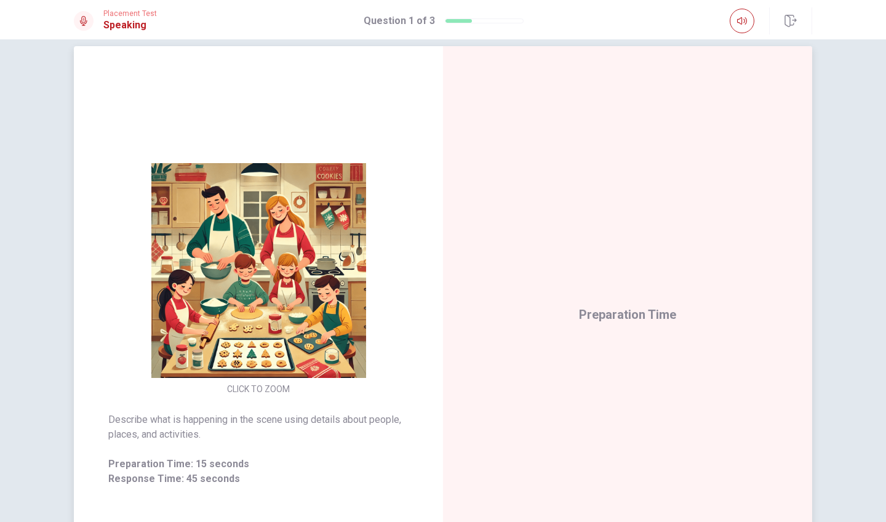
click at [290, 293] on img at bounding box center [258, 270] width 236 height 215
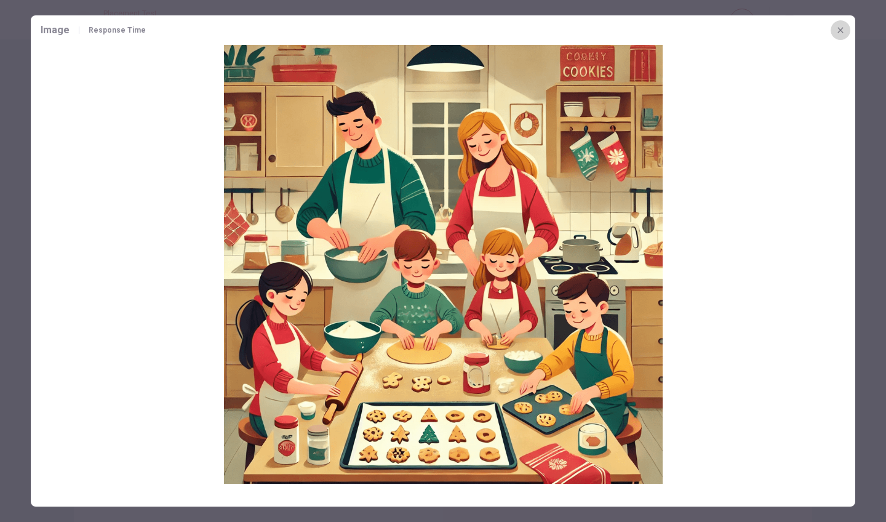
click at [842, 34] on icon "button" at bounding box center [840, 30] width 10 height 10
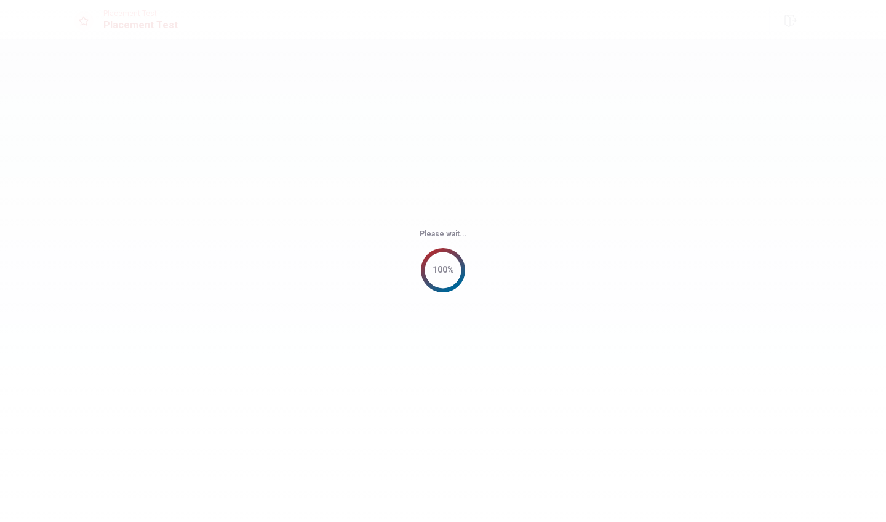
scroll to position [0, 0]
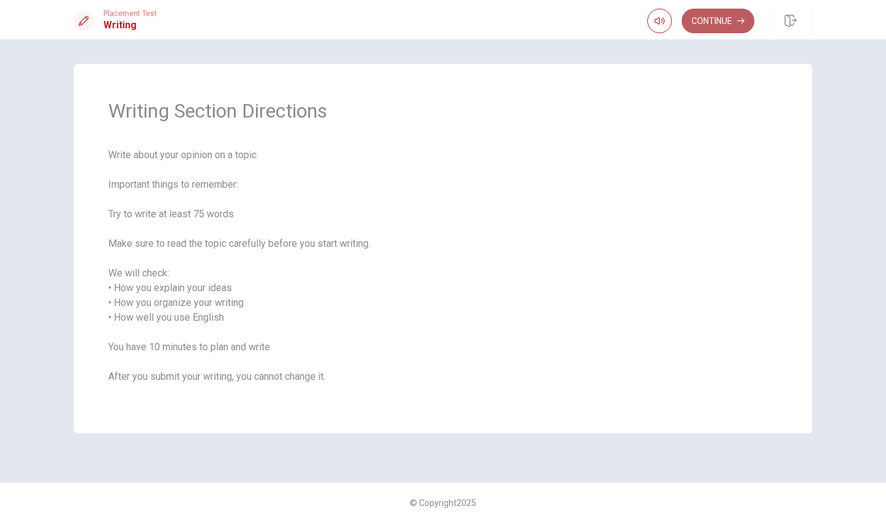
click at [707, 17] on button "Continue" at bounding box center [718, 21] width 73 height 25
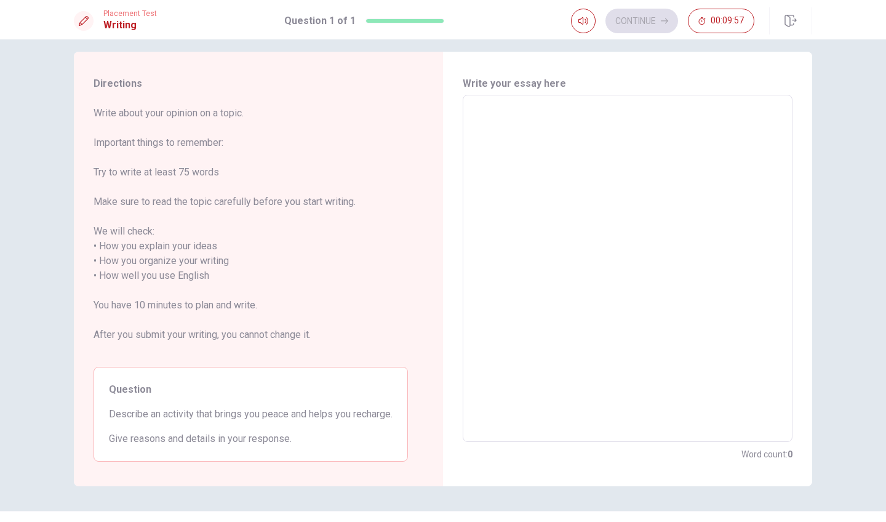
scroll to position [11, 0]
click at [508, 124] on textarea at bounding box center [627, 269] width 313 height 327
type textarea "I"
type textarea "x"
type textarea "I"
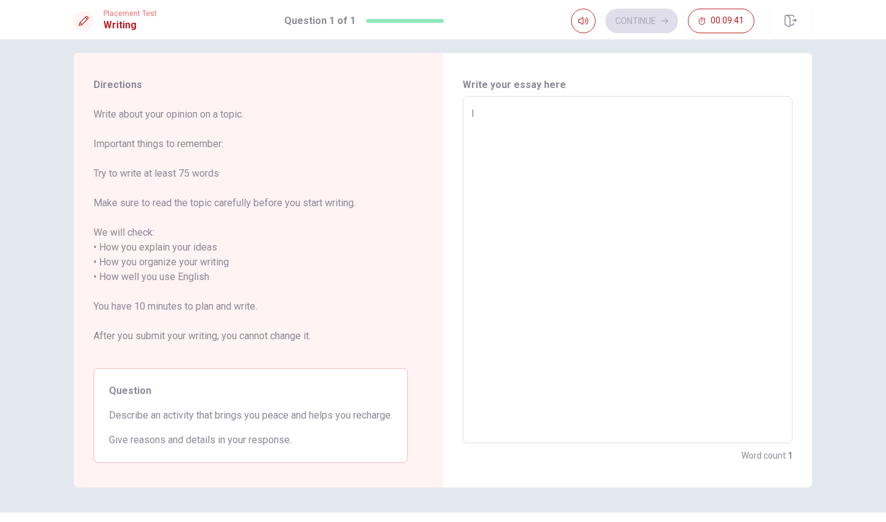
type textarea "x"
type textarea "I t"
type textarea "x"
type textarea "I th"
type textarea "x"
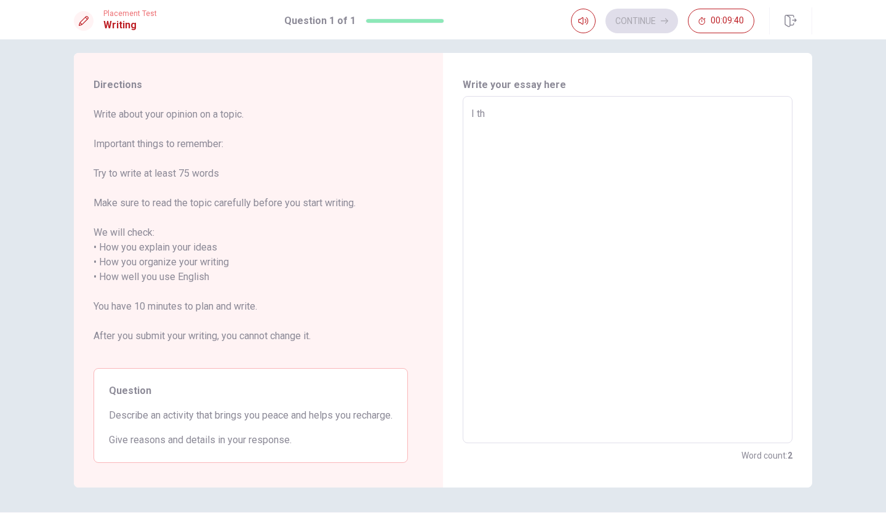
type textarea "I thi"
type textarea "x"
type textarea "I thin"
type textarea "x"
type textarea "I think"
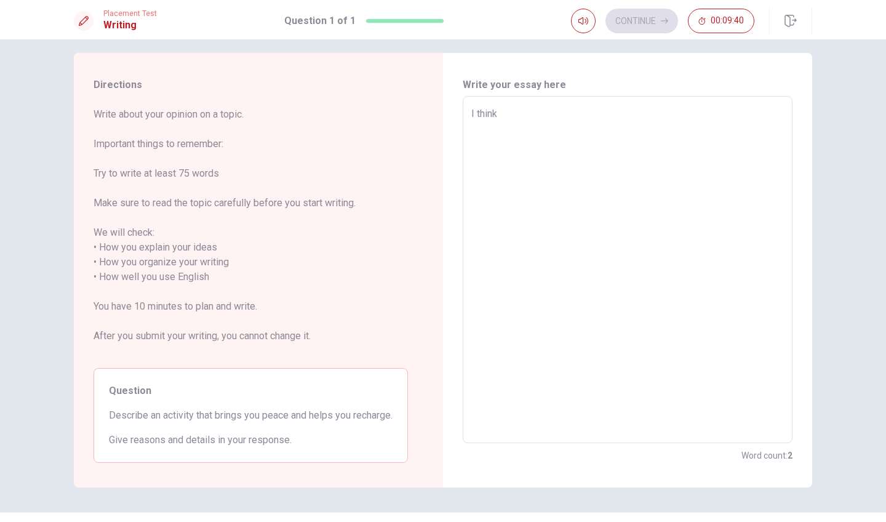
type textarea "x"
type textarea "I think"
type textarea "x"
type textarea "I think f"
type textarea "x"
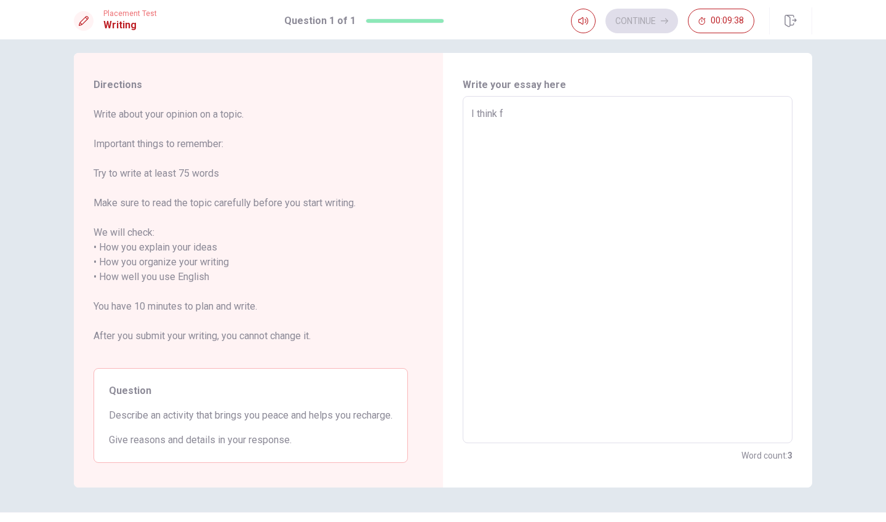
type textarea "I think fo"
type textarea "x"
type textarea "I think for"
type textarea "x"
type textarea "I think for"
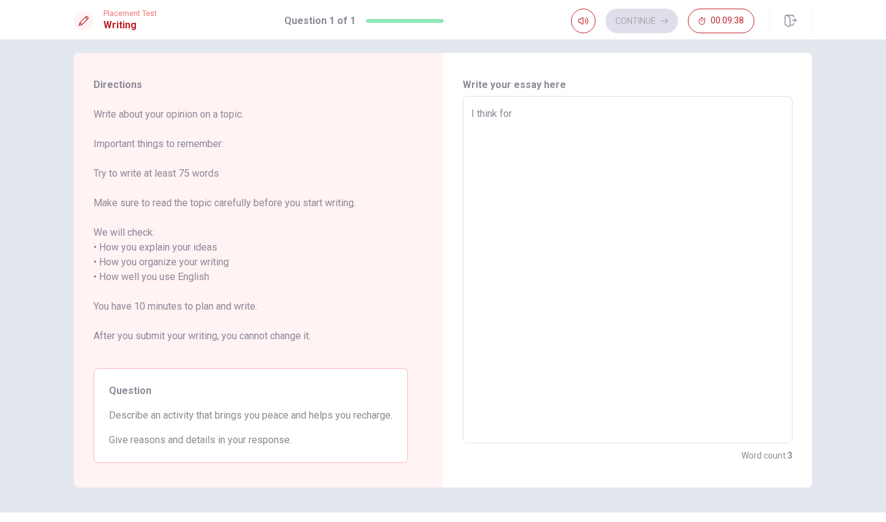
type textarea "x"
type textarea "I think for m"
type textarea "x"
type textarea "I think for me"
type textarea "x"
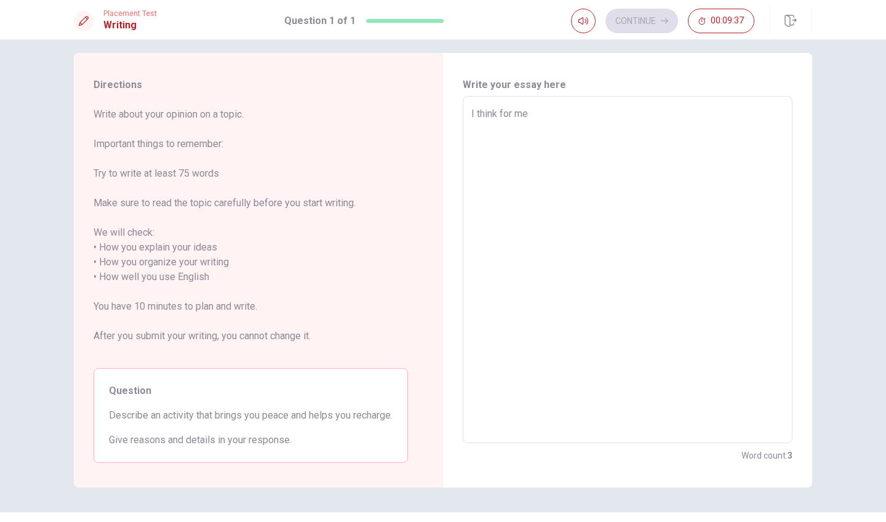
type textarea "I think for me"
type textarea "x"
type textarea "I think for me t"
type textarea "x"
type textarea "I think for me th"
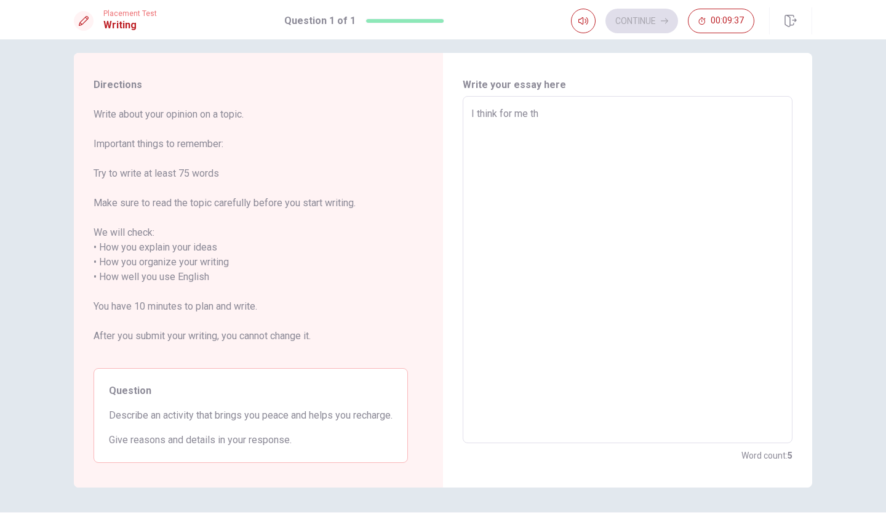
type textarea "x"
type textarea "I think for me the"
type textarea "x"
type textarea "I think for me the"
type textarea "x"
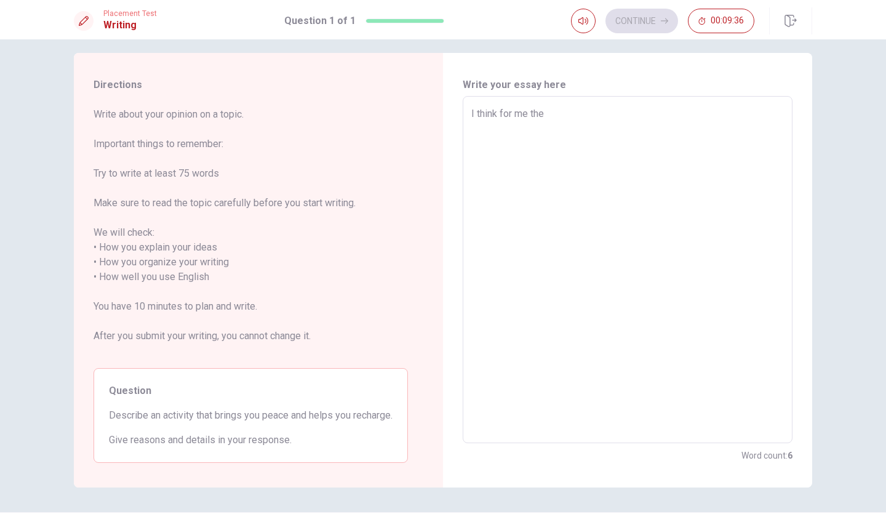
type textarea "I think for me the r"
type textarea "x"
type textarea "I think for me the"
type textarea "x"
type textarea "I think for me the p"
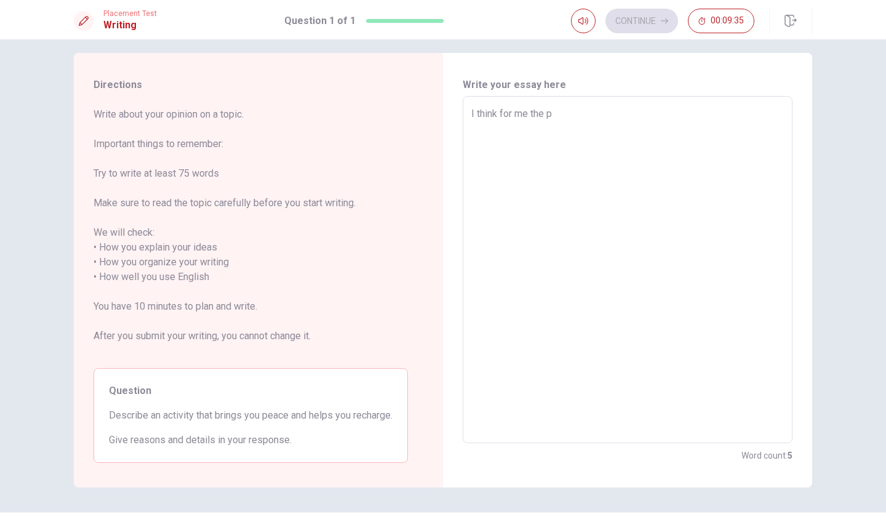
type textarea "x"
type textarea "I think for me the pe"
type textarea "x"
type textarea "I think for me the pea"
type textarea "x"
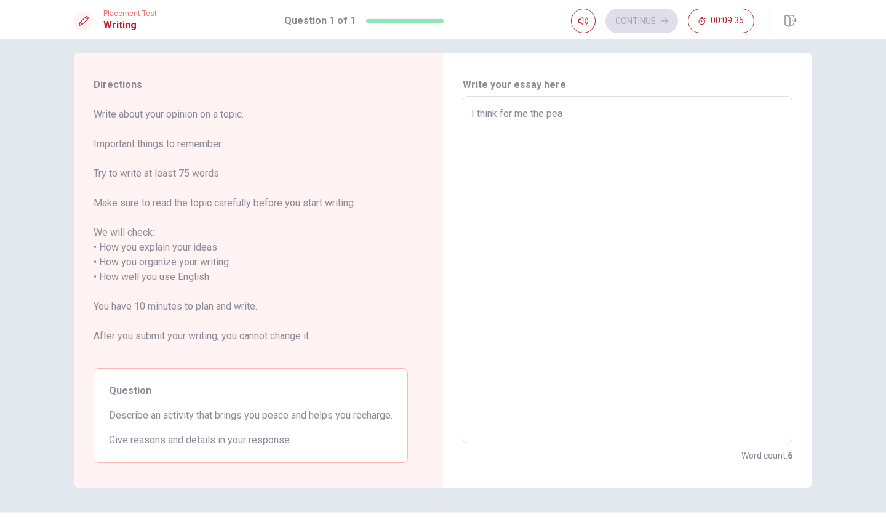
type textarea "I think for me the peac"
type textarea "x"
type textarea "I think for me the peace"
type textarea "x"
type textarea "I think for me the peace"
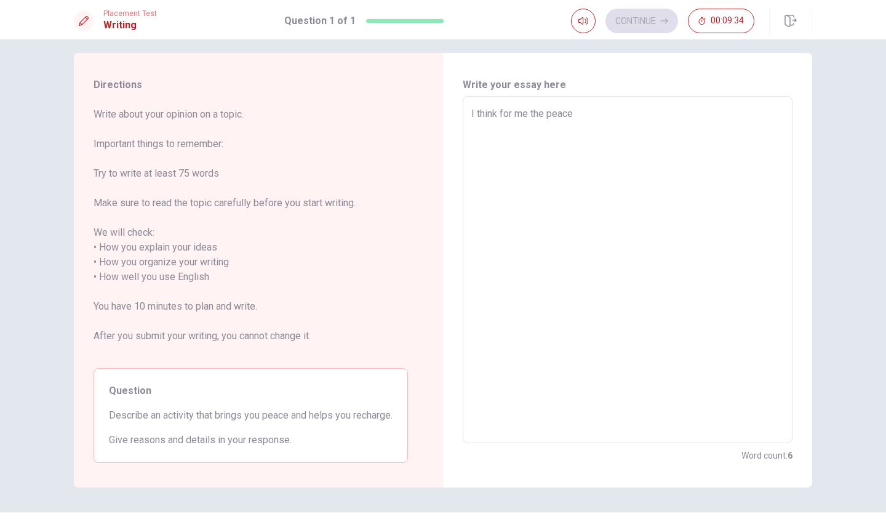
type textarea "x"
type textarea "I think for me the peace r"
type textarea "x"
type textarea "I think for me the peace re"
type textarea "x"
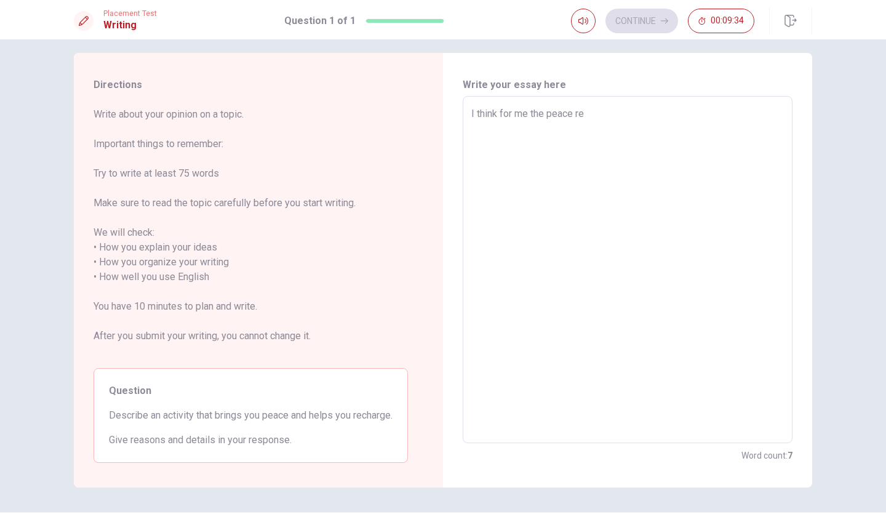
type textarea "I think for me the peace res"
type textarea "x"
type textarea "I think for me the peace re"
type textarea "x"
type textarea "I think for me the peace rep"
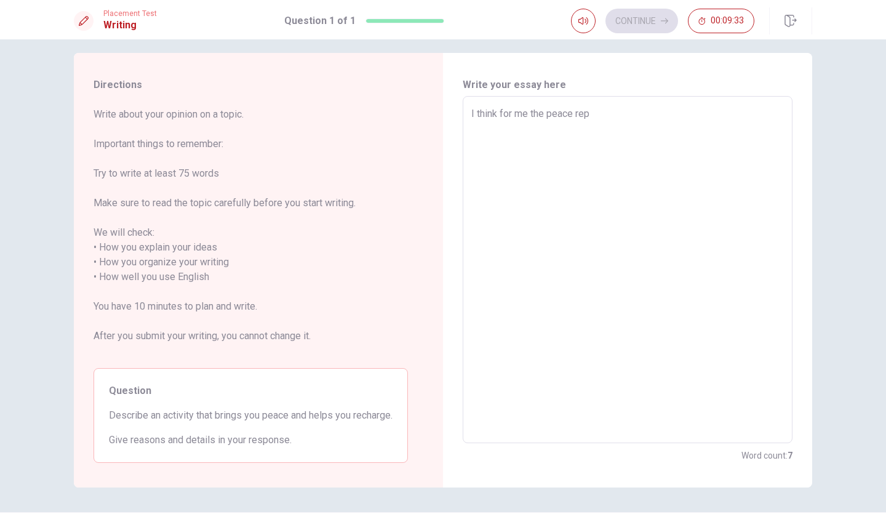
type textarea "x"
type textarea "I think for me the peace repr"
type textarea "x"
type textarea "I think for me the peace repre"
type textarea "x"
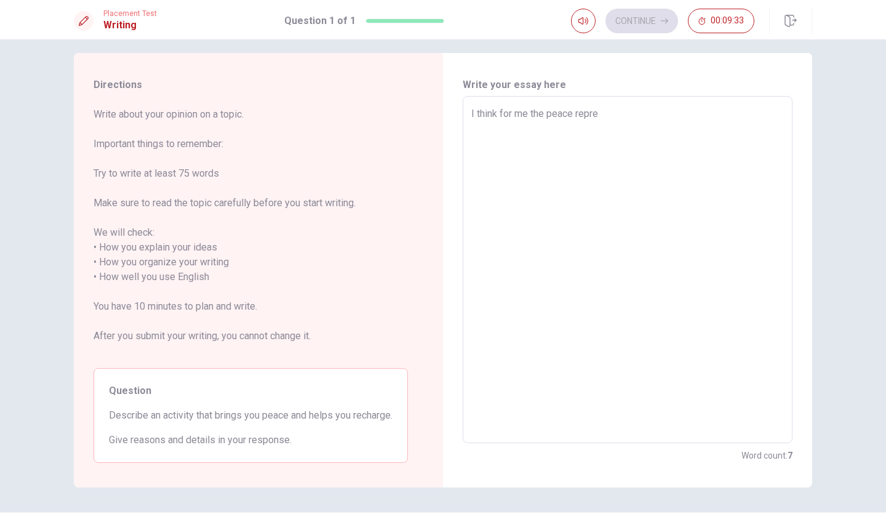
type textarea "I think for me the peace repres"
type textarea "x"
type textarea "I think for me the peace represe"
type textarea "x"
type textarea "I think for me the peace represen"
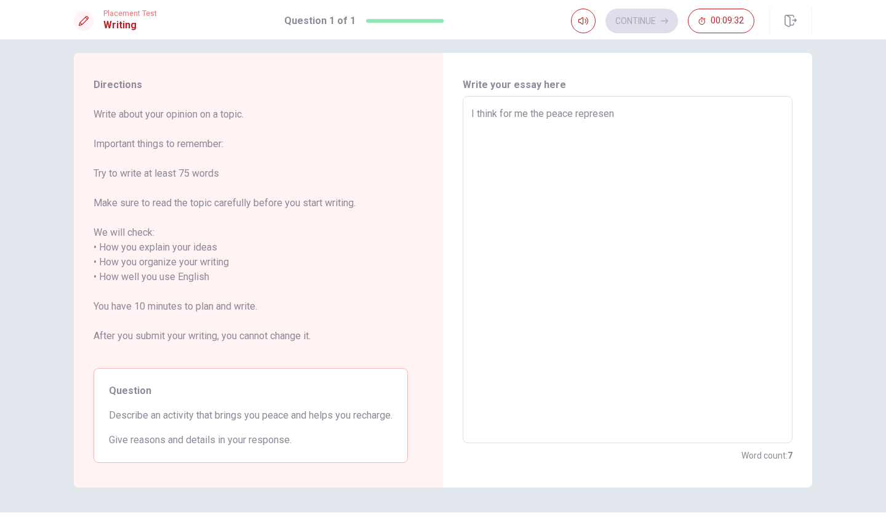
type textarea "x"
type textarea "I think for me the peace represent"
type textarea "x"
type textarea "I think for me the peace represents"
type textarea "x"
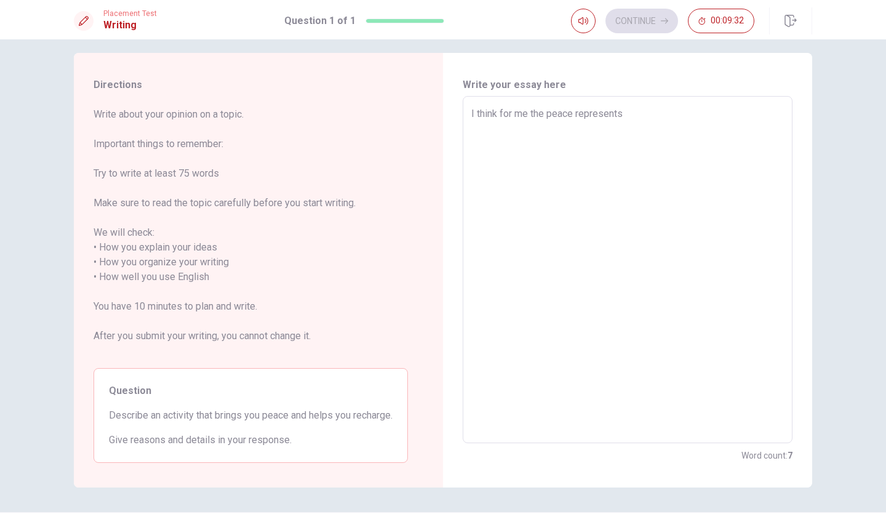
type textarea "I think for me the peace represents"
type textarea "x"
type textarea "I think for me the peace represents s"
type textarea "x"
type textarea "I think for me the peace represents so"
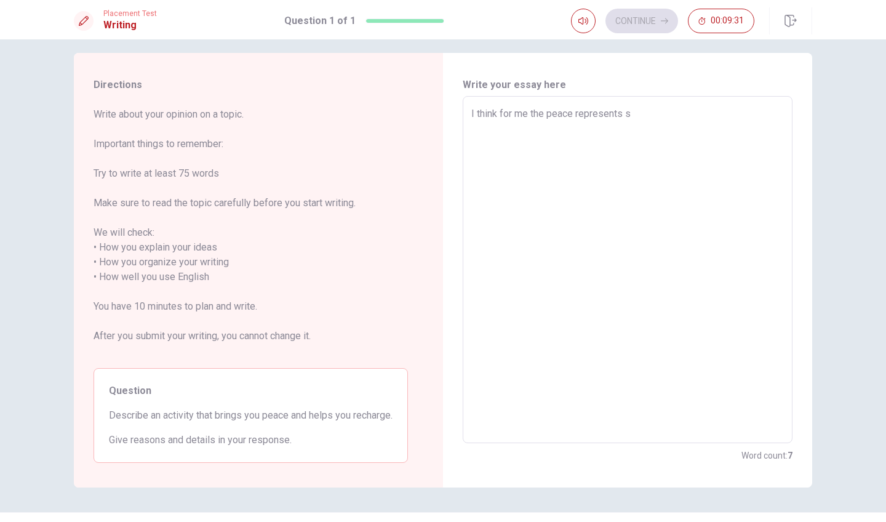
type textarea "x"
type textarea "I think for me the peace represents som"
type textarea "x"
type textarea "I think for me the peace represents some"
type textarea "x"
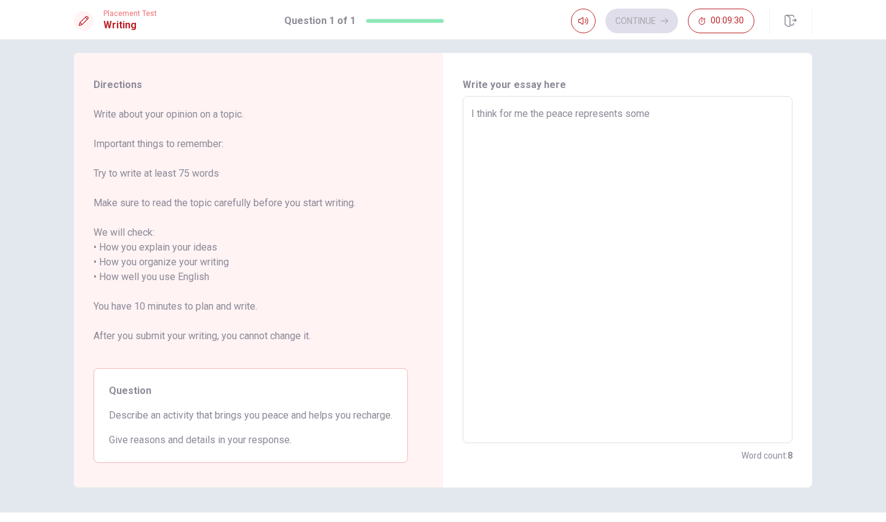
type textarea "I think for me the peace represents somet"
type textarea "x"
type textarea "I think for me the peace represents someth"
type textarea "x"
type textarea "I think for me the peace represents somethi"
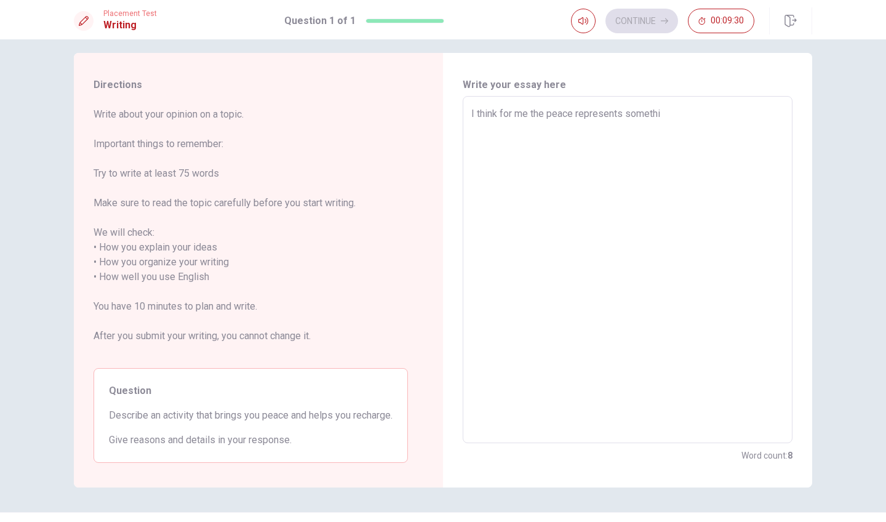
type textarea "x"
type textarea "I think for me the peace represents somethin"
type textarea "x"
type textarea "I think for me the peace represents something"
type textarea "x"
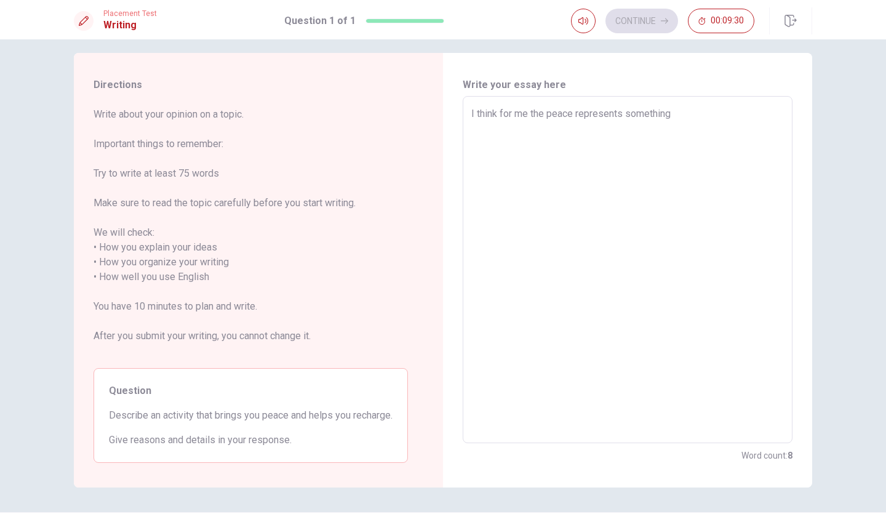
type textarea "I think for me the peace represents something"
type textarea "x"
type textarea "I think for me the peace represents something w"
type textarea "x"
type textarea "I think for me the peace represents something wh"
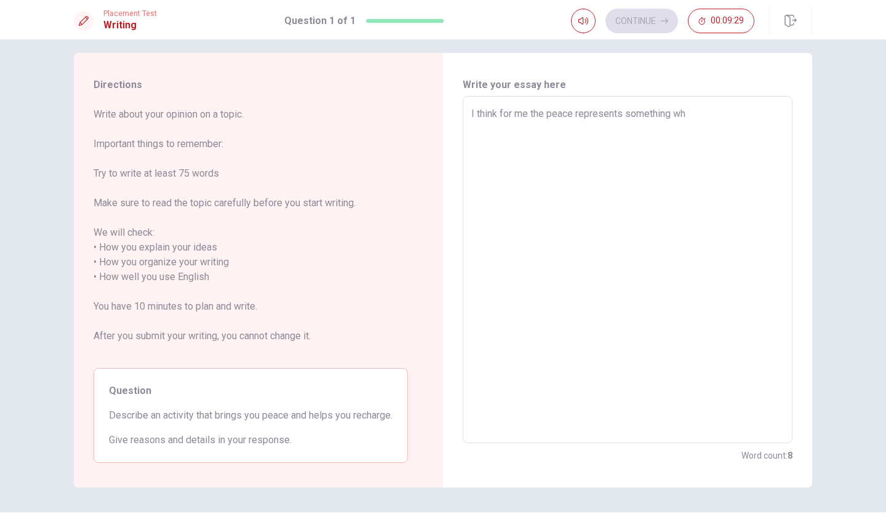
type textarea "x"
type textarea "I think for me the peace represents something whe"
type textarea "x"
type textarea "I think for me the peace represents something when"
type textarea "x"
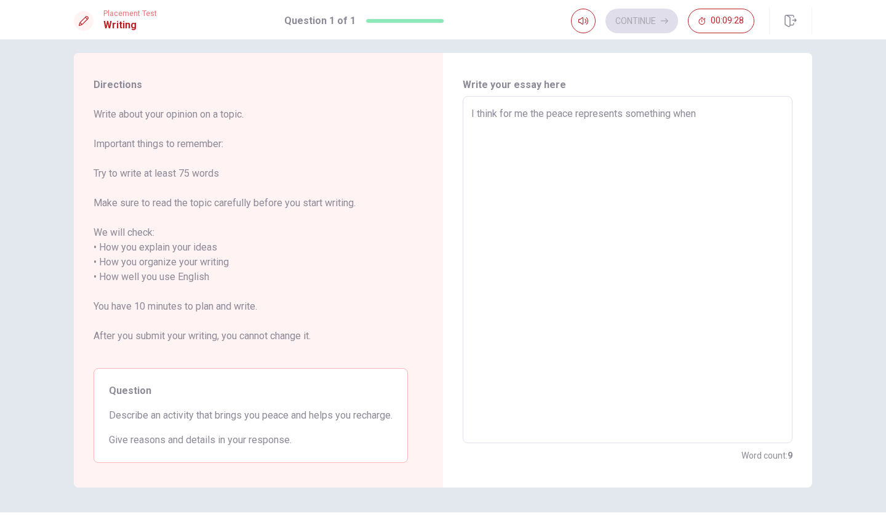
type textarea "I think for me the peace represents something when"
type textarea "x"
type textarea "I think for me the peace represents something when y"
type textarea "x"
type textarea "I think for me the peace represents something when yo"
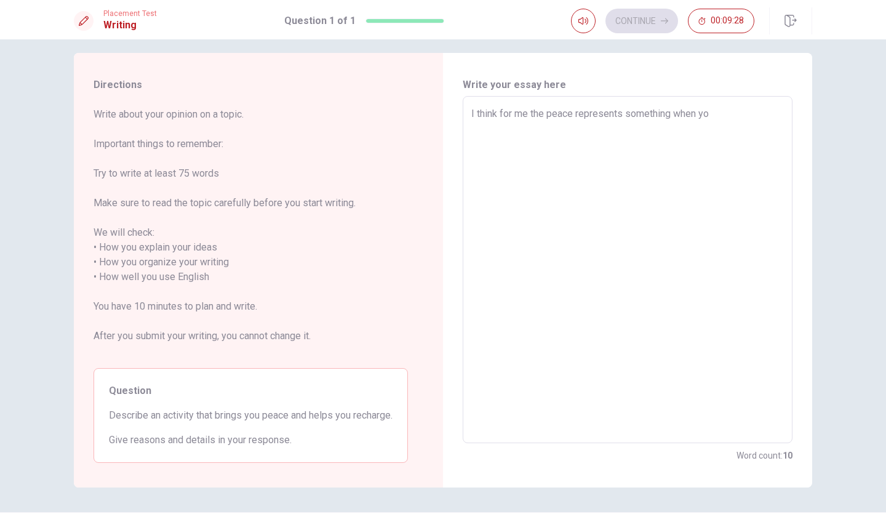
type textarea "x"
type textarea "I think for me the peace represents something when you"
type textarea "x"
type textarea "I think for me the peace represents something when you"
type textarea "x"
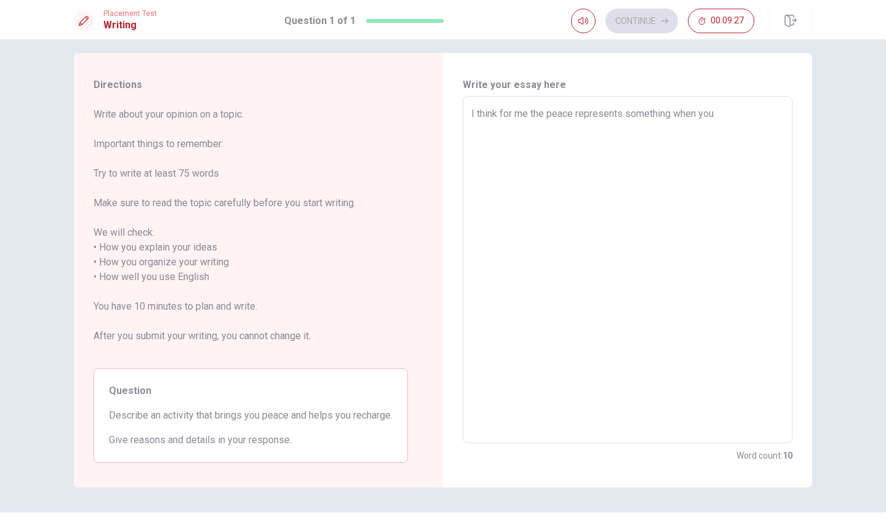
type textarea "I think for me the peace represents something when you a"
type textarea "x"
type textarea "I think for me the peace represents something when you ar"
type textarea "x"
type textarea "I think for me the peace represents something when you are"
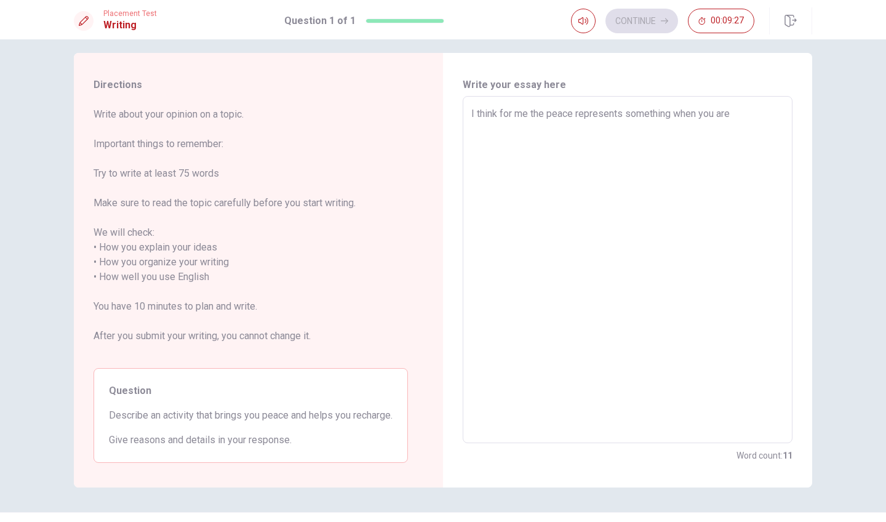
type textarea "x"
type textarea "I think for me the peace represents something when you are"
type textarea "x"
type textarea "I think for me the peace represents something when you are i"
type textarea "x"
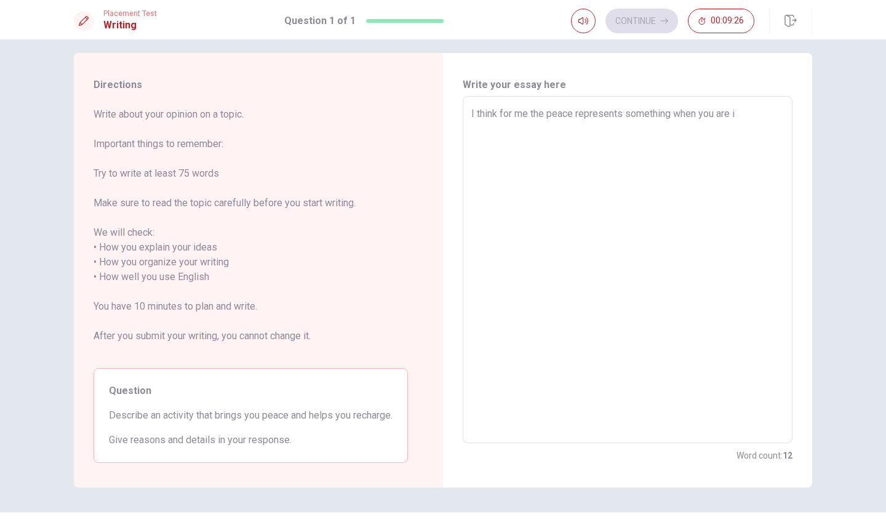
type textarea "I think for me the peace represents something when you are in"
type textarea "x"
type textarea "I think for me the peace represents something when you are in"
type textarea "x"
type textarea "I think for me the peace represents something when you are in t"
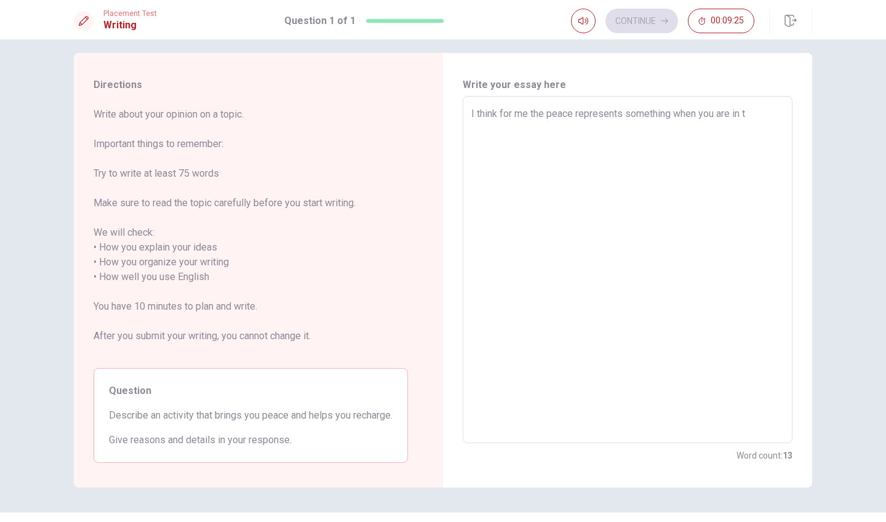
type textarea "x"
type textarea "I think for me the peace represents something when you are in"
type textarea "x"
type textarea "I think for me the peace represents something when you are in c"
type textarea "x"
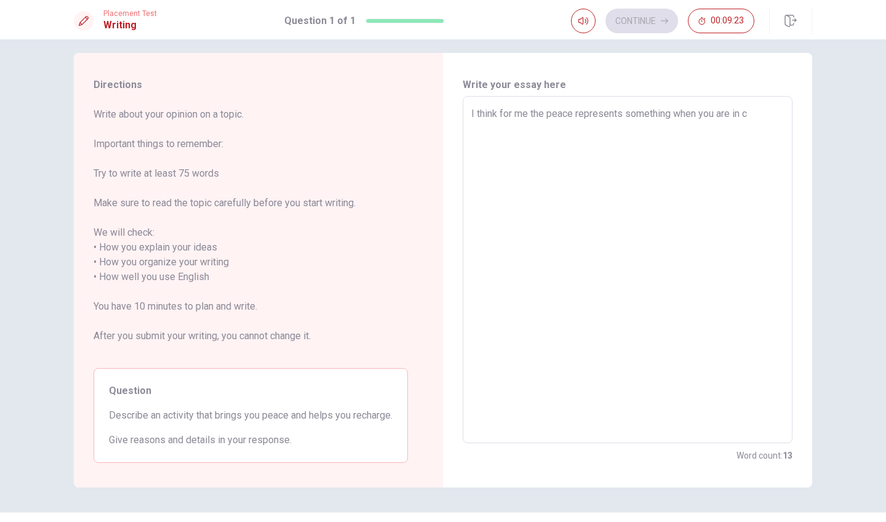
type textarea "I think for me the peace represents something when you are in cq"
type textarea "x"
type textarea "I think for me the peace represents something when you are in cql"
type textarea "x"
type textarea "I think for me the peace represents something when you are in cqlm"
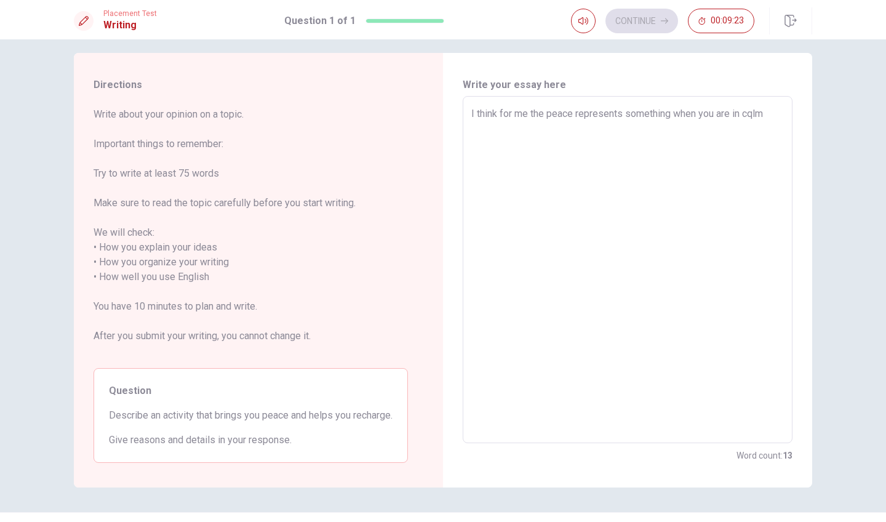
type textarea "x"
type textarea "I think for me the peace represents something when you are in cql"
type textarea "x"
type textarea "I think for me the peace represents something when you are in cq"
type textarea "x"
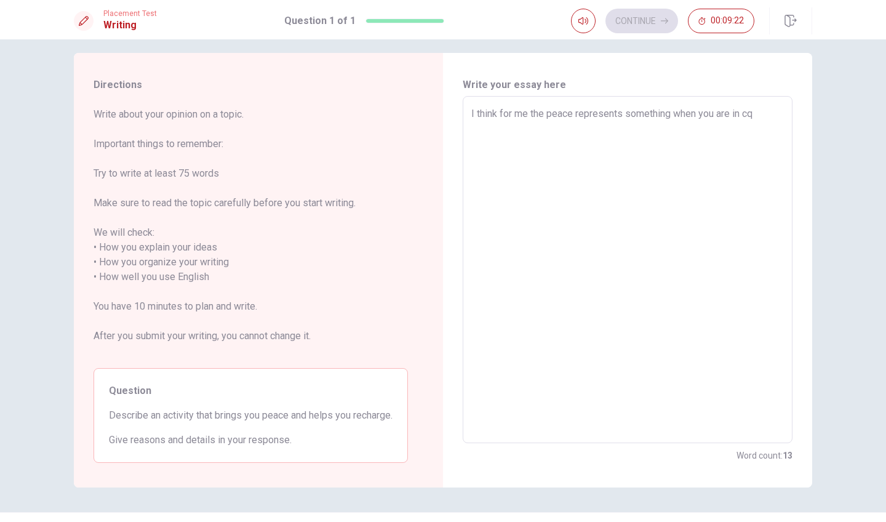
type textarea "I think for me the peace represents something when you are in c"
type textarea "x"
type textarea "I think for me the peace represents something when you are in ca"
type textarea "x"
type textarea "I think for me the peace represents something when you are in cal"
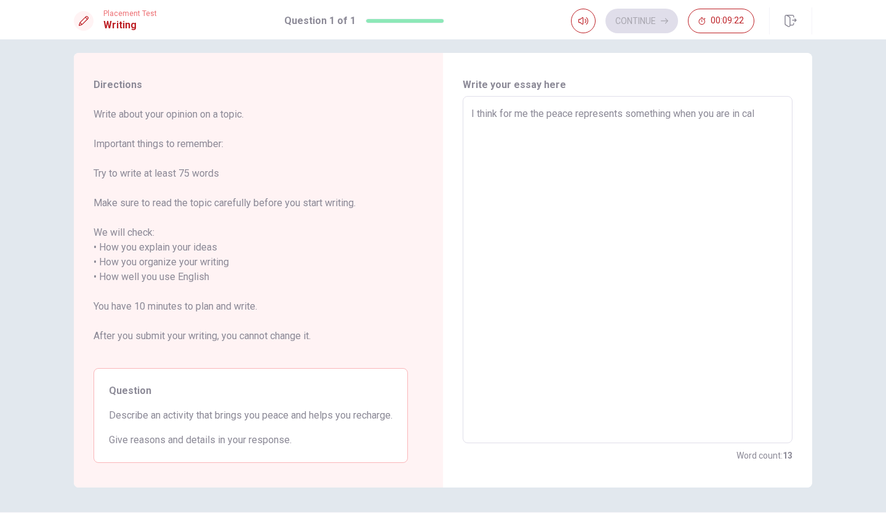
type textarea "x"
type textarea "I think for me the peace represents something when you are in calm"
type textarea "x"
type textarea "I think for me the peace represents something when you are in calm"
type textarea "x"
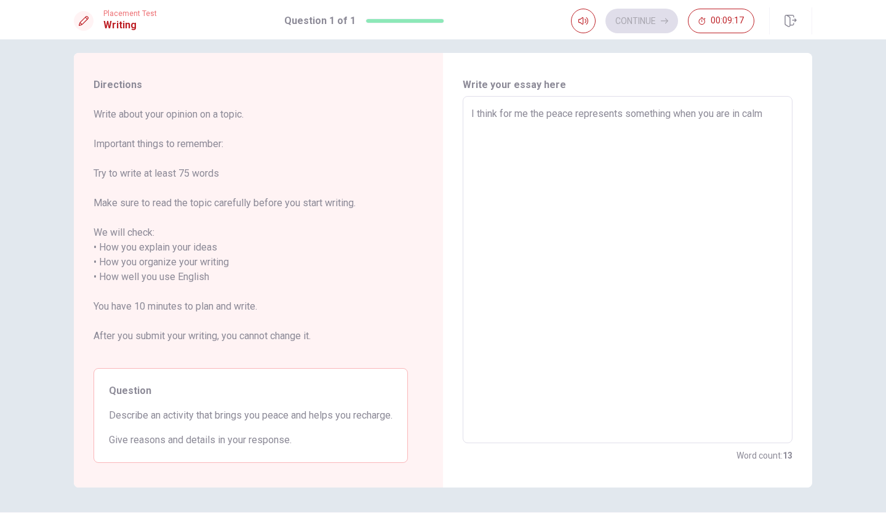
type textarea "I think for me the peace represents something when you are in calm o"
type textarea "x"
type textarea "I think for me the peace represents something when you are in calm or"
type textarea "x"
type textarea "I think for me the peace represents something when you are in calm or"
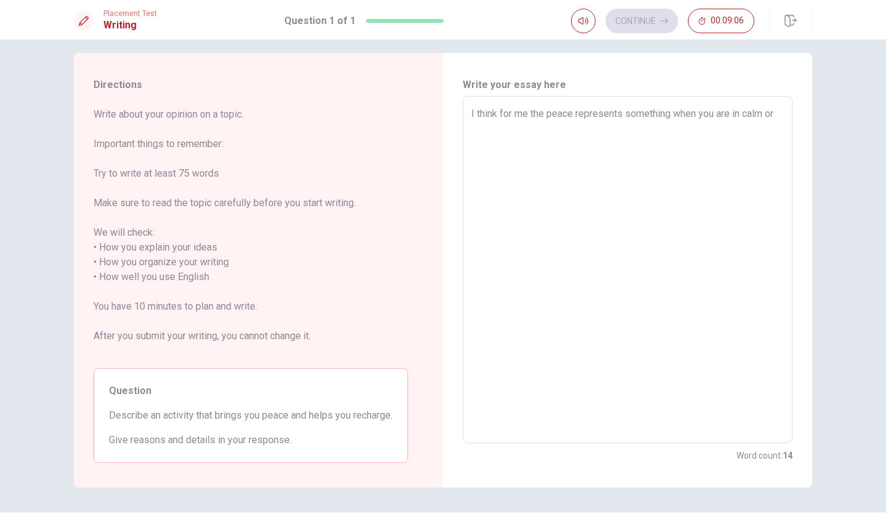
type textarea "x"
click at [767, 116] on textarea "I think for me the peace represents something when you are in calm or" at bounding box center [627, 269] width 313 height 327
type textarea "I think for me the peace represents something when you are in calm or"
type textarea "x"
type textarea "I think for me the peace represents something when you are in calm l or"
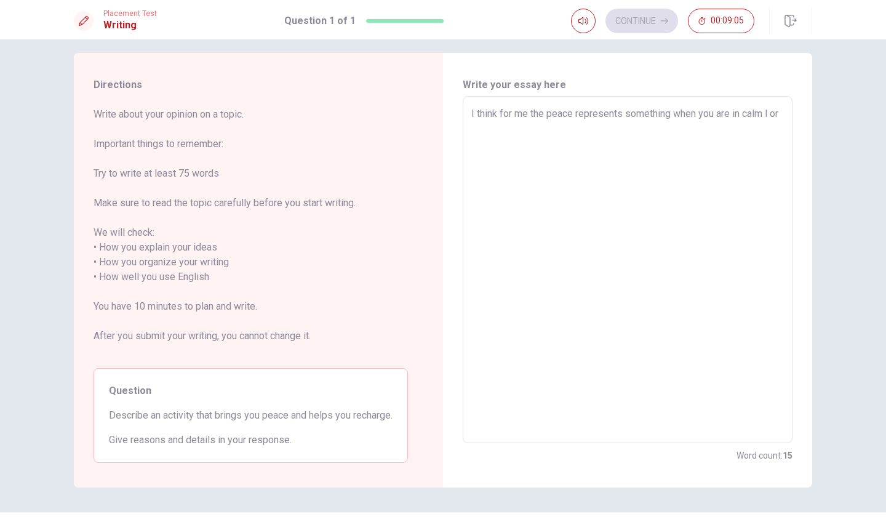
type textarea "x"
type textarea "I think for me the peace represents something when you are in calm lo or"
type textarea "x"
type textarea "I think for me the peace represents something when you are in calm loc or"
type textarea "x"
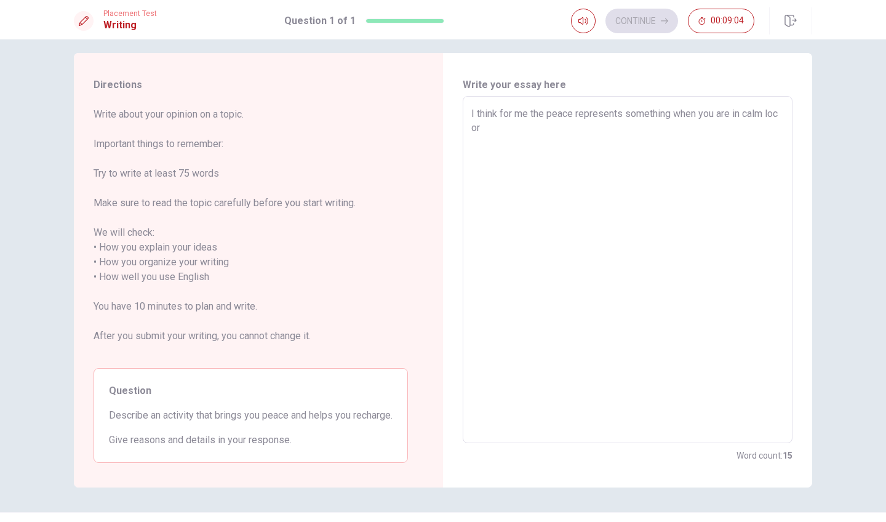
type textarea "I think for me the peace represents something when you are in calm loca or"
type textarea "x"
type textarea "I think for me the peace represents something when you are in calm locat or"
type textarea "x"
type textarea "I think for me the peace represents something when you are in calm locati or"
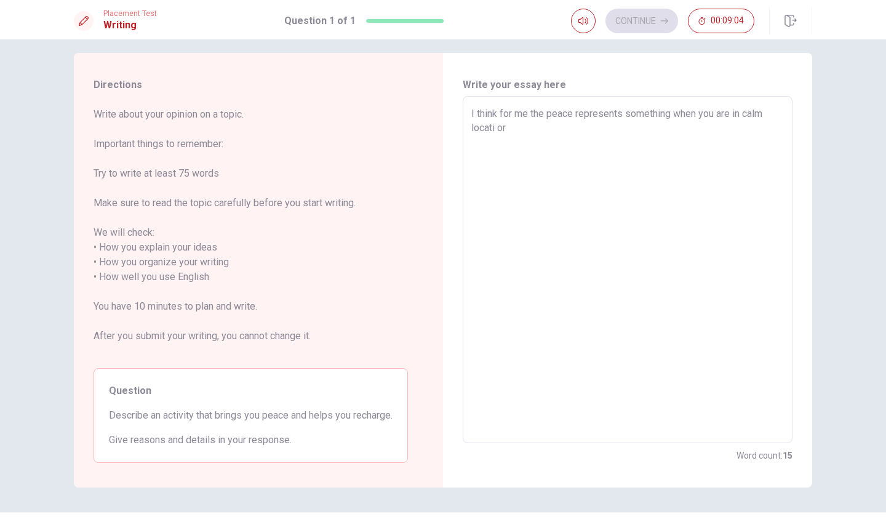
type textarea "x"
type textarea "I think for me the peace represents something when you are in calm locatio or"
type textarea "x"
type textarea "I think for me the peace represents something when you are in calm location or"
type textarea "x"
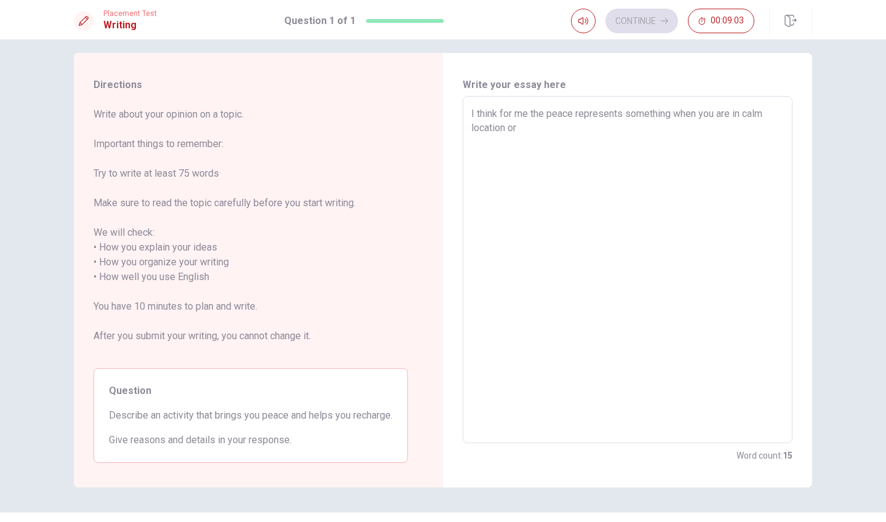
type textarea "I think for me the peace represents something when you are in calm location or"
type textarea "x"
type textarea "I think for me the peace represents something when you are in calm location or"
type textarea "x"
type textarea "I think for me the peace represents something when you are in calm location or"
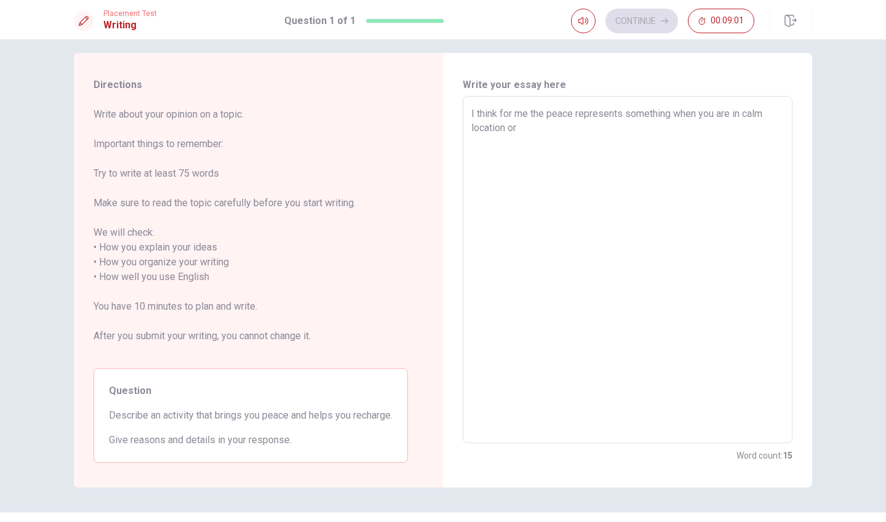
type textarea "x"
type textarea "I think for me the peace represents something when you are in calm location or w"
type textarea "x"
type textarea "I think for me the peace represents something when you are in calm location or …"
type textarea "x"
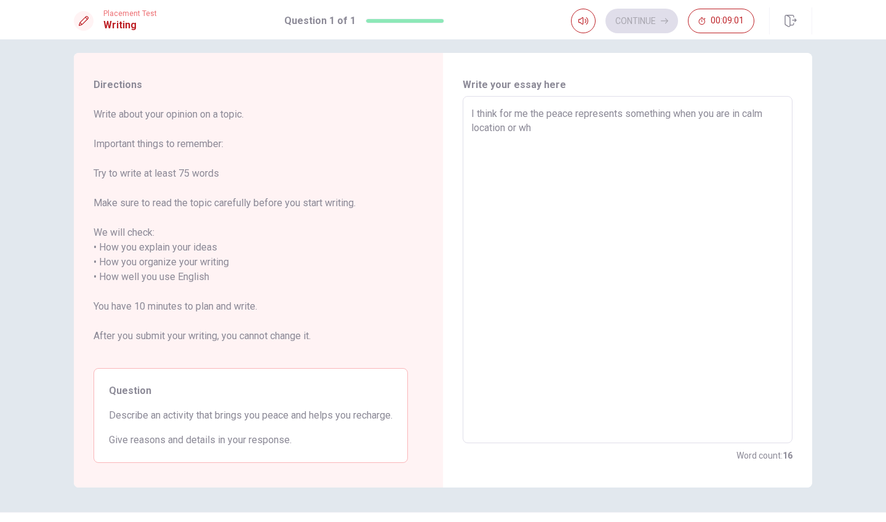
type textarea "I think for me the peace represents something when you are in calm location or …"
type textarea "x"
type textarea "I think for me the peace represents something when you are in calm location or …"
type textarea "x"
type textarea "I think for me the peace represents something when you are in calm location or …"
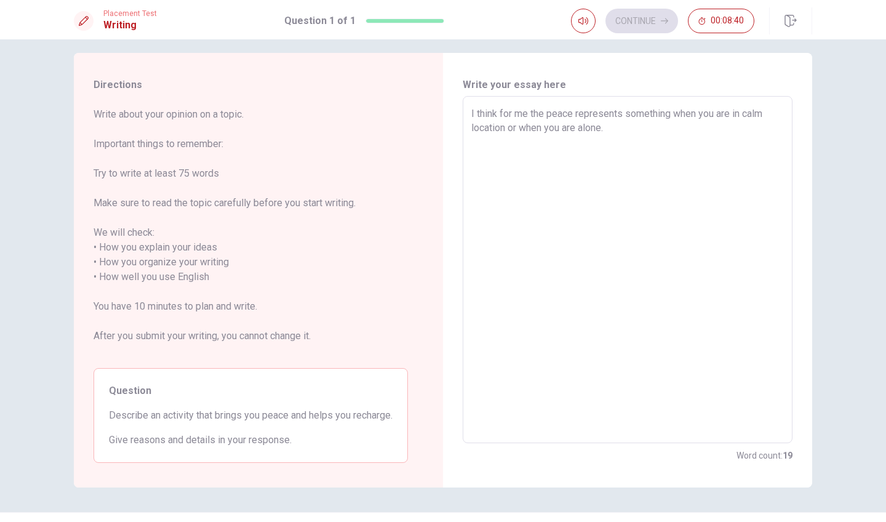
click at [472, 111] on textarea "I think for me the peace represents something when you are in calm location or …" at bounding box center [627, 269] width 313 height 327
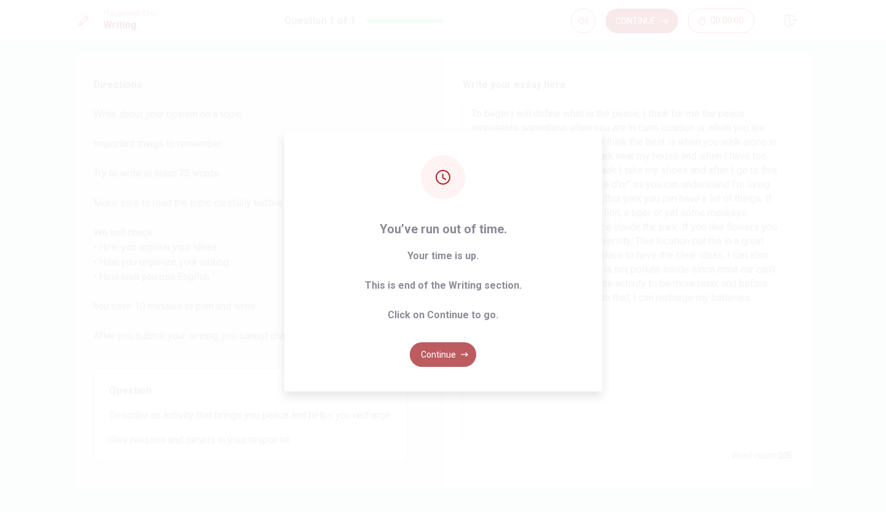
click at [445, 347] on button "Continue" at bounding box center [443, 354] width 66 height 25
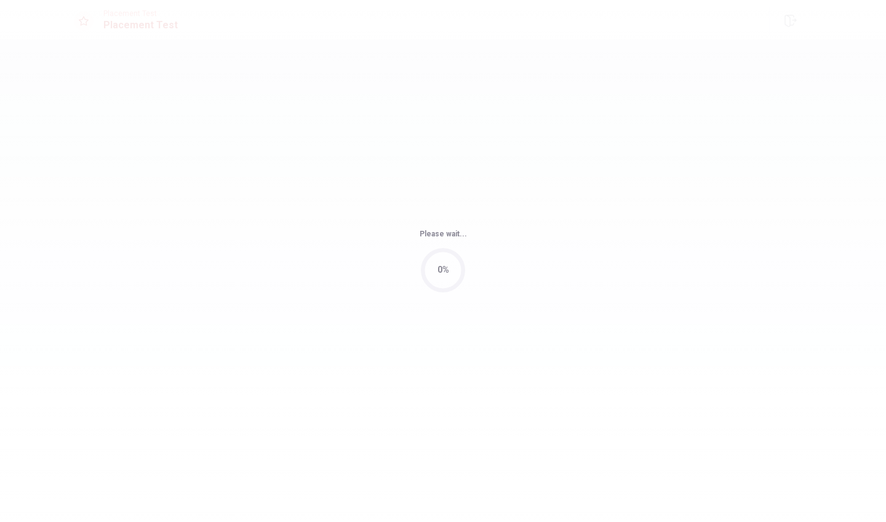
scroll to position [0, 0]
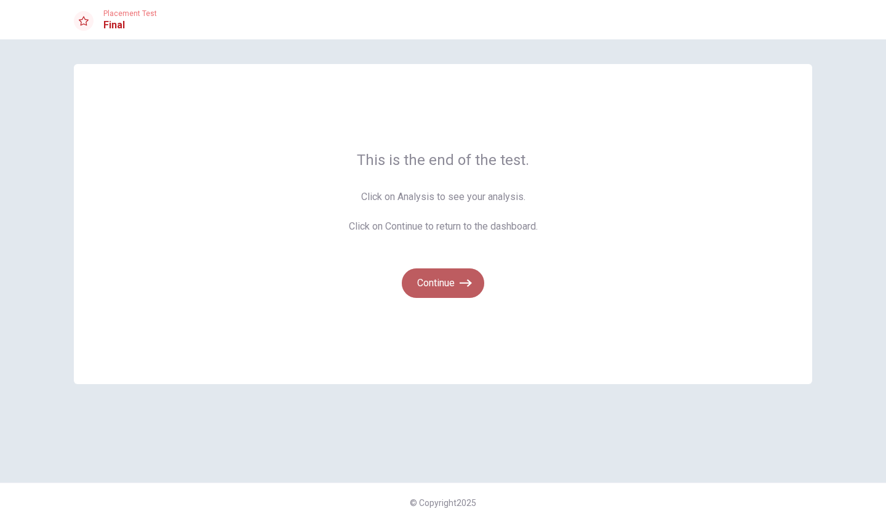
click at [428, 276] on button "Continue" at bounding box center [443, 283] width 82 height 30
